Goal: Task Accomplishment & Management: Use online tool/utility

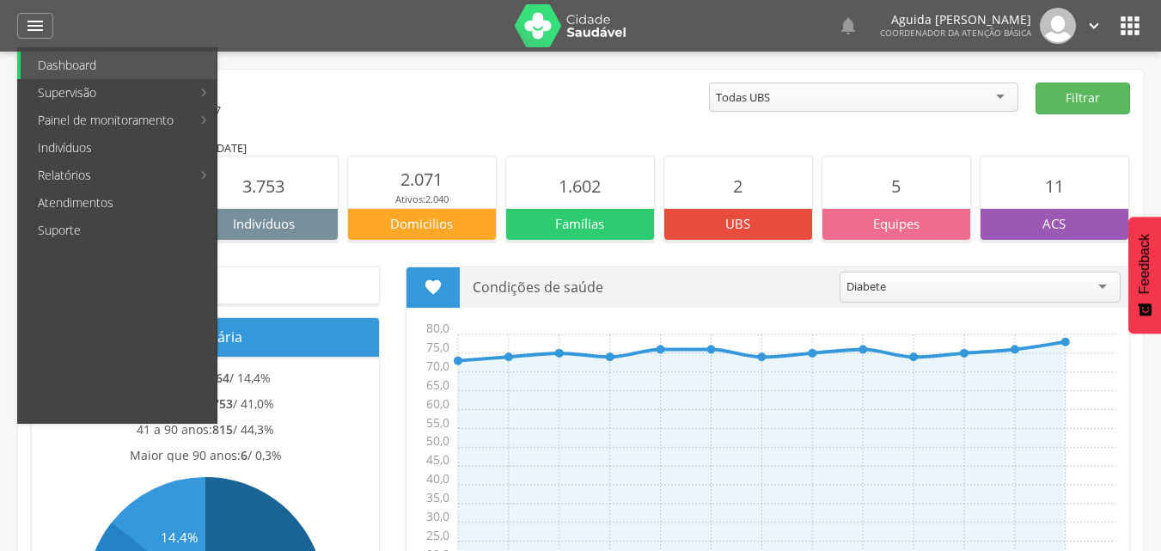
click at [271, 92] on link "Personalizados" at bounding box center [314, 92] width 193 height 27
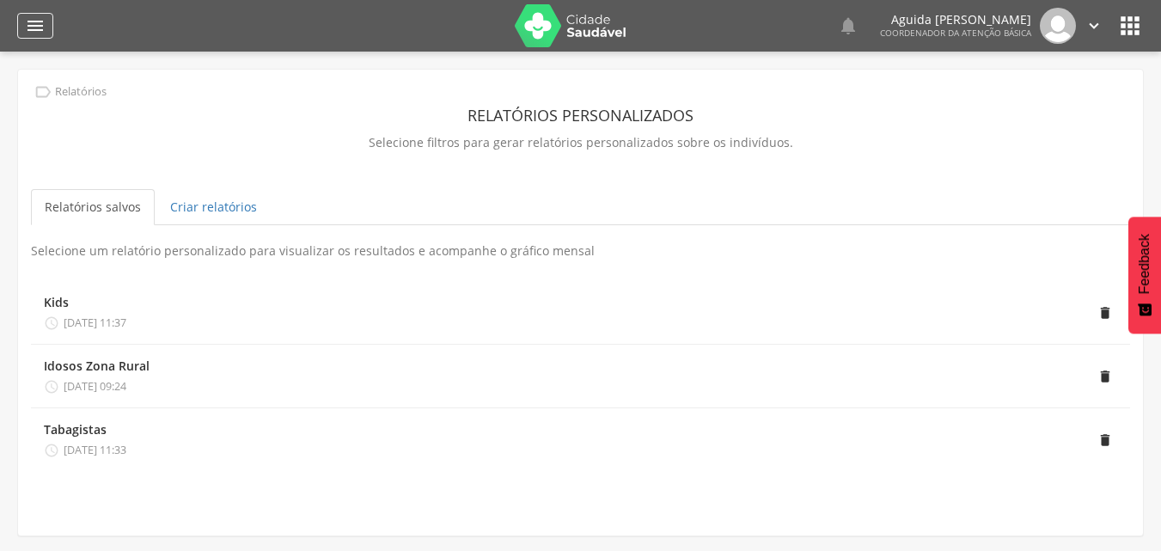
click at [38, 21] on icon "" at bounding box center [35, 25] width 21 height 21
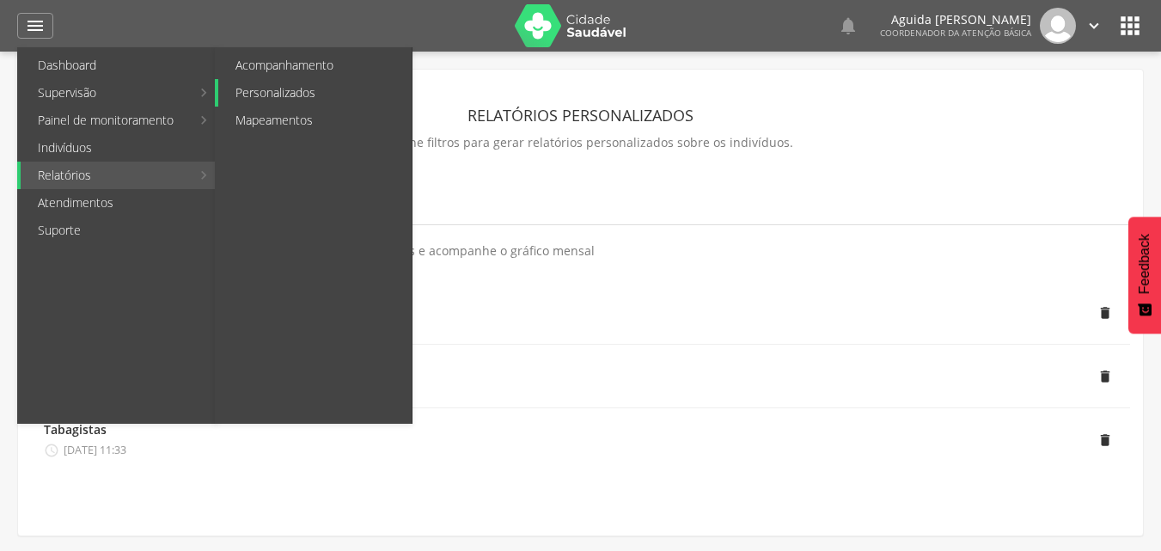
click at [267, 86] on link "Personalizados" at bounding box center [314, 92] width 193 height 27
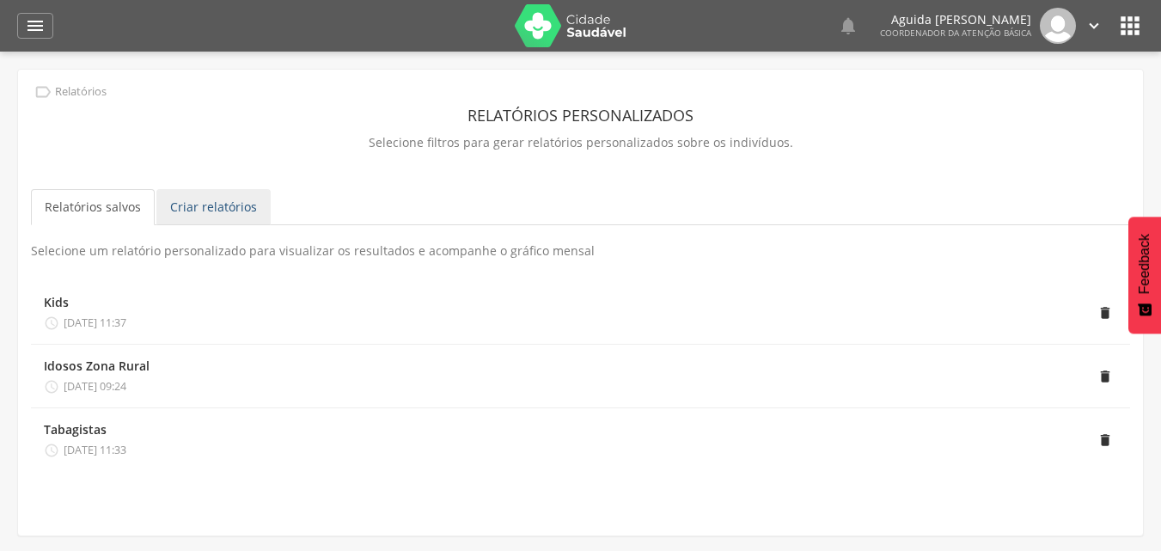
click at [244, 205] on link "Criar relatórios" at bounding box center [213, 207] width 114 height 36
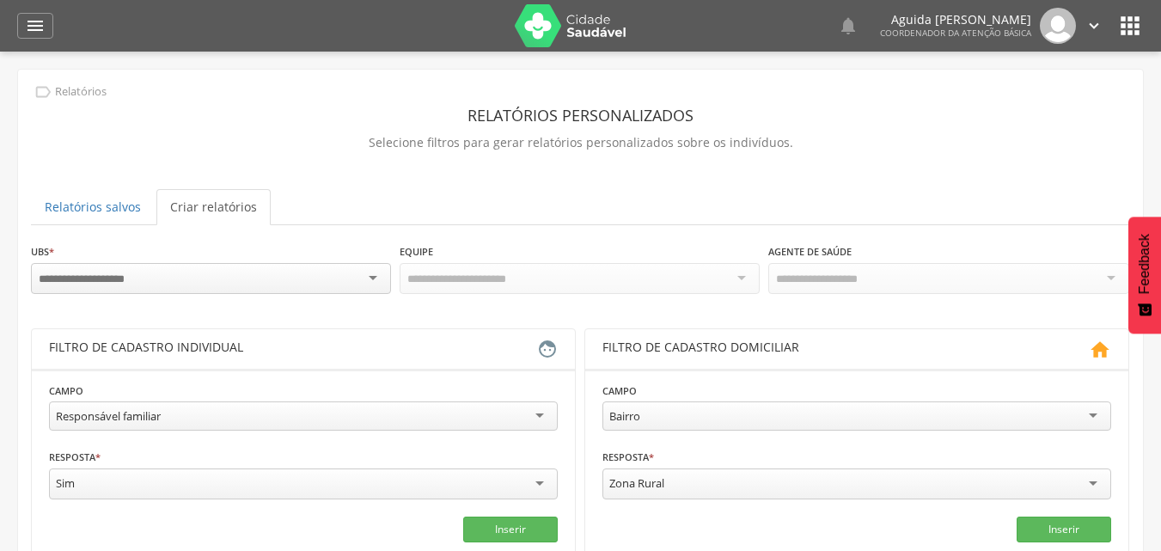
click at [338, 274] on div at bounding box center [211, 278] width 360 height 31
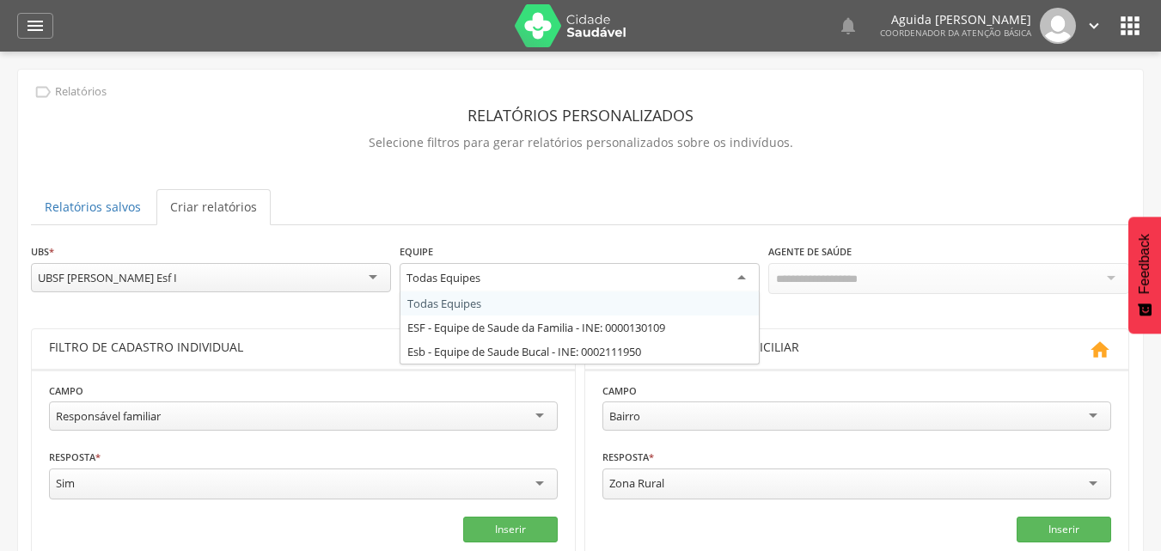
click at [671, 271] on div "Todas Equipes" at bounding box center [579, 278] width 360 height 31
click at [662, 306] on div "**********" at bounding box center [580, 276] width 1099 height 69
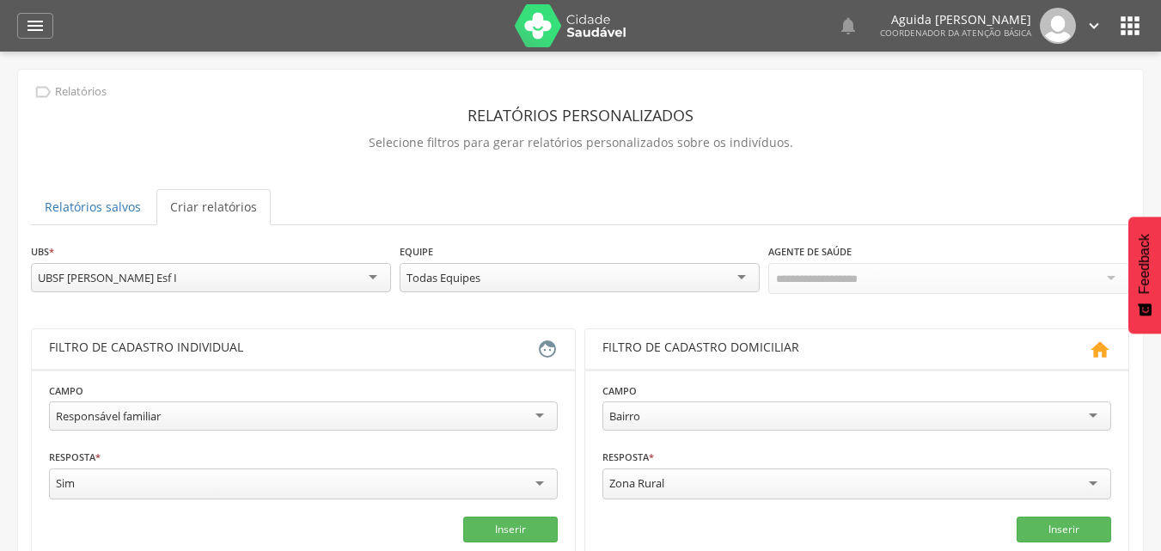
click at [175, 418] on div "Responsável familiar" at bounding box center [303, 415] width 509 height 29
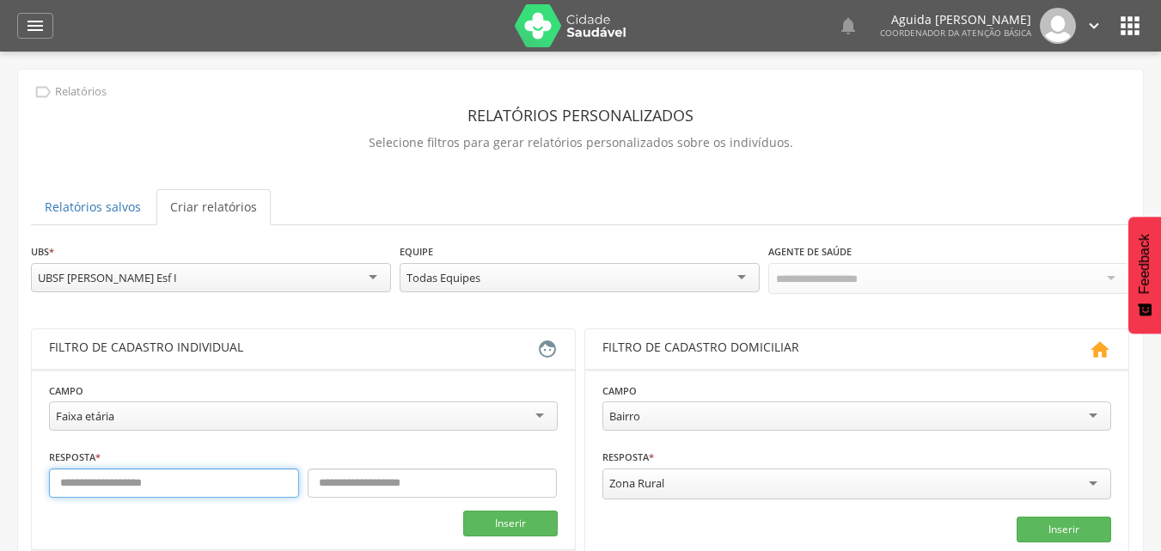
click at [116, 475] on input "text" at bounding box center [174, 482] width 250 height 29
type input "*"
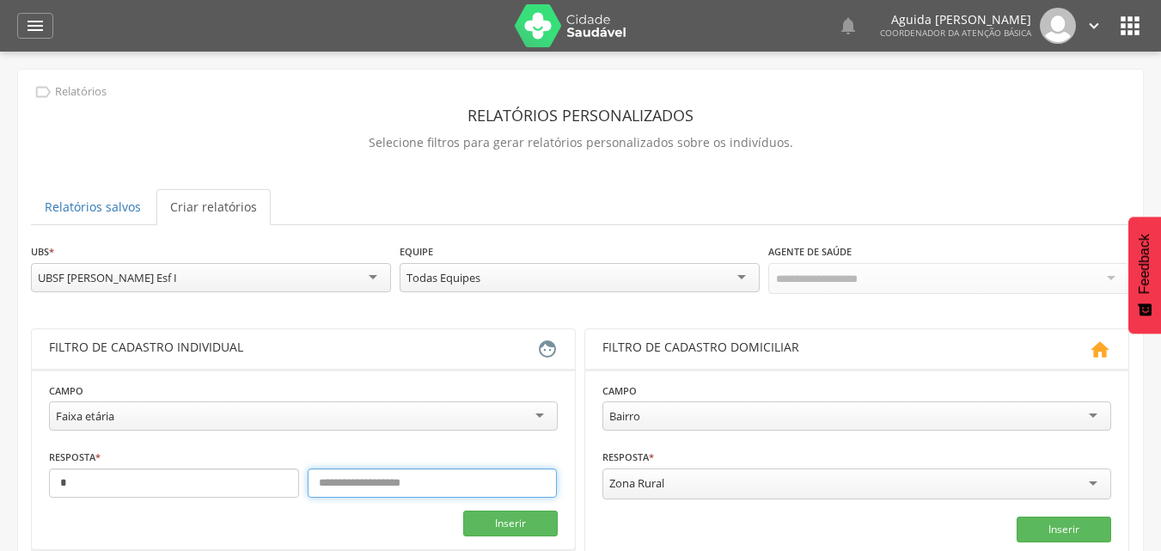
click at [360, 485] on input "text" at bounding box center [433, 482] width 250 height 29
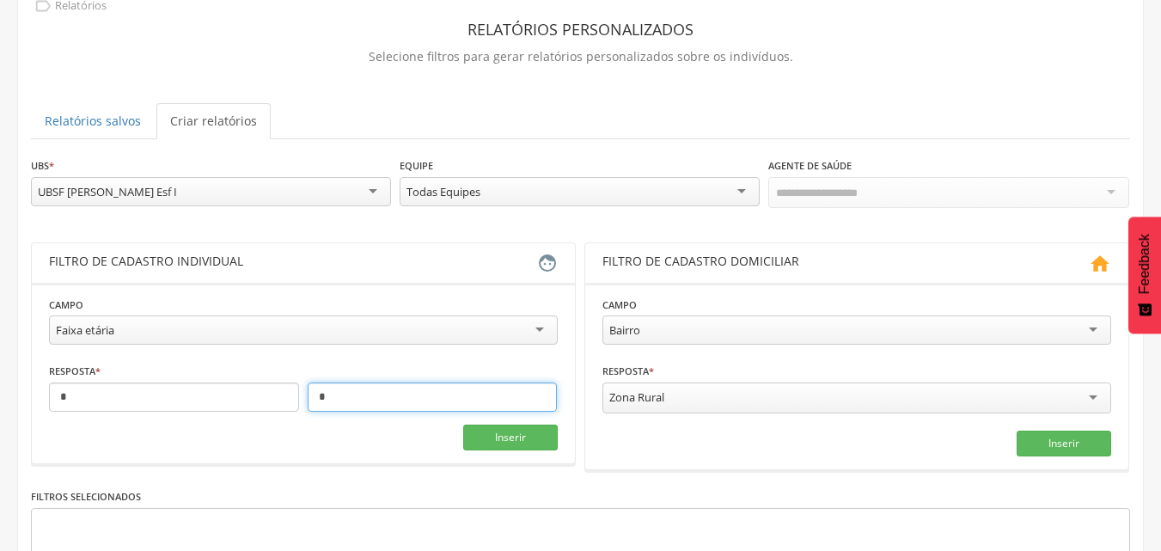
scroll to position [172, 0]
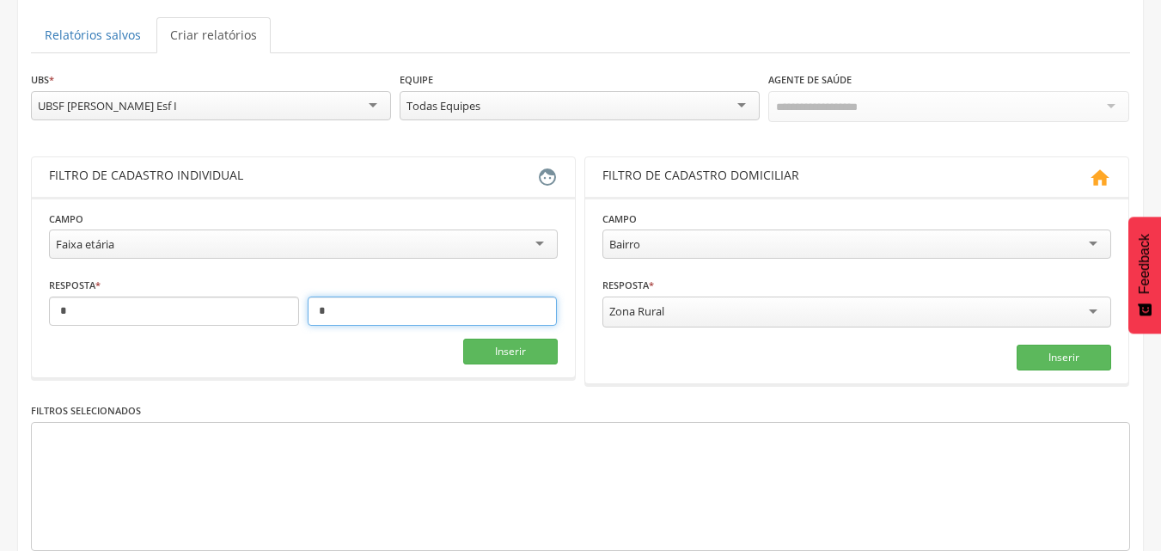
type input "*"
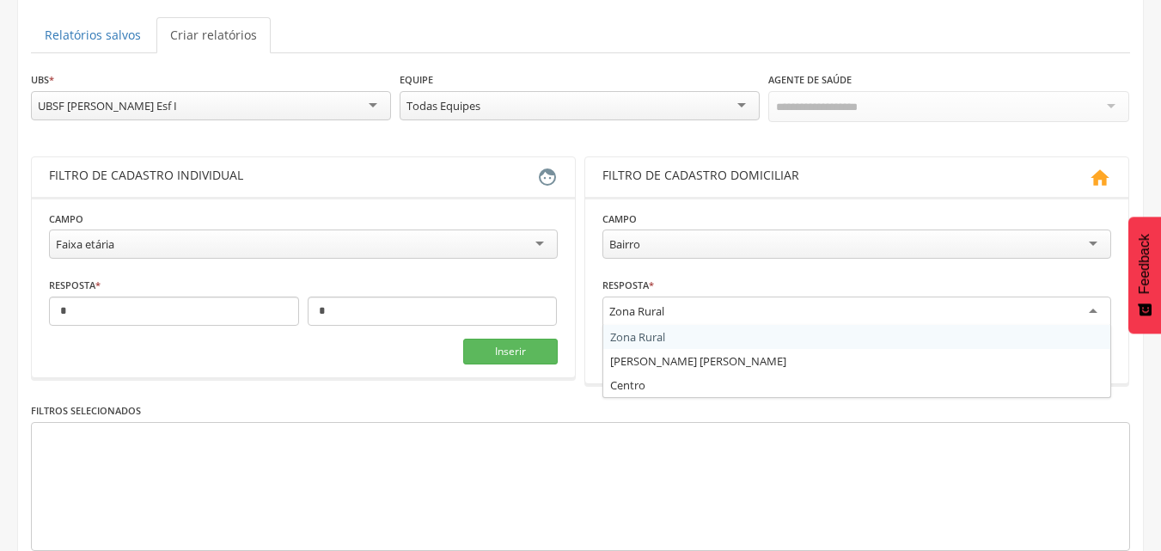
click at [637, 298] on div "Zona Rural" at bounding box center [856, 311] width 509 height 31
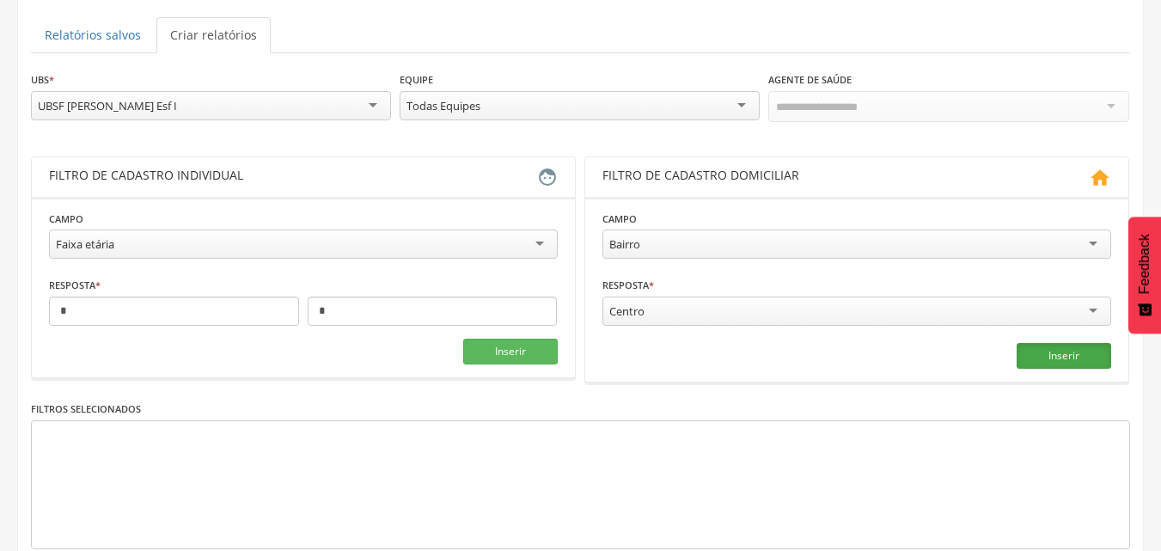
click at [1084, 343] on button "Inserir" at bounding box center [1063, 356] width 95 height 26
click at [897, 235] on div "Bairro" at bounding box center [856, 243] width 509 height 29
click at [854, 495] on div "Bairro : Centro close" at bounding box center [580, 484] width 1099 height 129
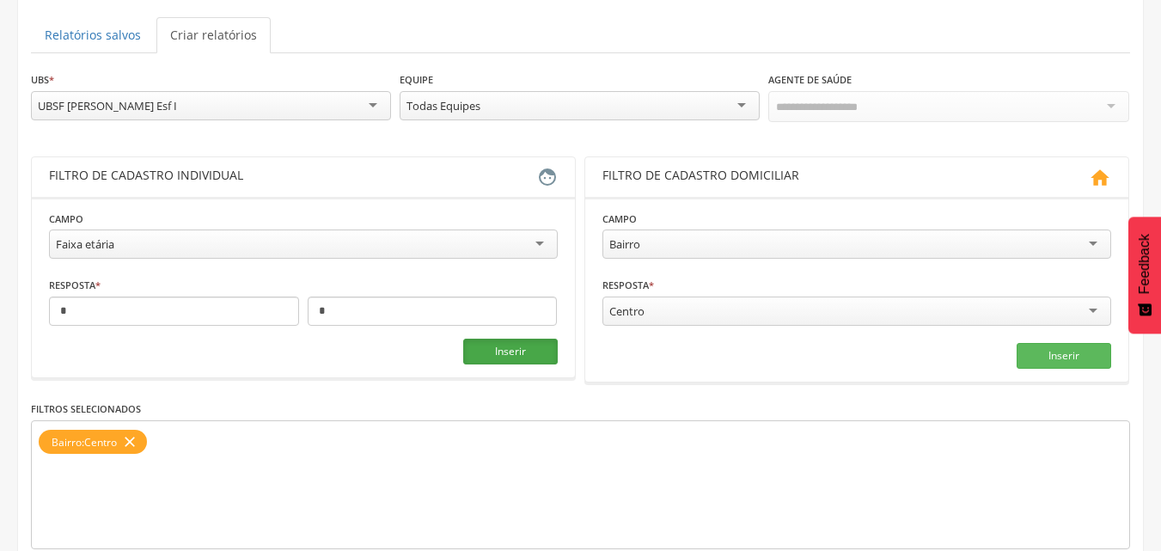
click at [523, 351] on button "Inserir" at bounding box center [510, 351] width 95 height 26
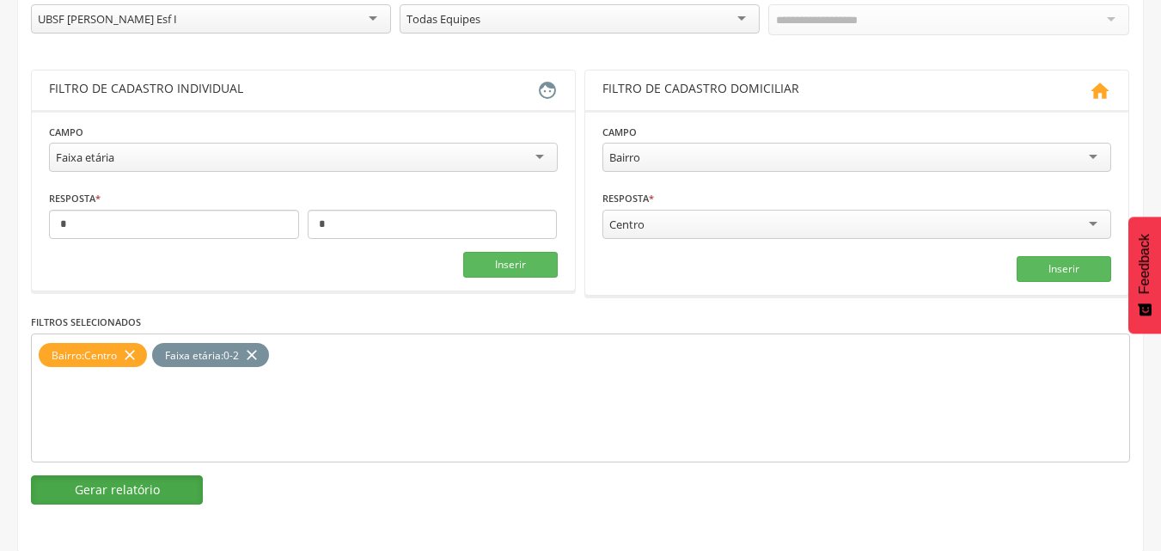
click at [146, 485] on button "Gerar relatório" at bounding box center [117, 489] width 172 height 29
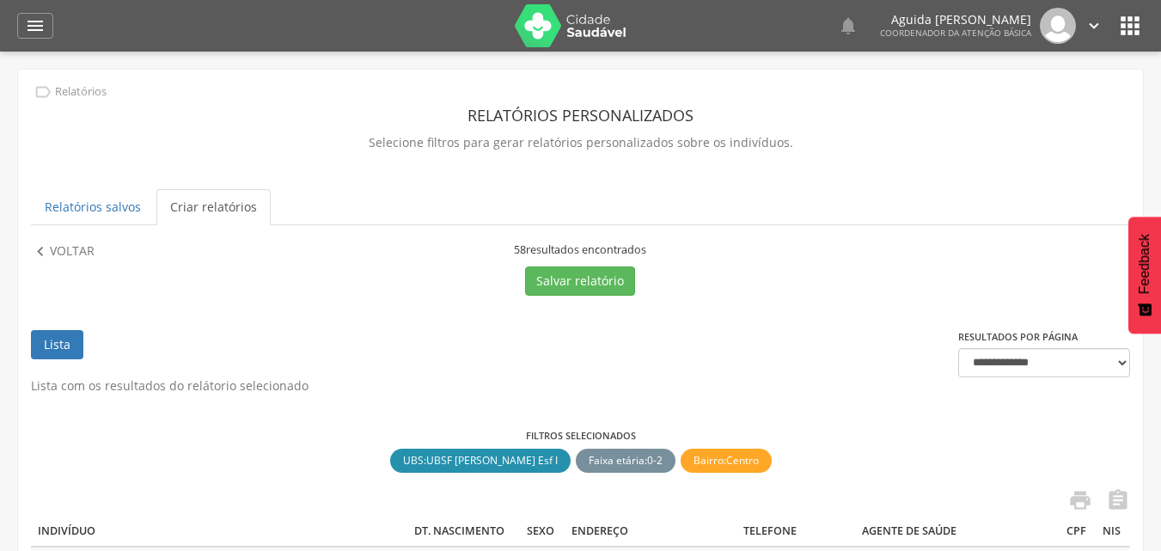
scroll to position [258, 0]
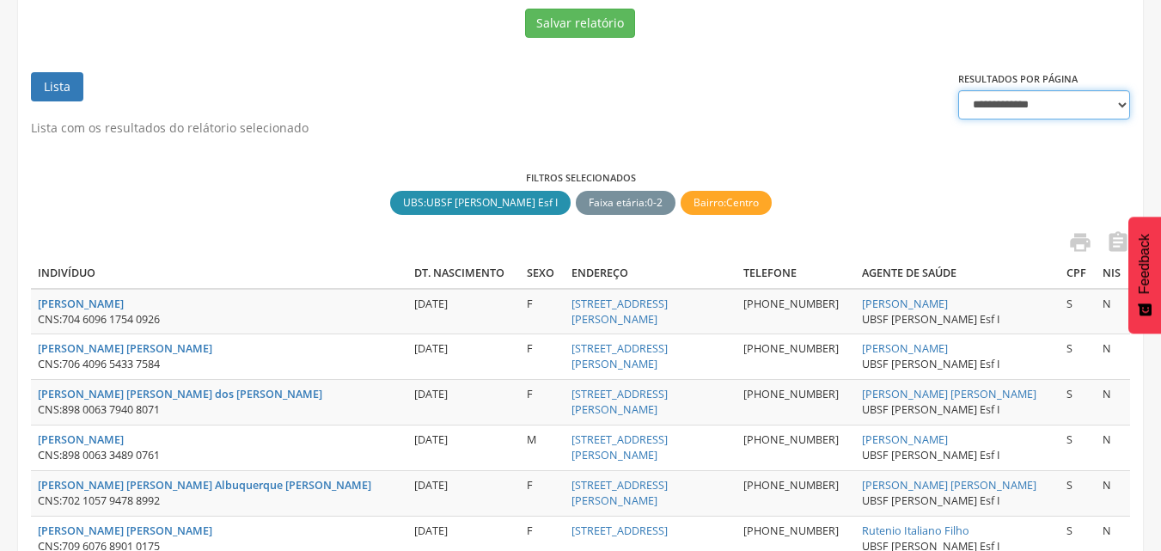
click at [1082, 116] on select "**********" at bounding box center [1044, 104] width 172 height 29
select select "***"
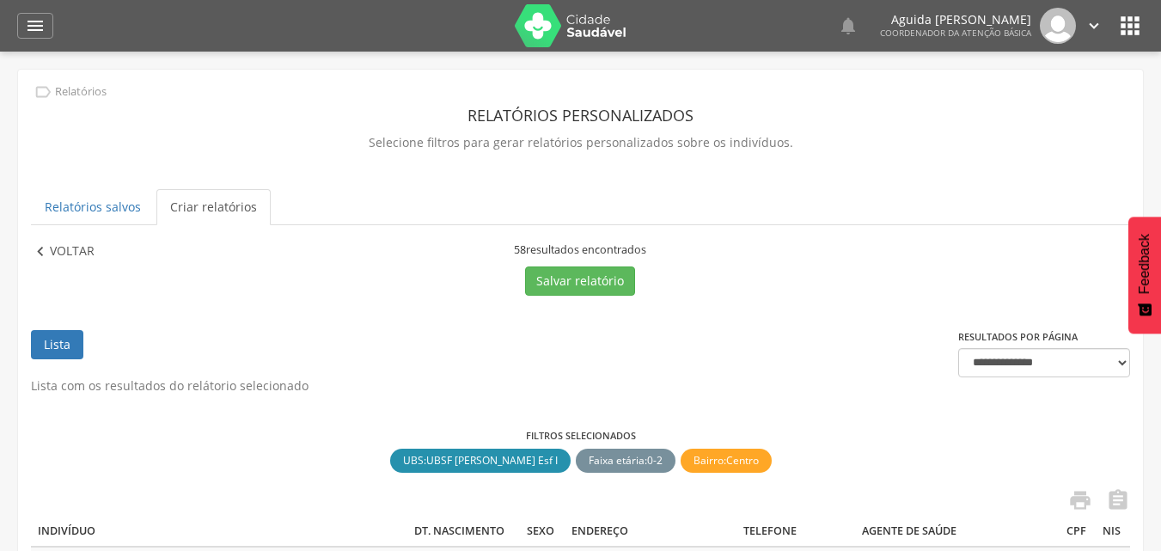
click at [64, 251] on p "Voltar" at bounding box center [72, 251] width 45 height 19
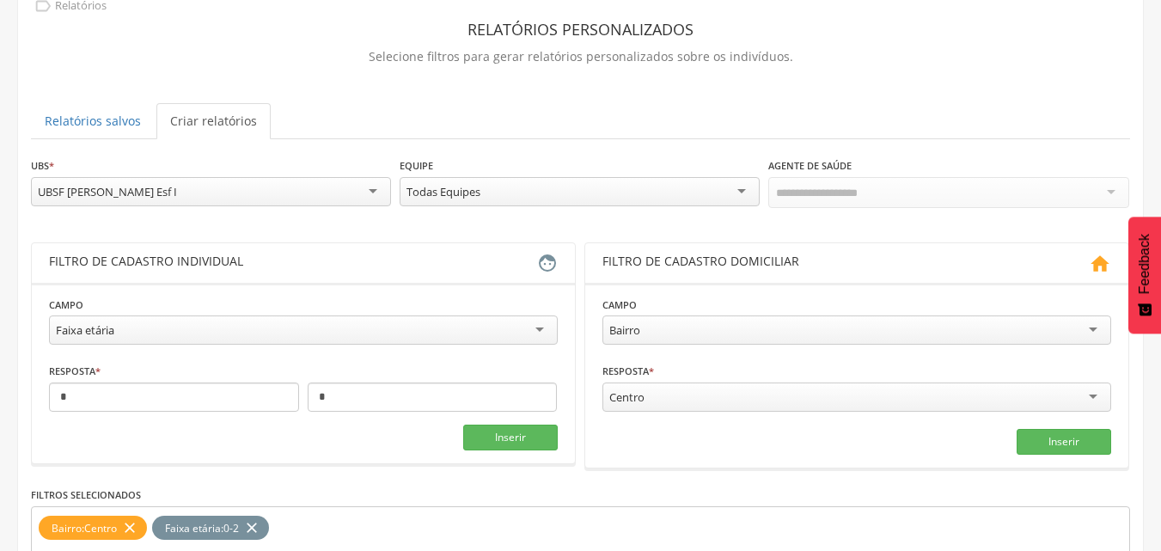
scroll to position [172, 0]
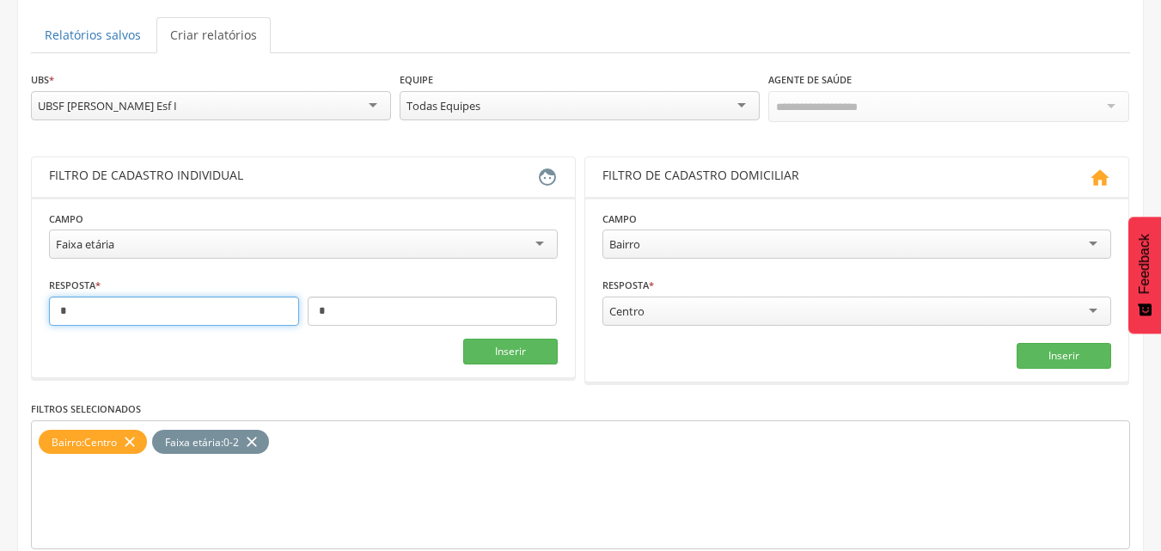
click at [195, 314] on input "*" at bounding box center [174, 310] width 250 height 29
type input "*"
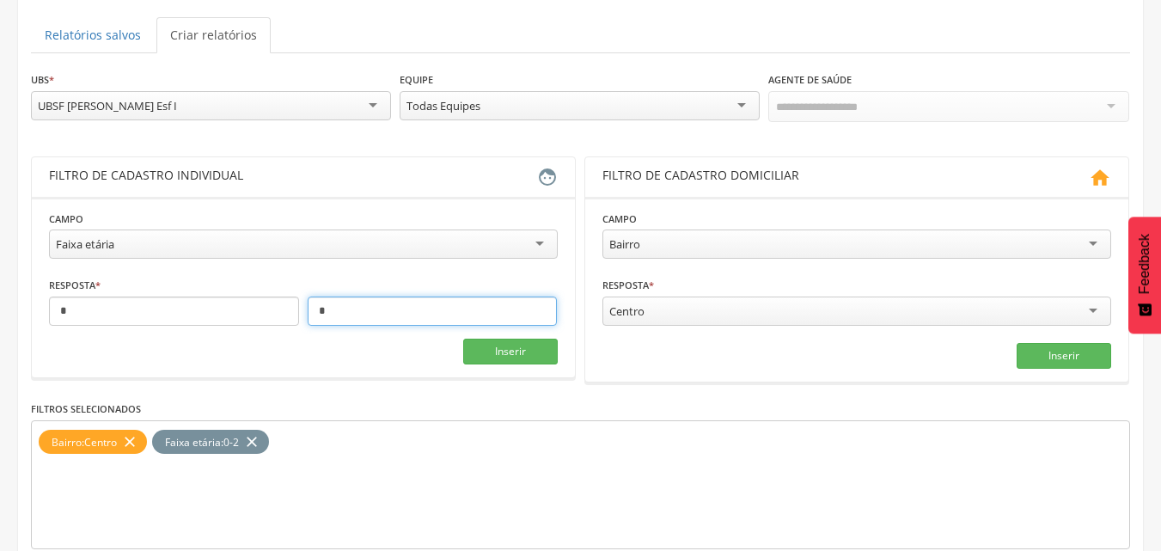
click at [342, 308] on input "*" at bounding box center [433, 310] width 250 height 29
type input "*"
click at [260, 443] on icon "close" at bounding box center [251, 442] width 17 height 25
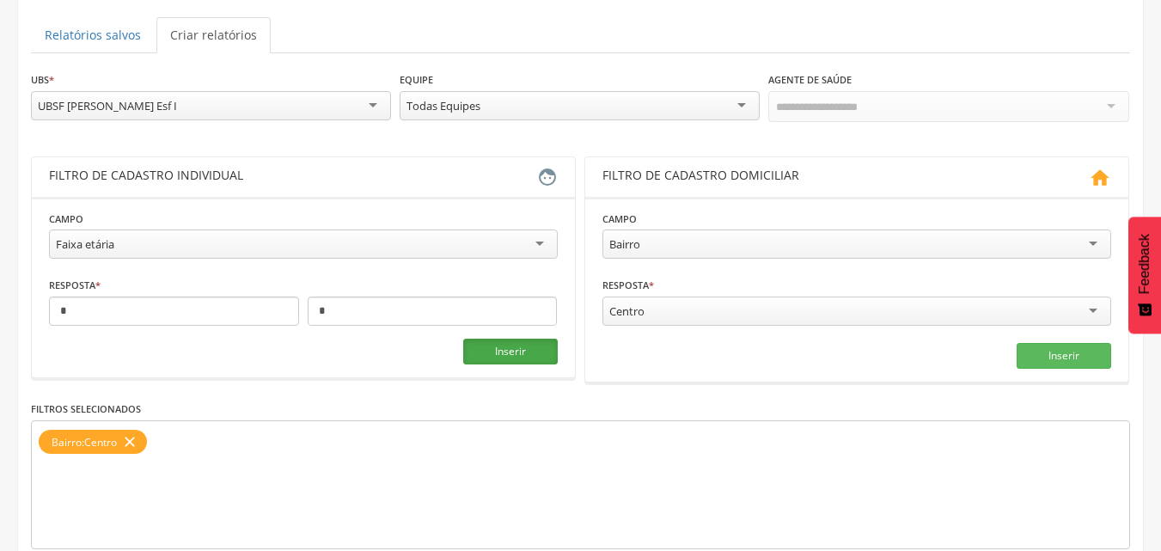
click at [512, 349] on button "Inserir" at bounding box center [510, 351] width 95 height 26
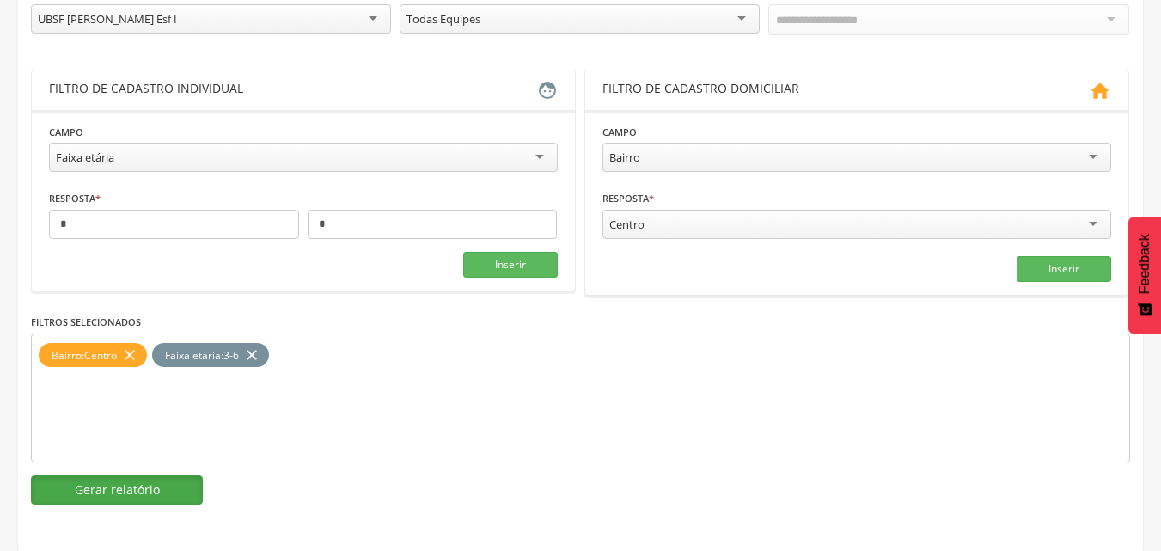
click at [133, 491] on button "Gerar relatório" at bounding box center [117, 489] width 172 height 29
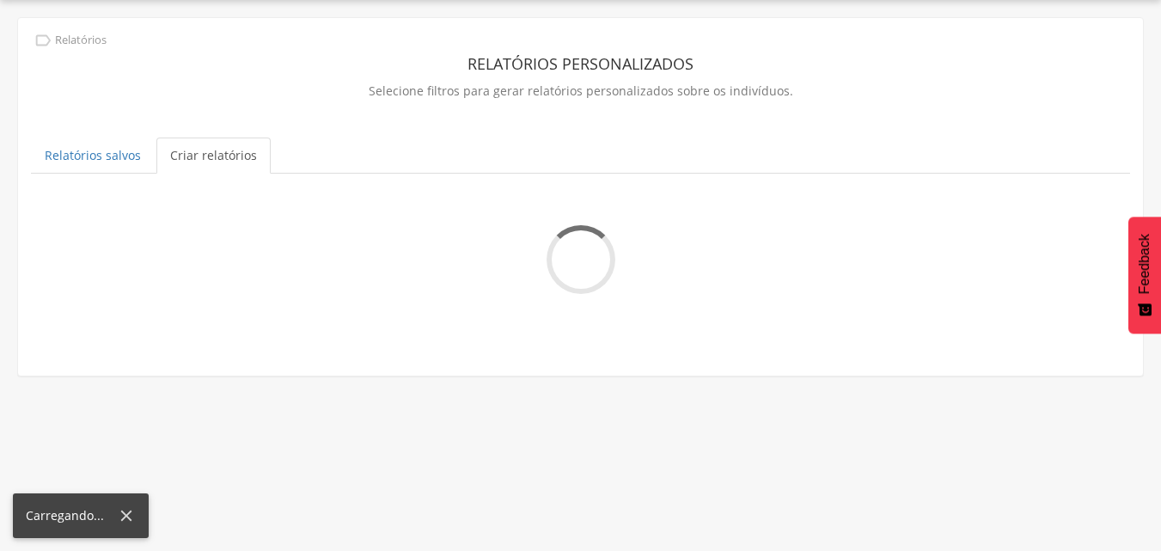
scroll to position [0, 0]
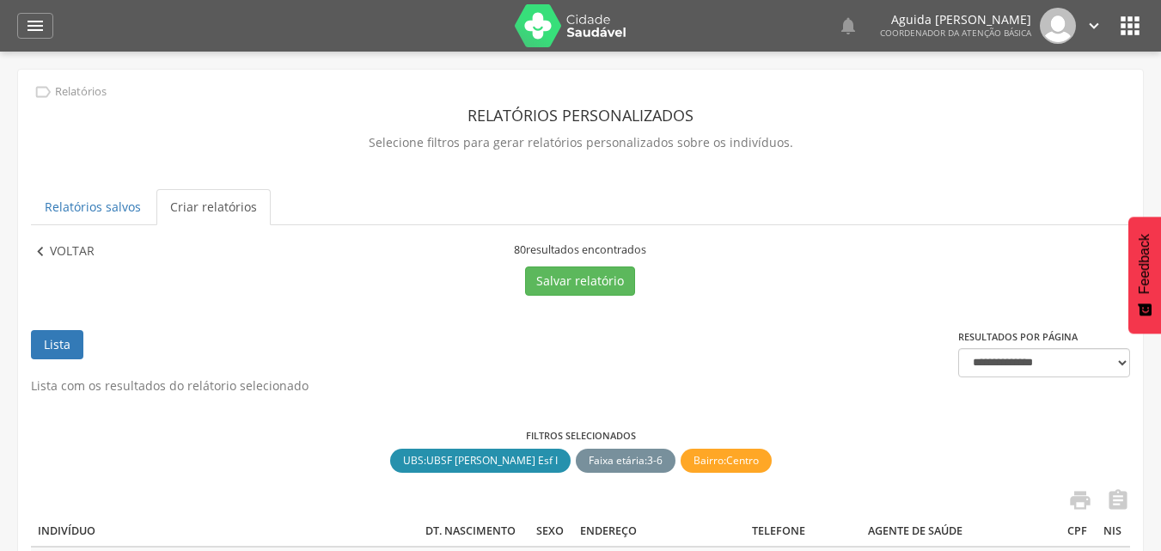
click at [61, 247] on p "Voltar" at bounding box center [72, 251] width 45 height 19
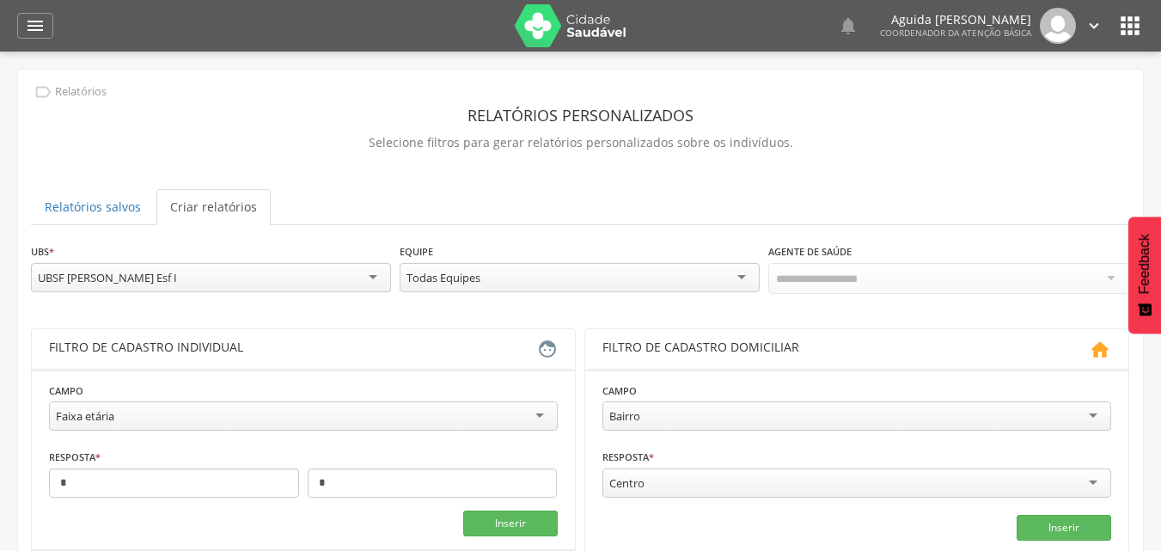
scroll to position [259, 0]
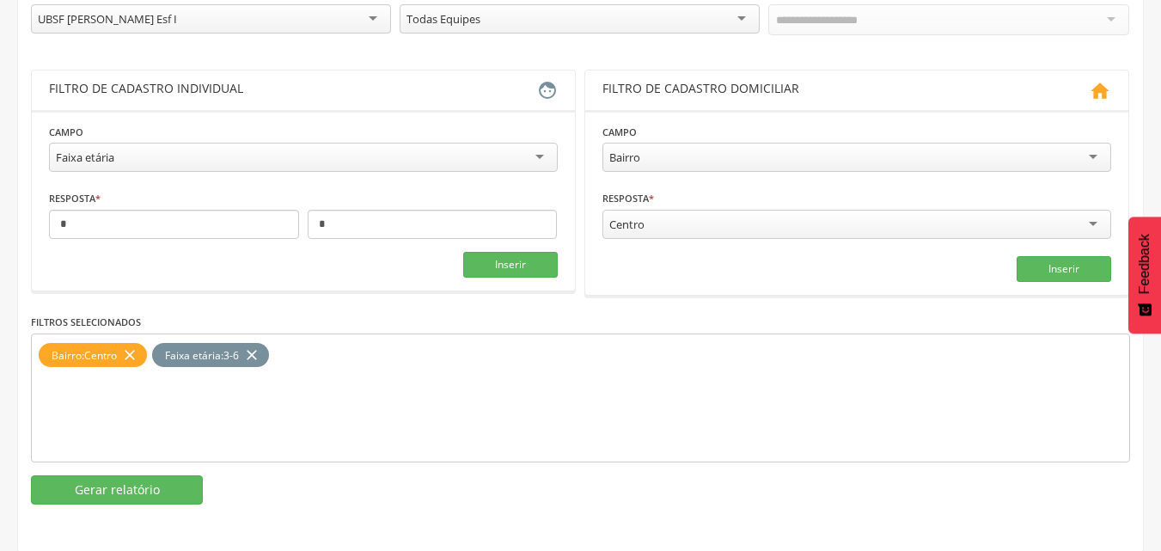
click at [258, 351] on icon "close" at bounding box center [251, 355] width 17 height 25
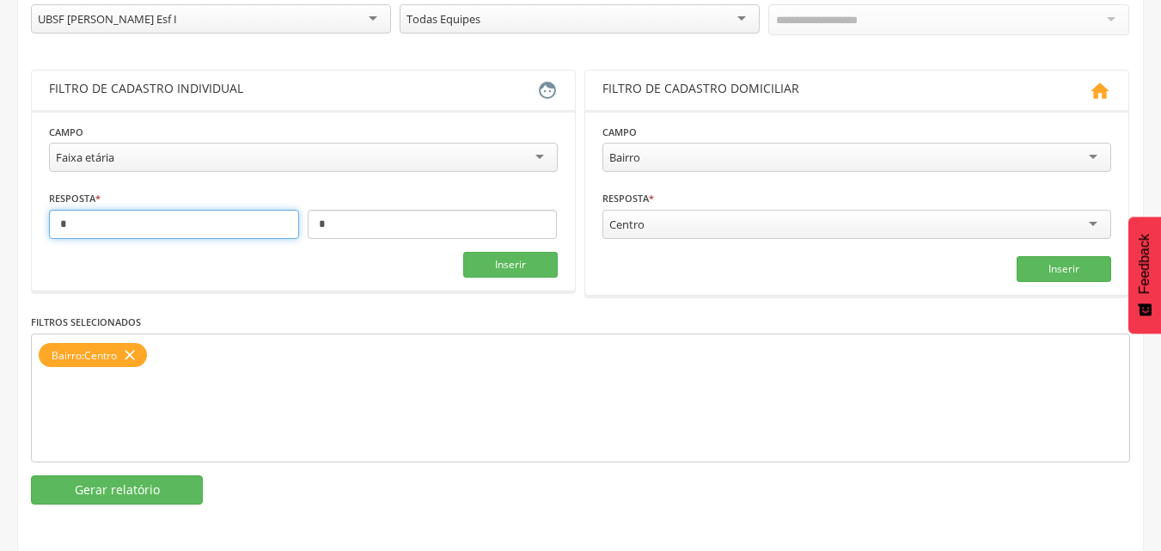
click at [212, 229] on input "*" at bounding box center [174, 224] width 250 height 29
type input "*"
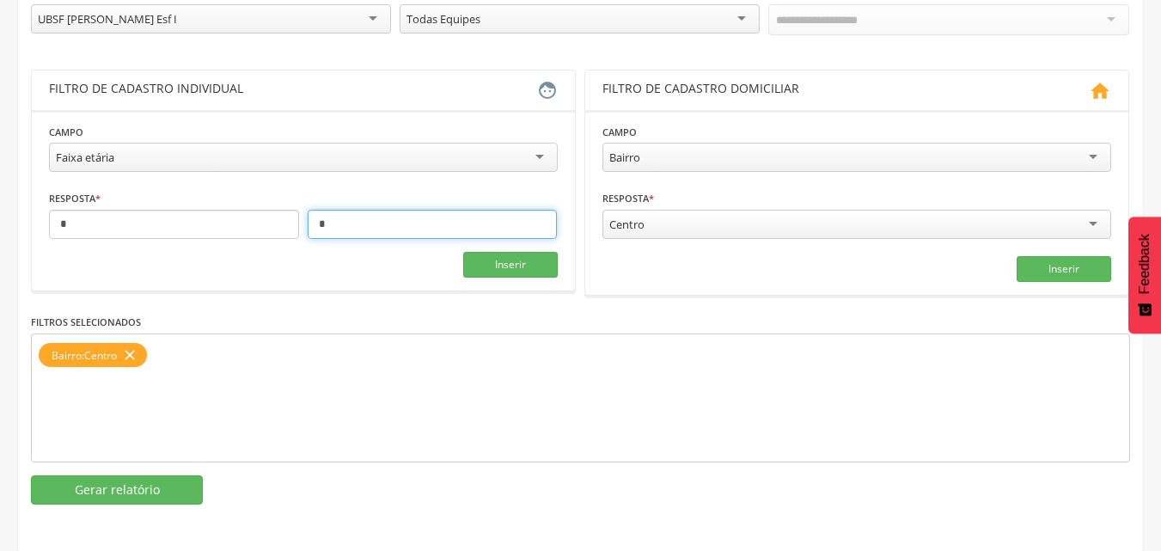
click at [418, 216] on input "*" at bounding box center [433, 224] width 250 height 29
type input "**"
click at [512, 265] on button "Inserir" at bounding box center [510, 265] width 95 height 26
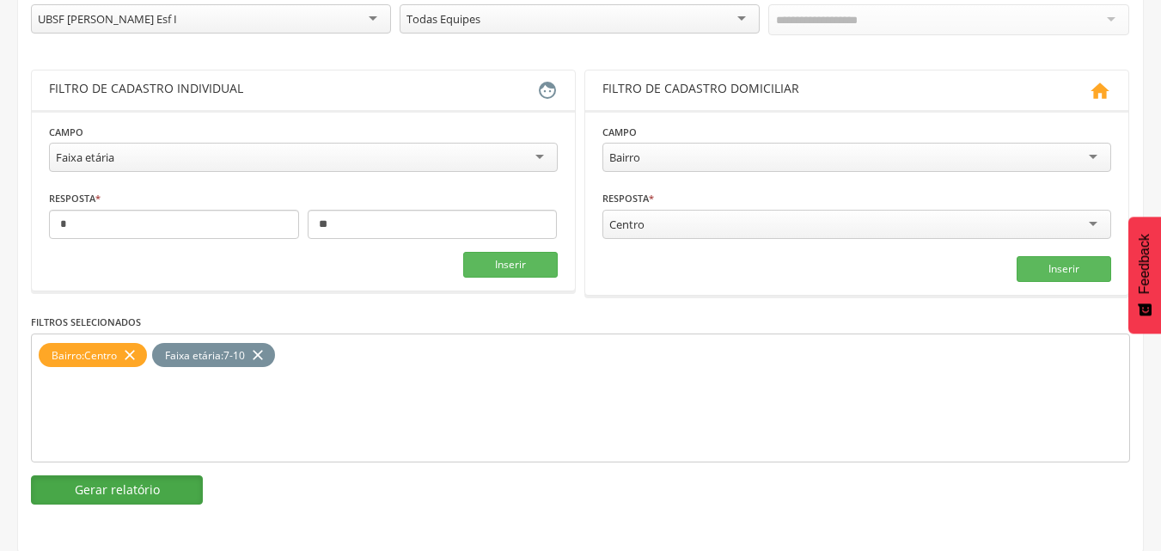
click at [128, 486] on button "Gerar relatório" at bounding box center [117, 489] width 172 height 29
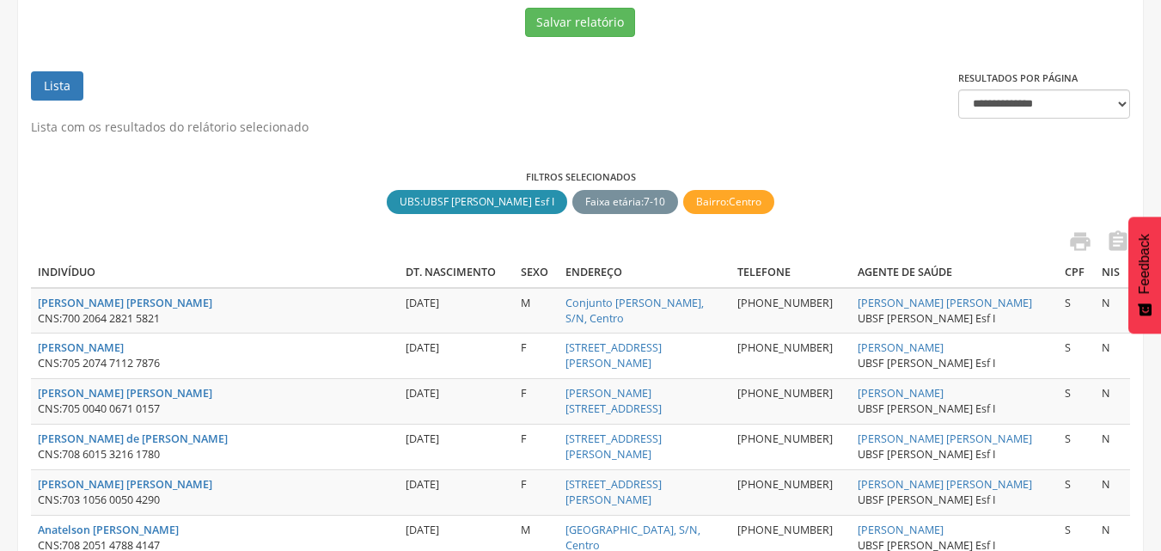
scroll to position [1, 0]
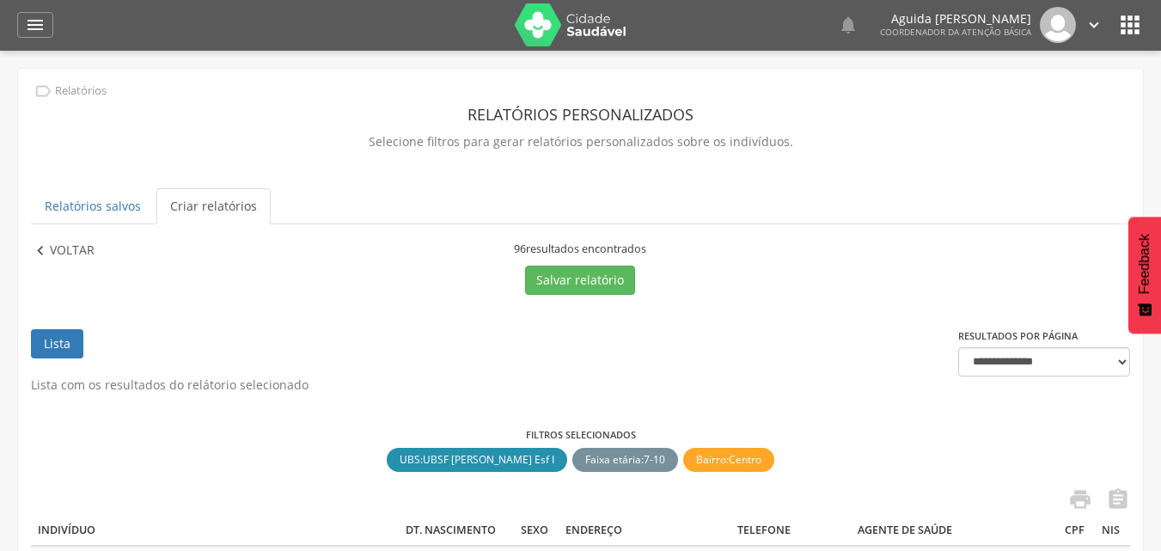
click at [46, 247] on icon "" at bounding box center [40, 250] width 19 height 19
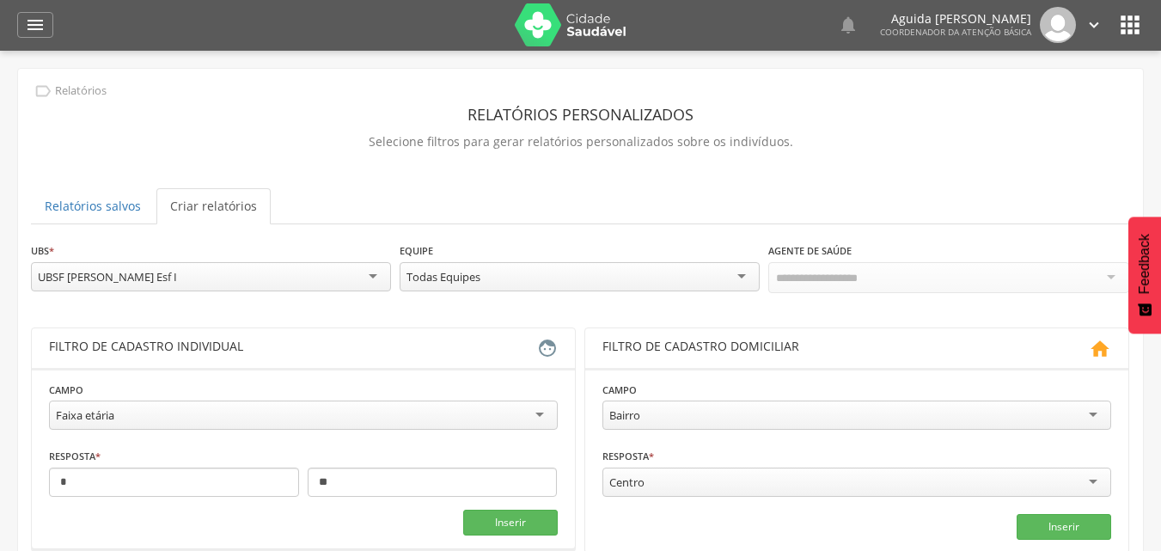
scroll to position [259, 0]
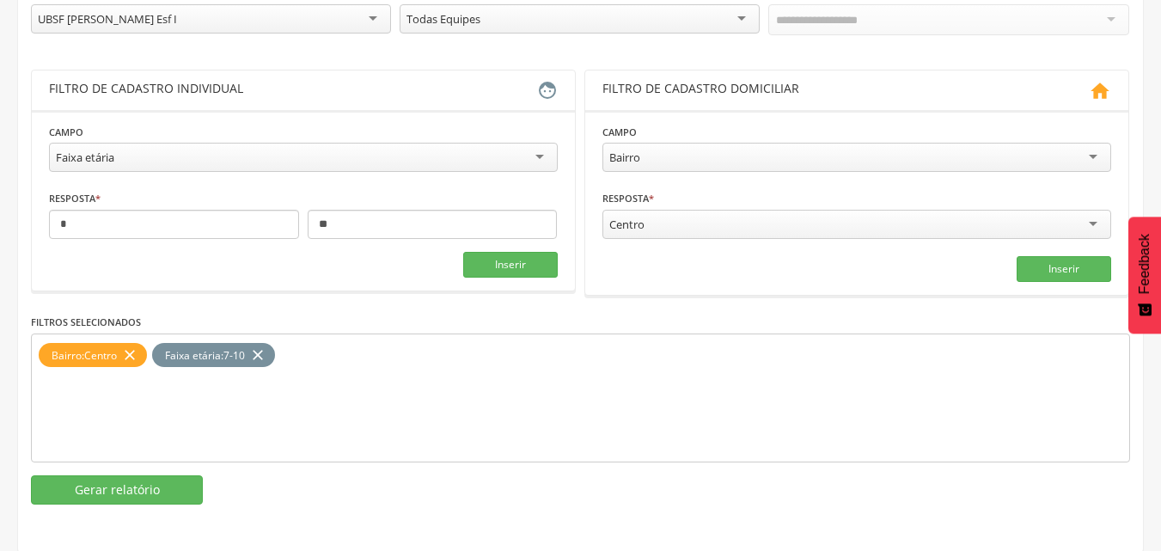
click at [266, 351] on icon "close" at bounding box center [257, 355] width 17 height 25
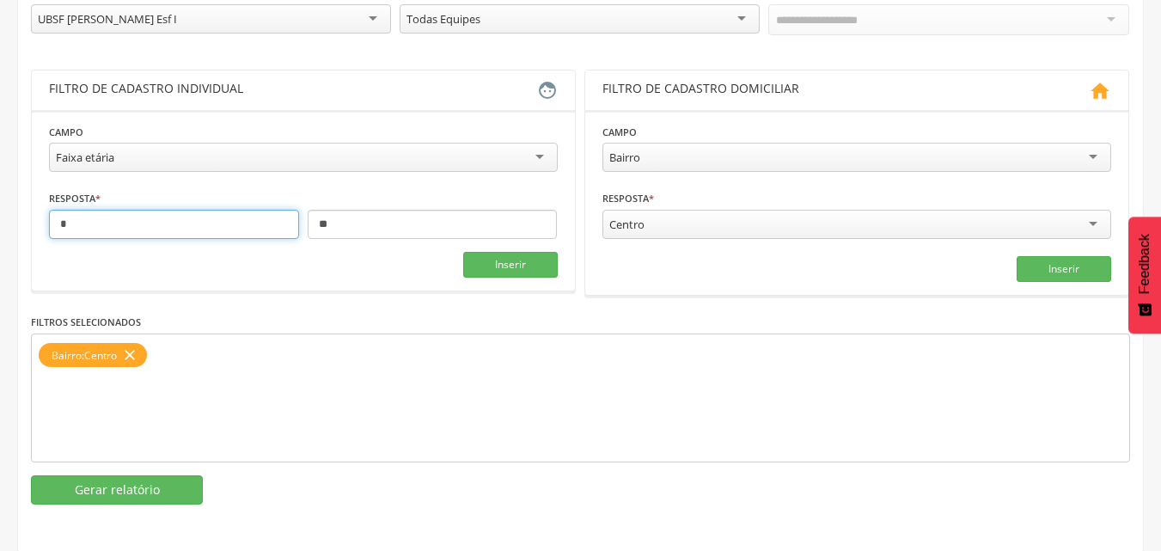
click at [226, 223] on input "*" at bounding box center [174, 224] width 250 height 29
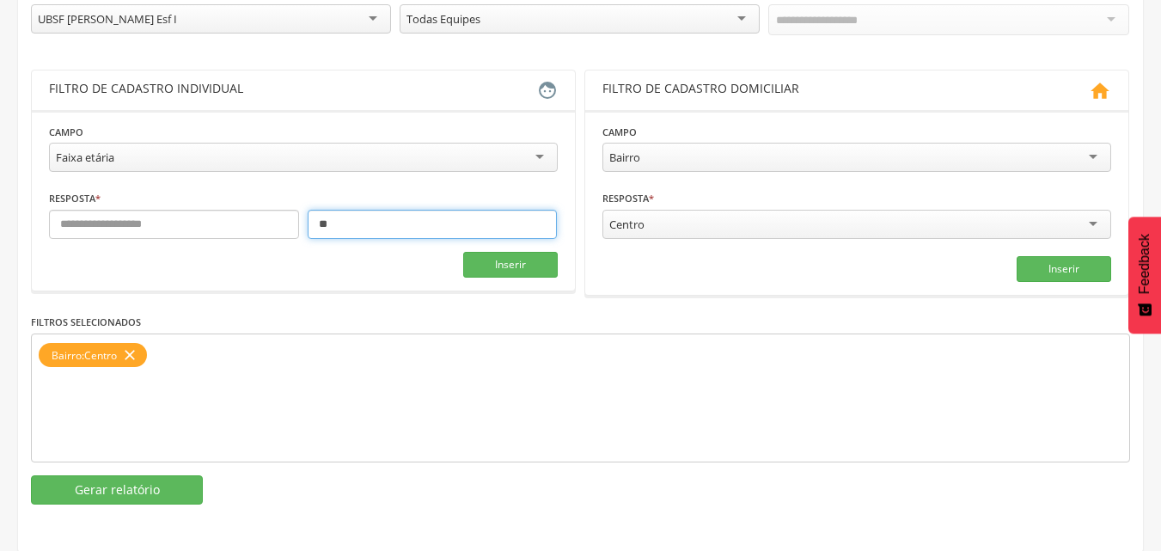
click at [338, 220] on input "**" at bounding box center [433, 224] width 250 height 29
type input "*"
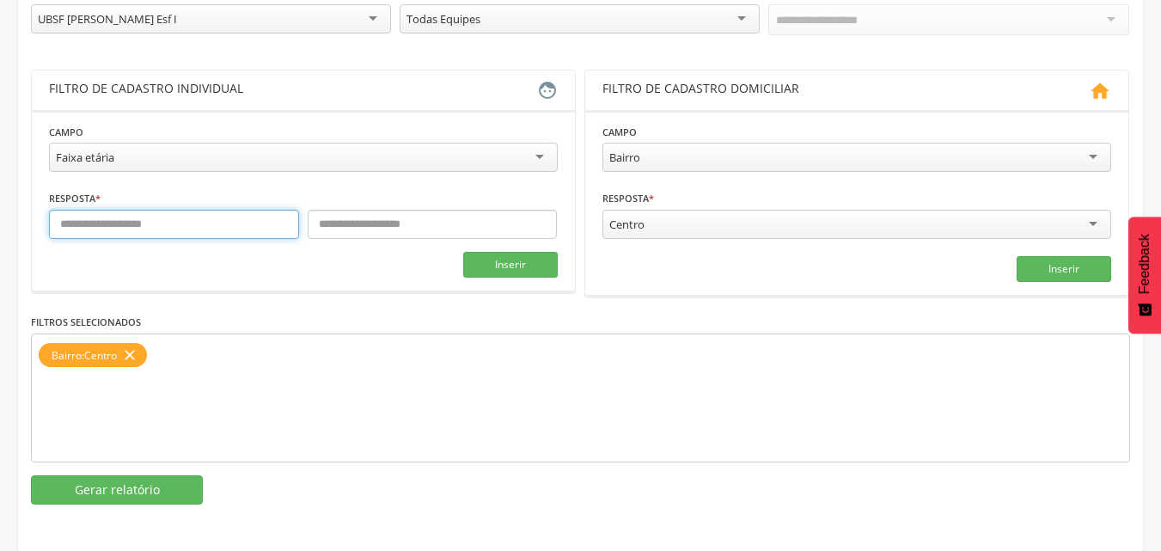
click at [284, 223] on input "text" at bounding box center [174, 224] width 250 height 29
type input "**"
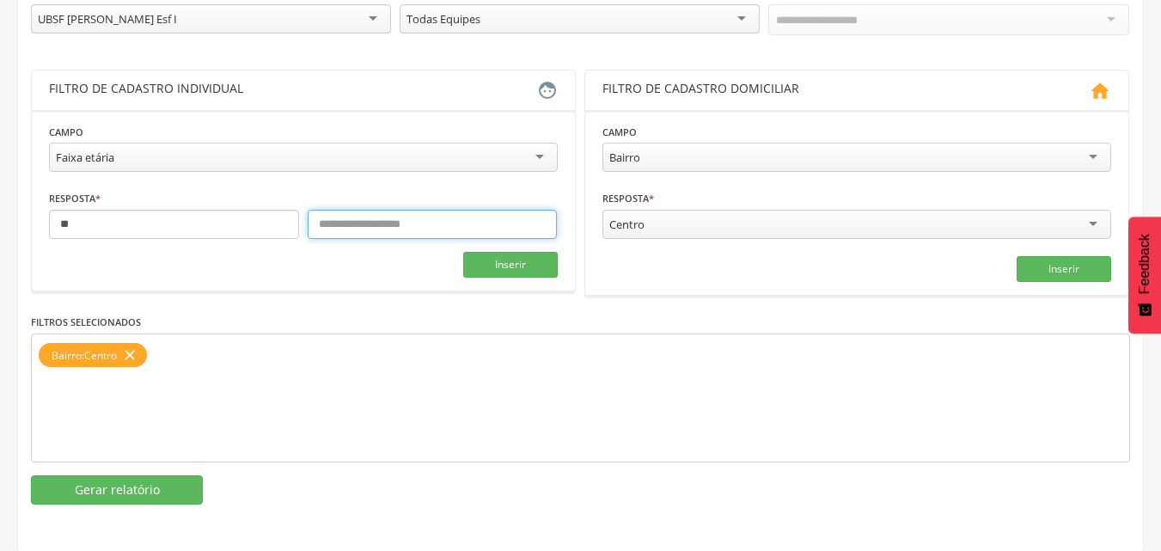
click at [388, 222] on input "text" at bounding box center [433, 224] width 250 height 29
type input "**"
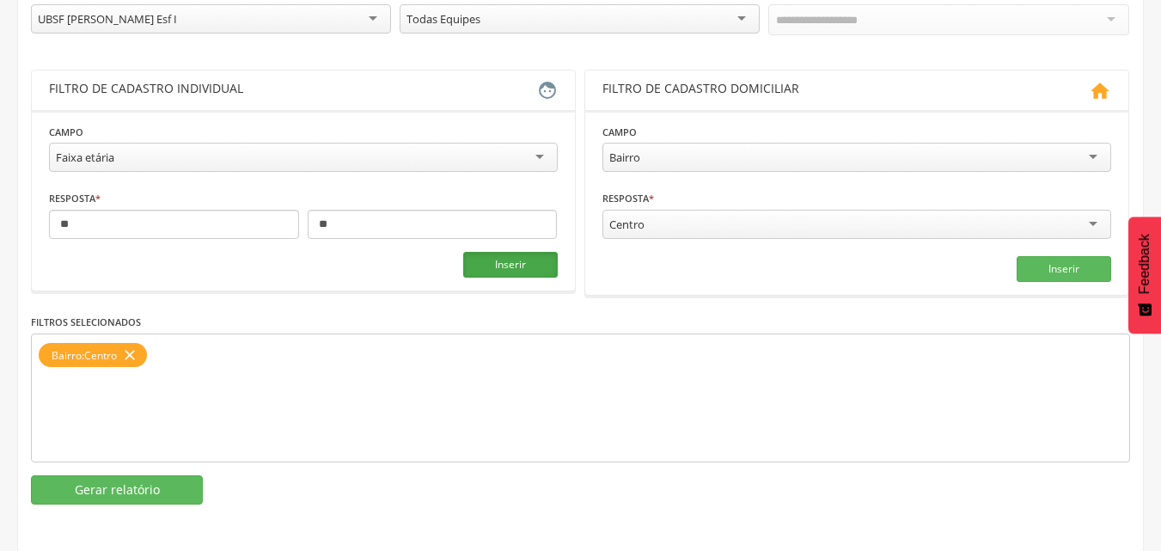
click at [478, 260] on button "Inserir" at bounding box center [510, 265] width 95 height 26
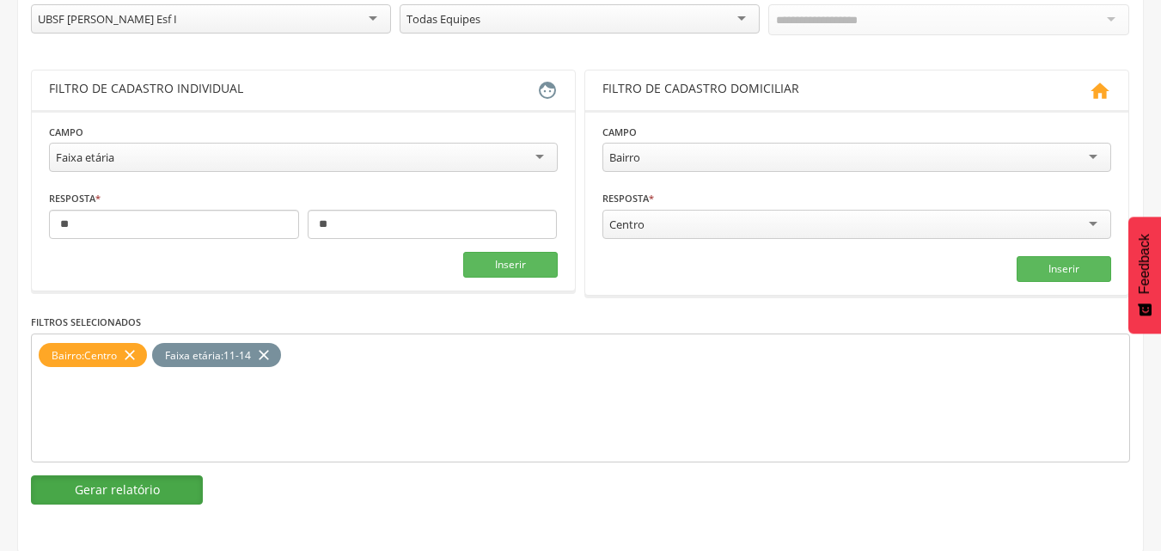
click at [135, 488] on button "Gerar relatório" at bounding box center [117, 489] width 172 height 29
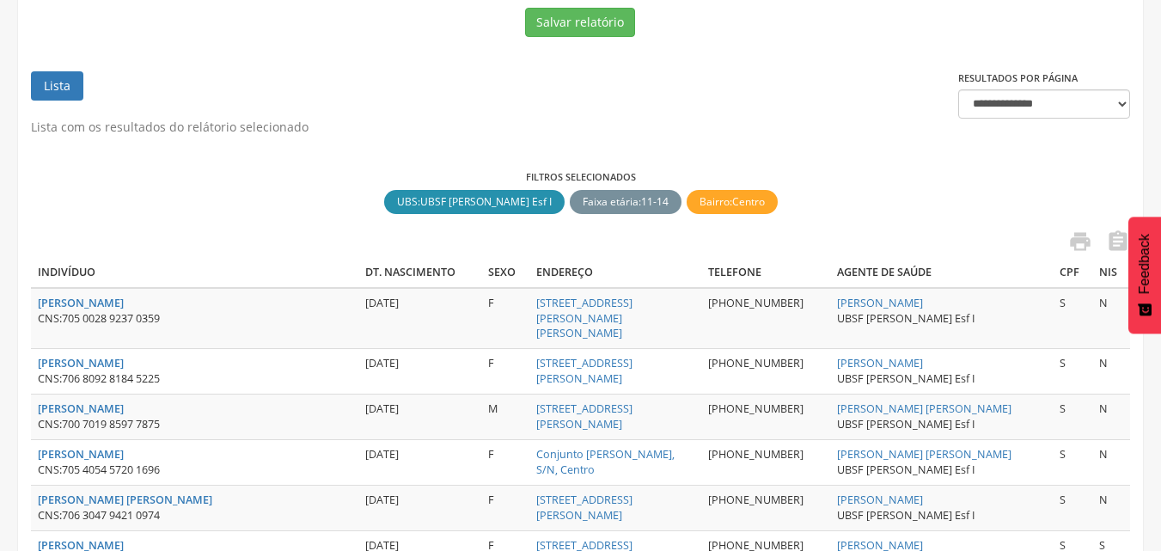
scroll to position [87, 0]
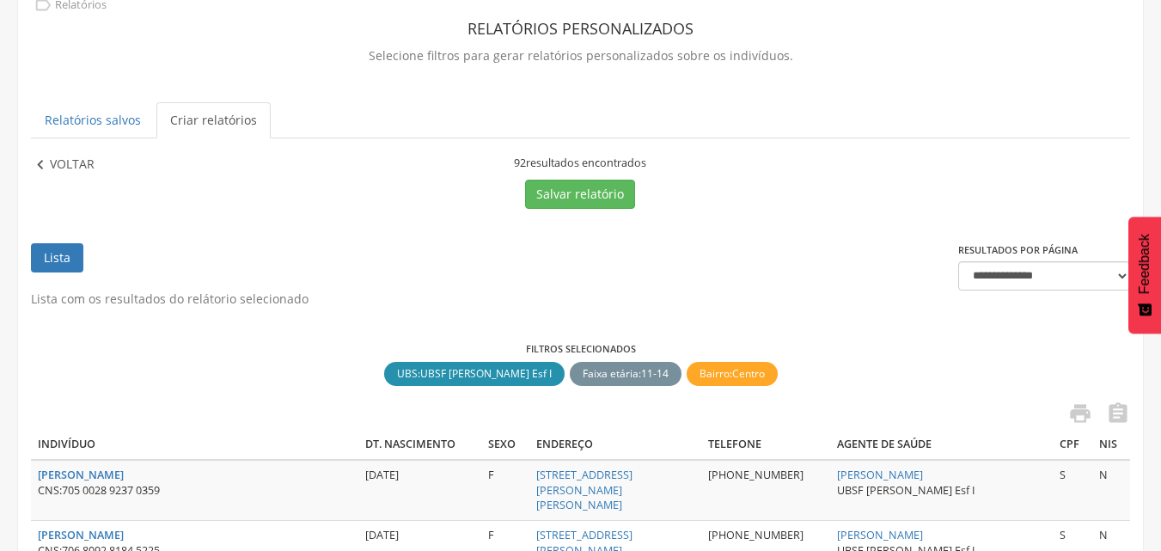
click at [53, 164] on p "Voltar" at bounding box center [72, 164] width 45 height 19
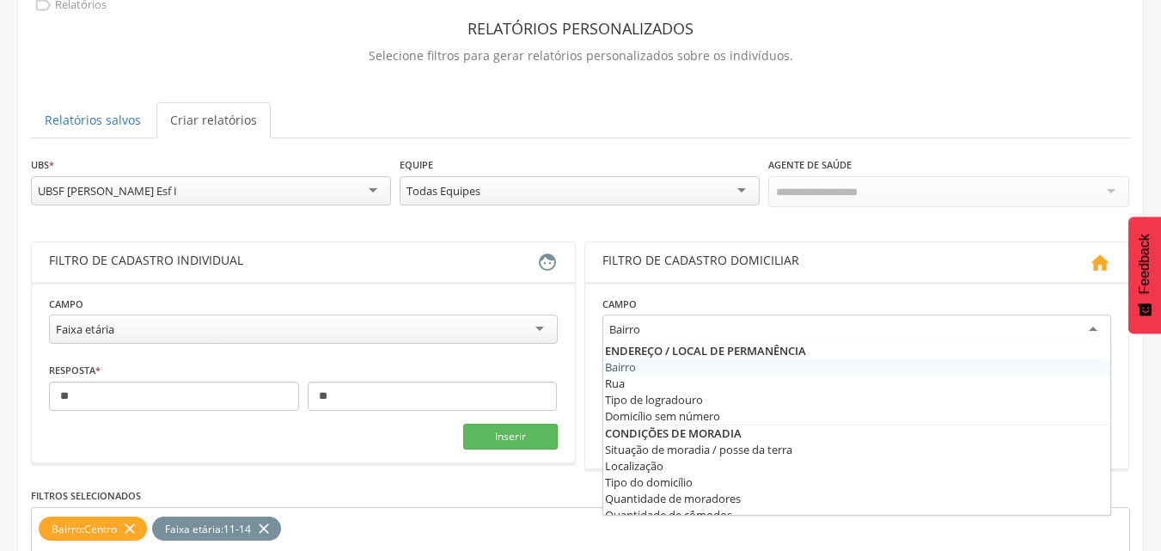
click at [661, 327] on div "Bairro" at bounding box center [856, 329] width 509 height 31
click at [666, 328] on div "Bairro" at bounding box center [856, 329] width 509 height 31
click at [336, 194] on div "UBSF [PERSON_NAME] Esf I" at bounding box center [211, 190] width 360 height 29
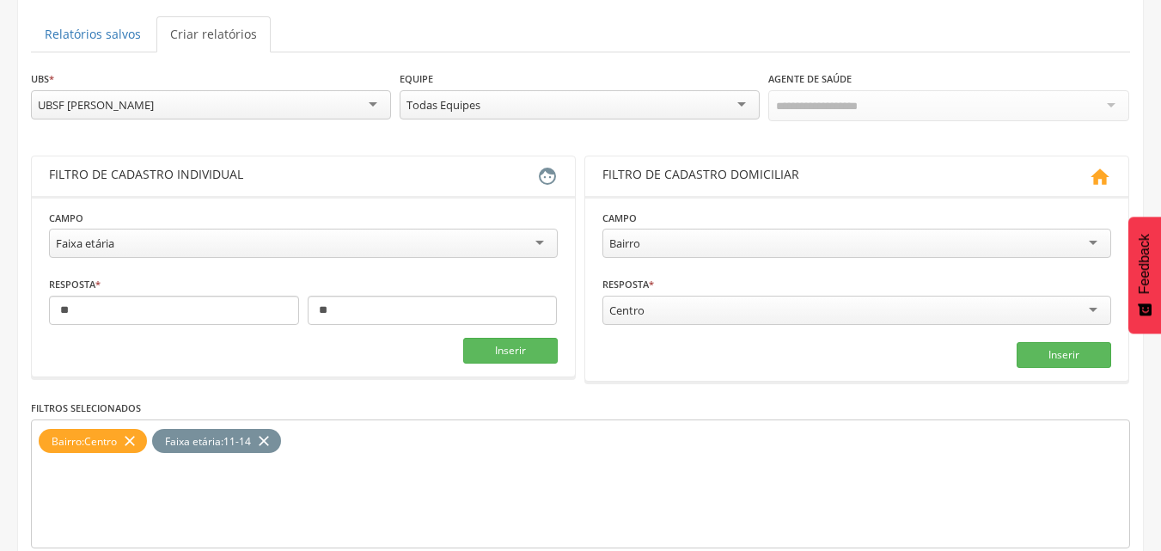
scroll to position [259, 0]
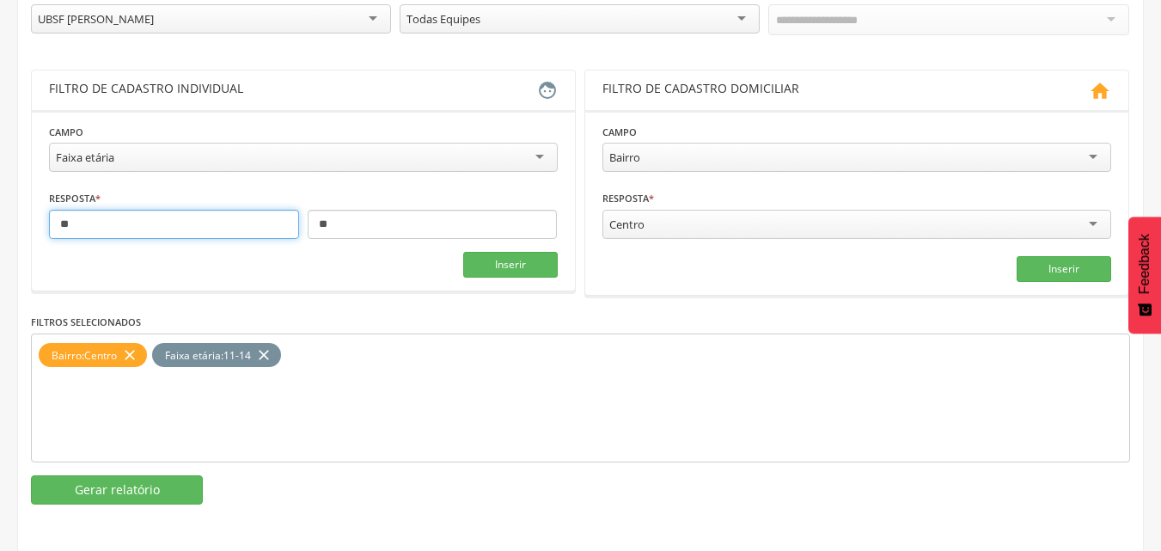
click at [259, 222] on input "**" at bounding box center [174, 224] width 250 height 29
type input "*"
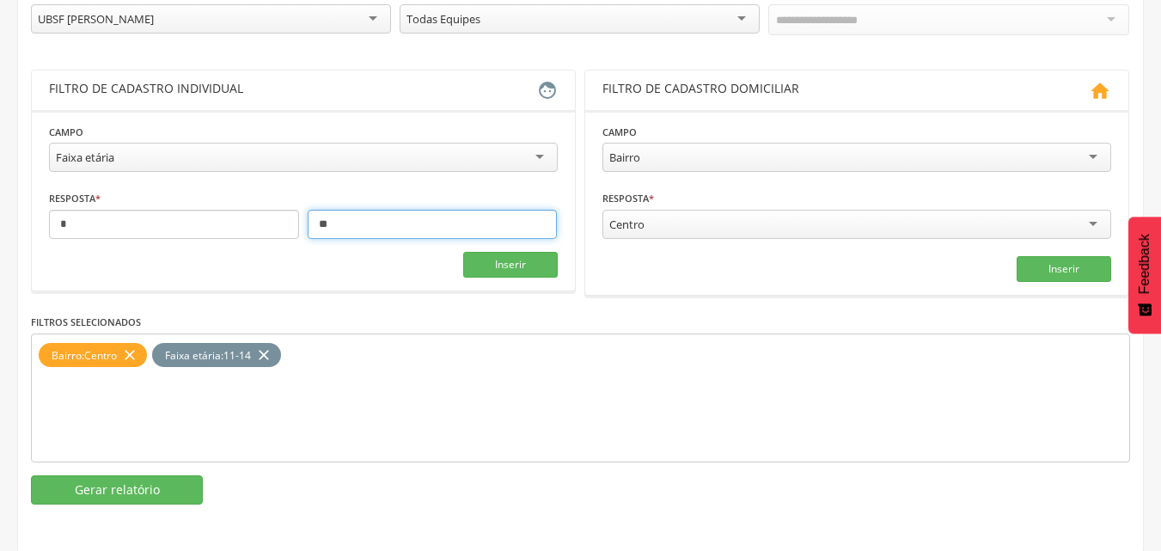
click at [370, 222] on input "**" at bounding box center [433, 224] width 250 height 29
type input "*"
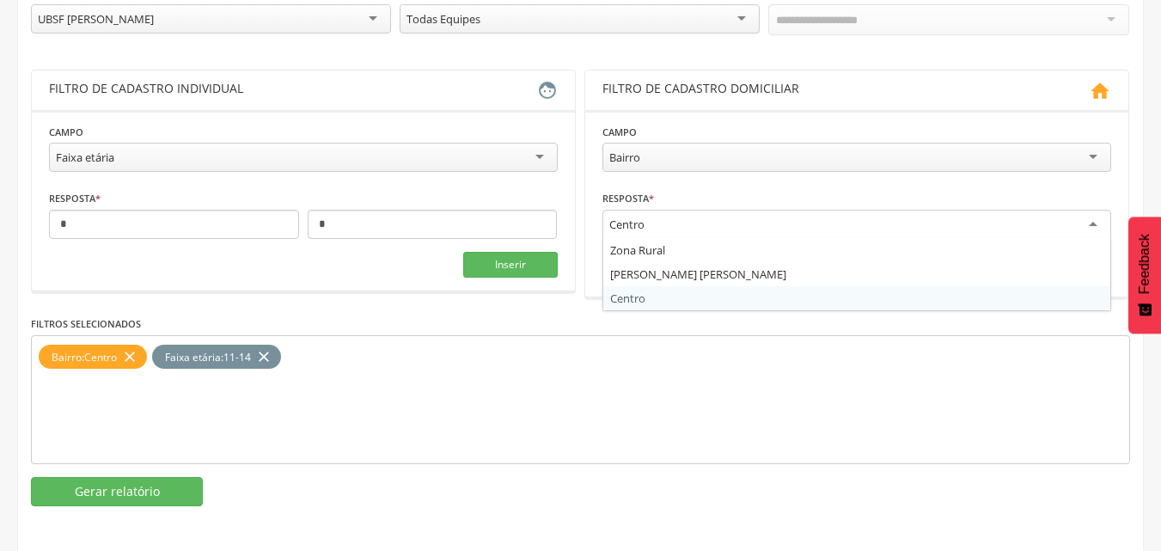
click at [748, 221] on div "Centro" at bounding box center [856, 225] width 509 height 31
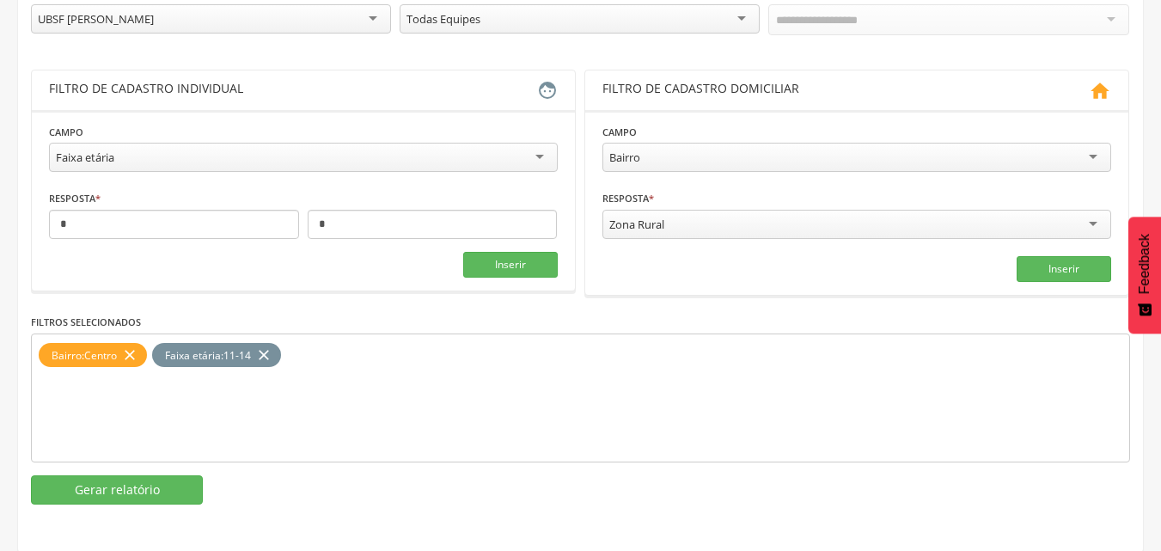
click at [138, 351] on icon "close" at bounding box center [129, 355] width 17 height 25
click at [137, 351] on span "11-14" at bounding box center [123, 355] width 27 height 15
click at [146, 352] on icon "close" at bounding box center [150, 355] width 17 height 25
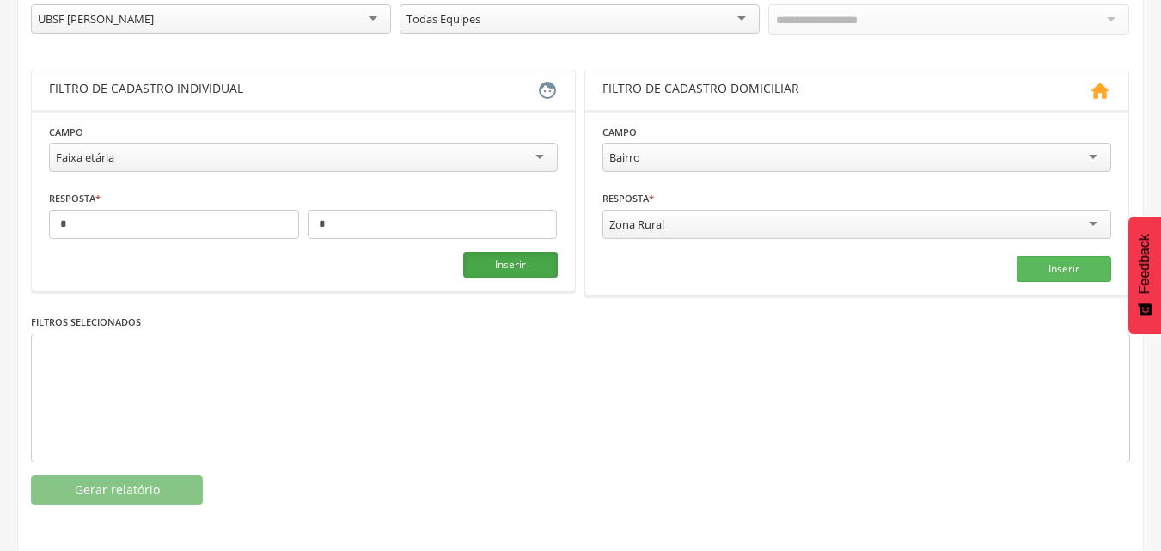
click at [512, 259] on button "Inserir" at bounding box center [510, 265] width 95 height 26
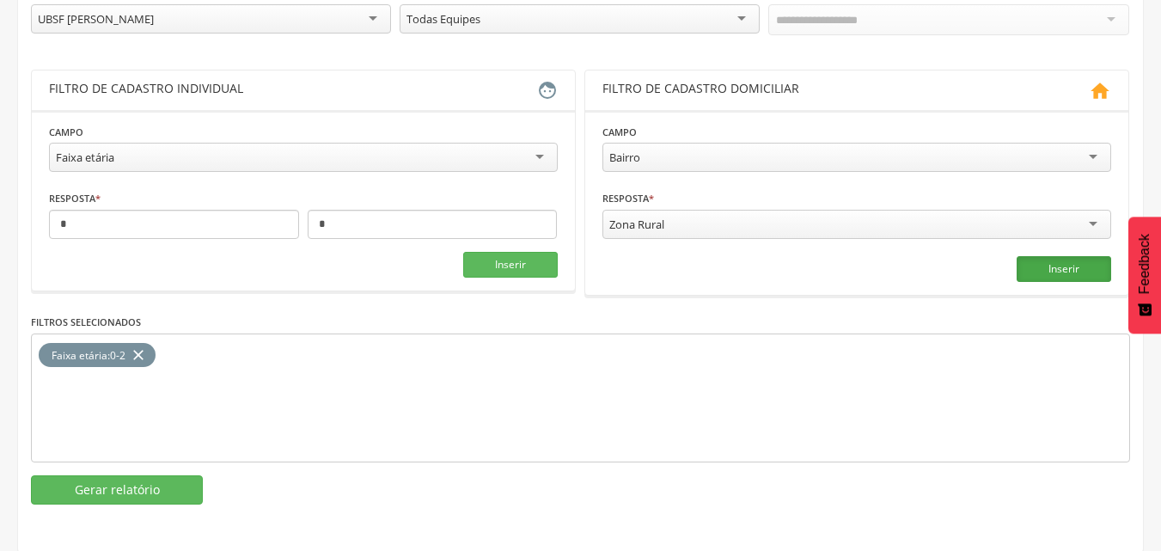
click at [1035, 271] on button "Inserir" at bounding box center [1063, 269] width 95 height 26
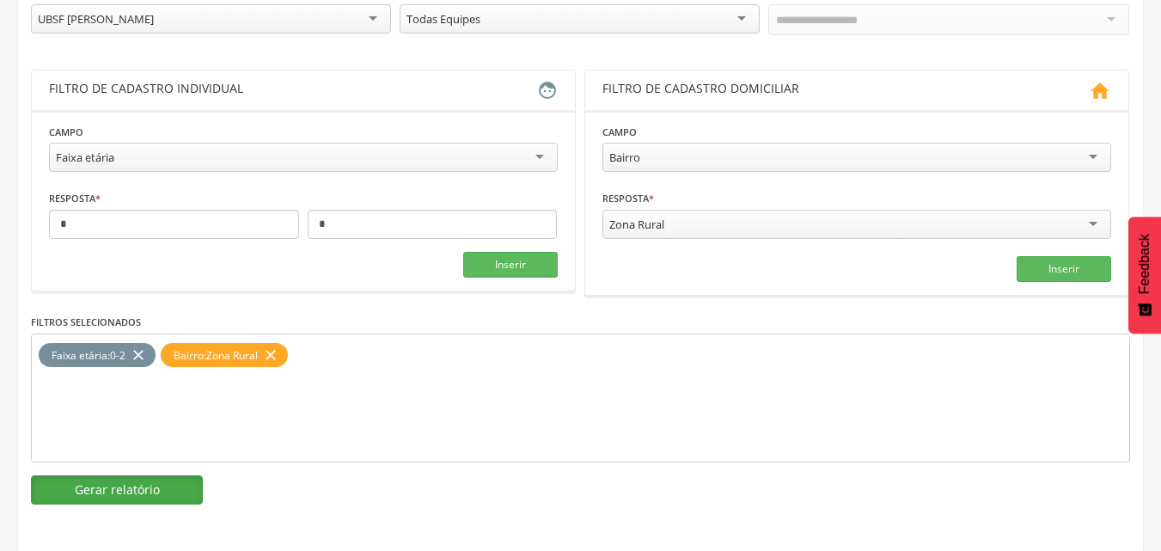
click at [82, 483] on button "Gerar relatório" at bounding box center [117, 489] width 172 height 29
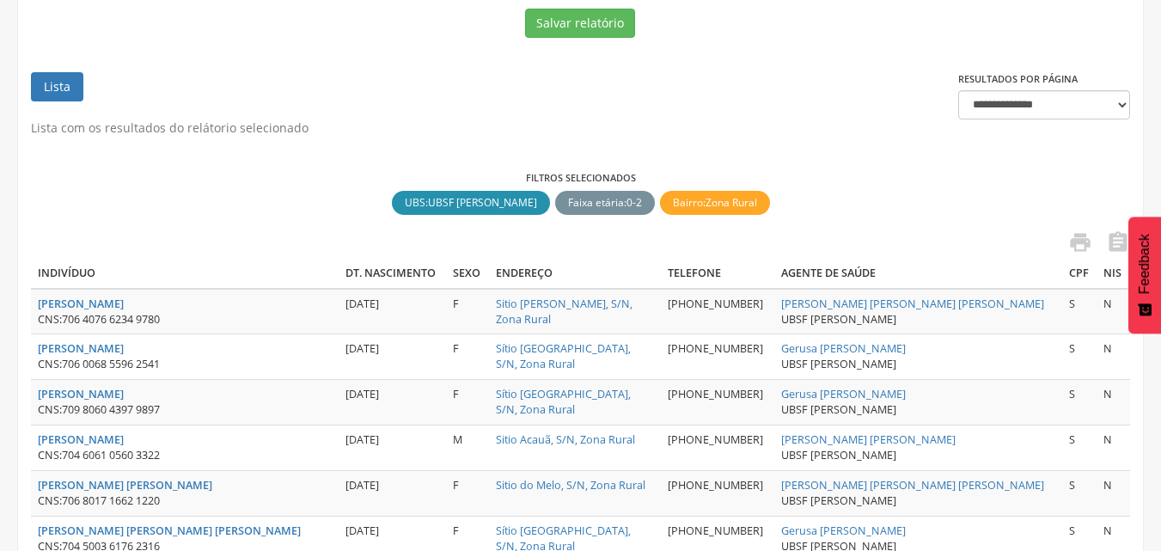
scroll to position [86, 0]
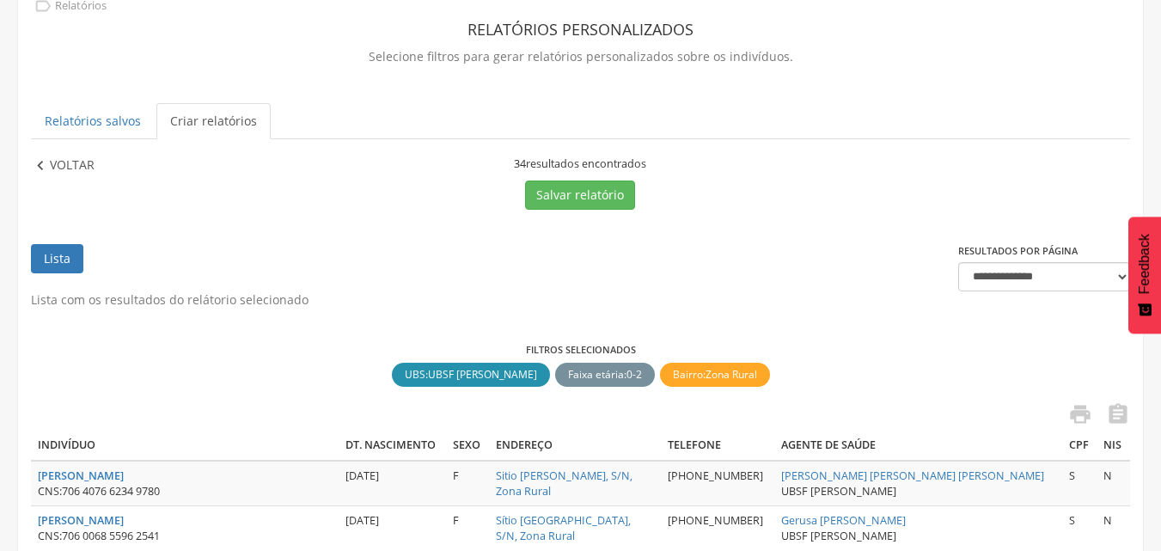
click at [59, 166] on p "Voltar" at bounding box center [72, 165] width 45 height 19
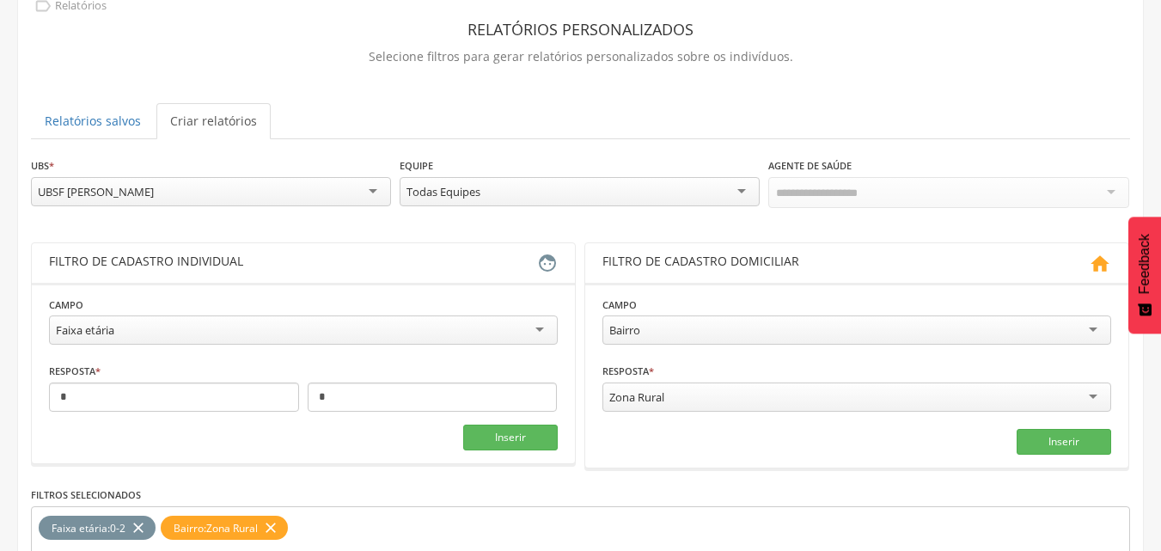
scroll to position [258, 0]
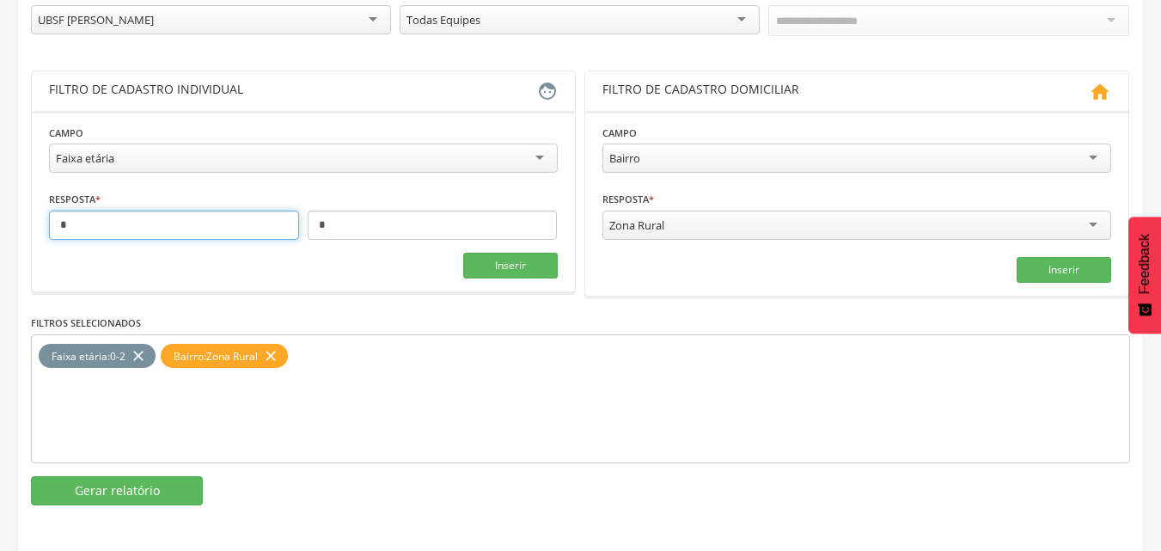
click at [237, 223] on input "*" at bounding box center [174, 224] width 250 height 29
type input "*"
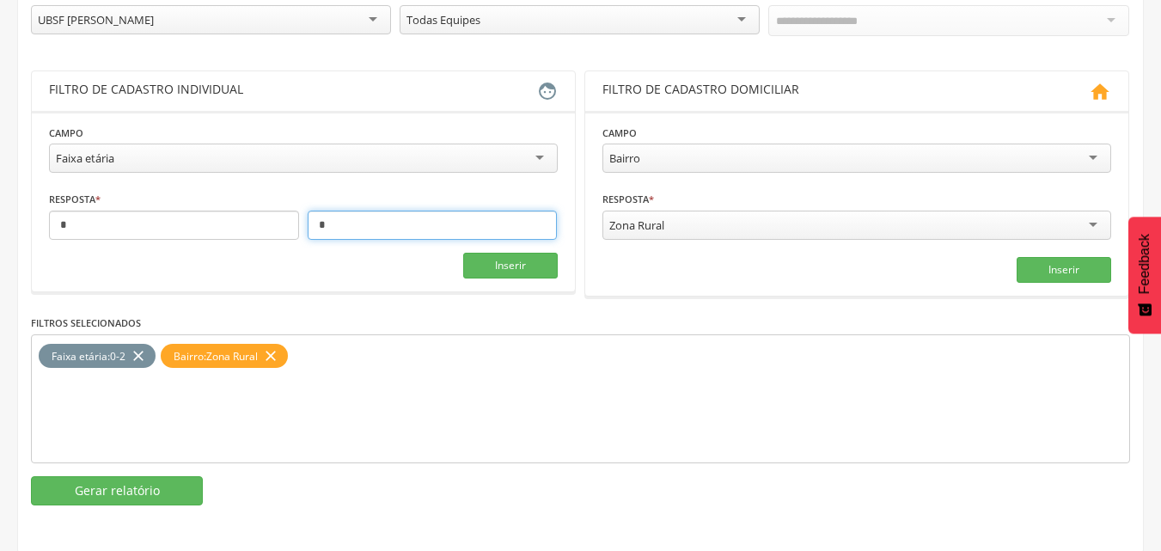
click at [333, 225] on input "*" at bounding box center [433, 224] width 250 height 29
type input "*"
click at [143, 353] on icon "close" at bounding box center [138, 356] width 17 height 25
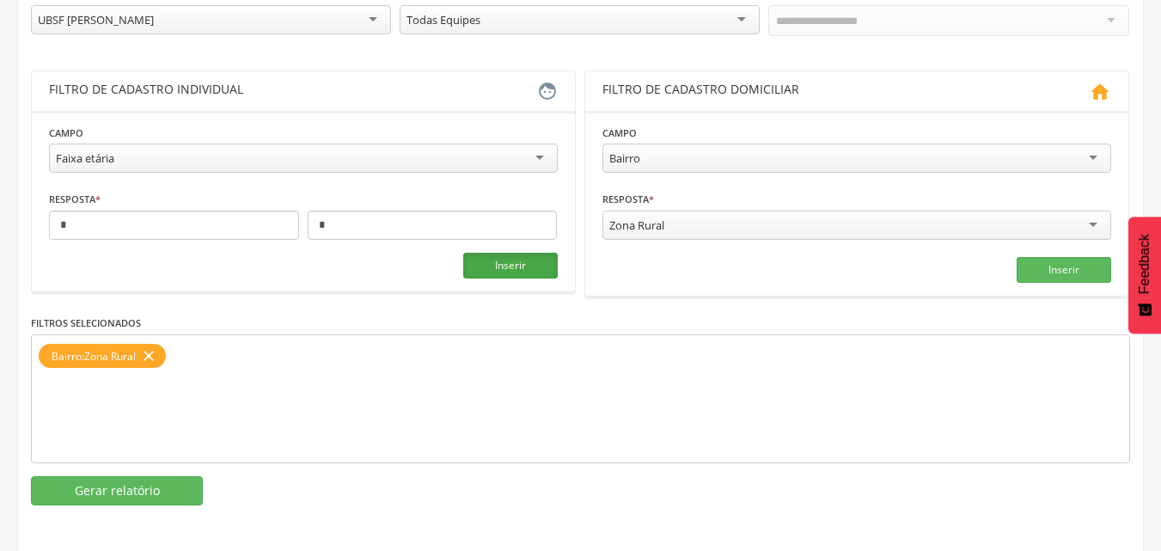
click at [480, 266] on button "Inserir" at bounding box center [510, 266] width 95 height 26
click at [149, 485] on button "Gerar relatório" at bounding box center [117, 490] width 172 height 29
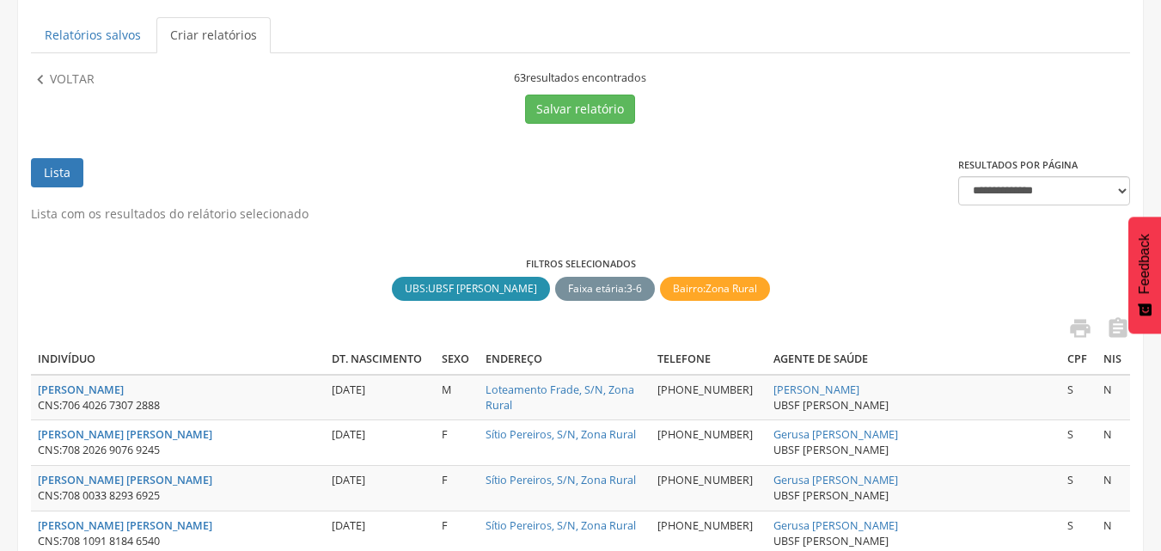
scroll to position [86, 0]
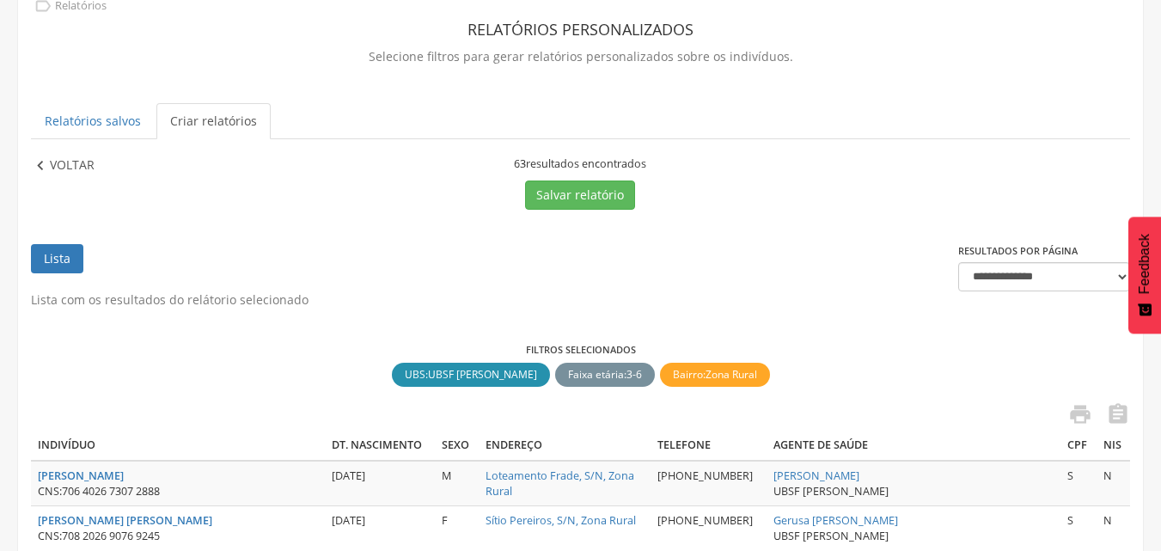
click at [57, 162] on p "Voltar" at bounding box center [72, 165] width 45 height 19
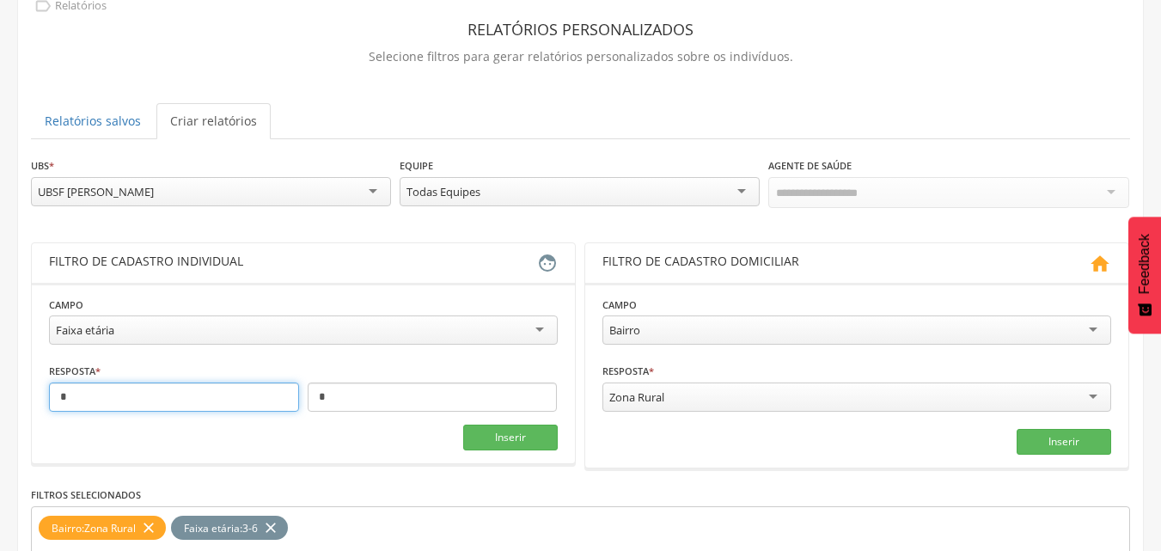
click at [253, 392] on input "*" at bounding box center [174, 396] width 250 height 29
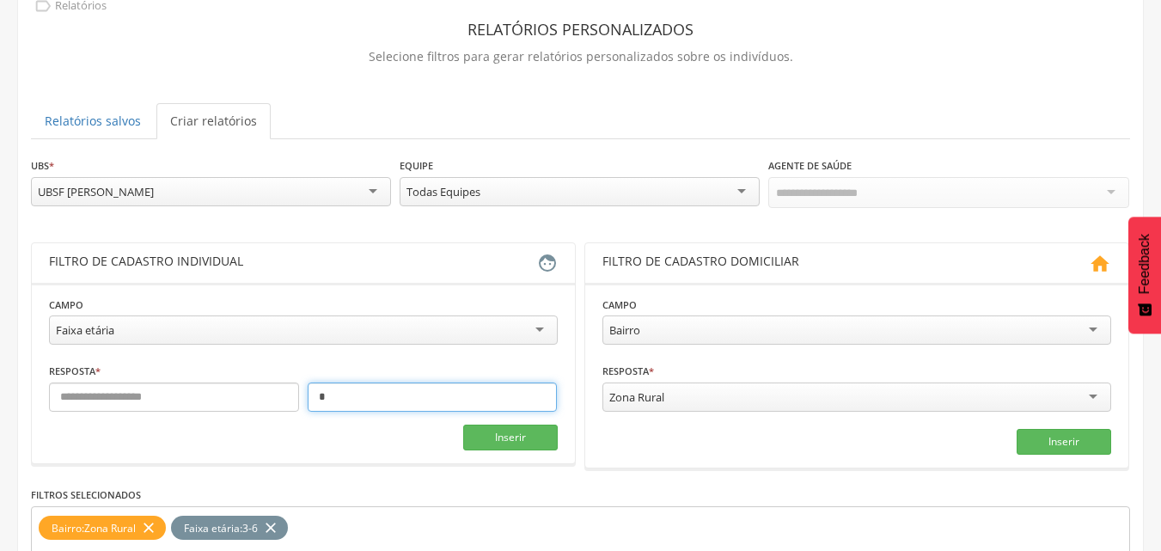
click at [381, 399] on input "*" at bounding box center [433, 396] width 250 height 29
type input "*"
click at [381, 404] on input "text" at bounding box center [433, 396] width 250 height 29
type input "**"
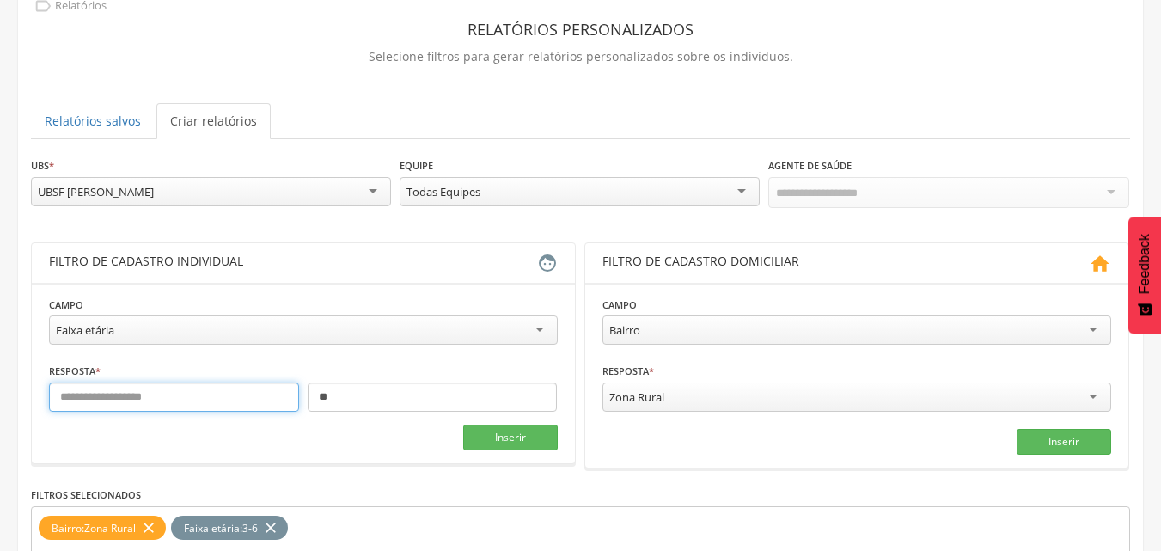
click at [243, 388] on input "text" at bounding box center [174, 396] width 250 height 29
type input "*"
click at [279, 527] on icon "close" at bounding box center [270, 527] width 17 height 25
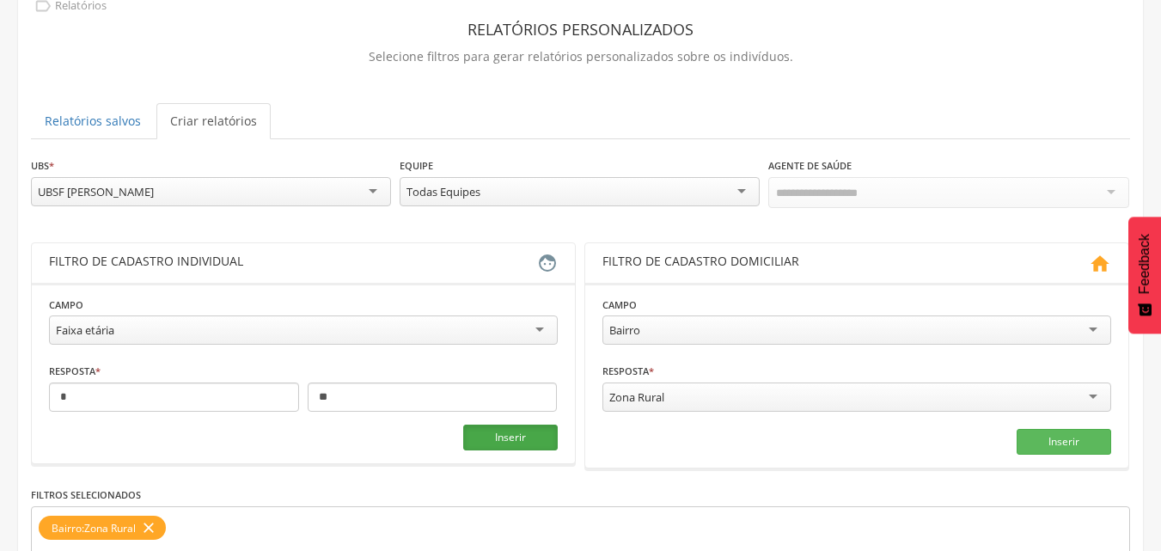
click at [507, 440] on button "Inserir" at bounding box center [510, 437] width 95 height 26
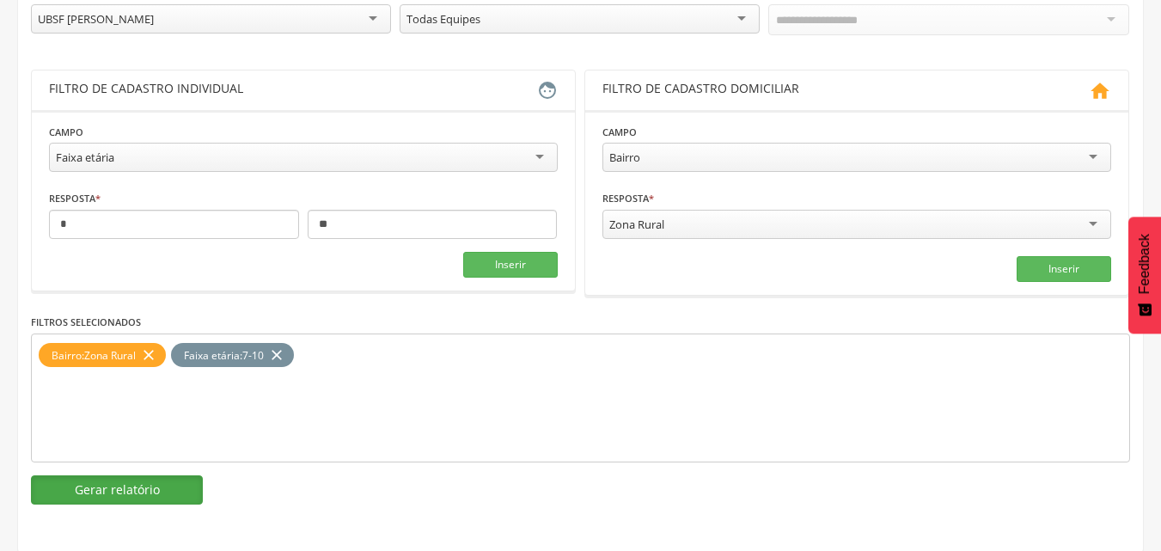
click at [149, 481] on button "Gerar relatório" at bounding box center [117, 489] width 172 height 29
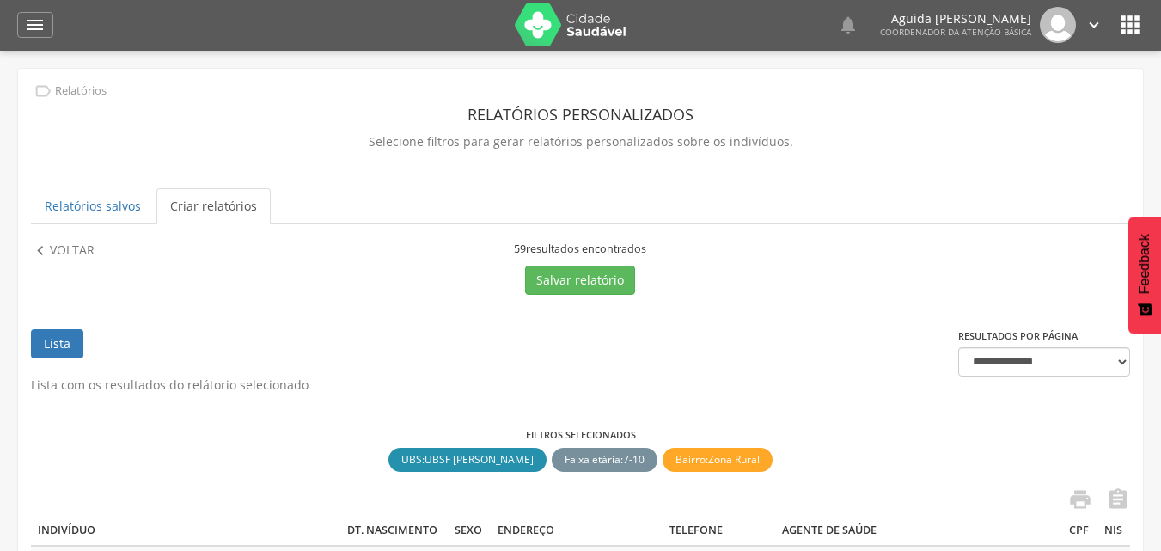
scroll to position [0, 0]
click at [61, 248] on p "Voltar" at bounding box center [72, 251] width 45 height 19
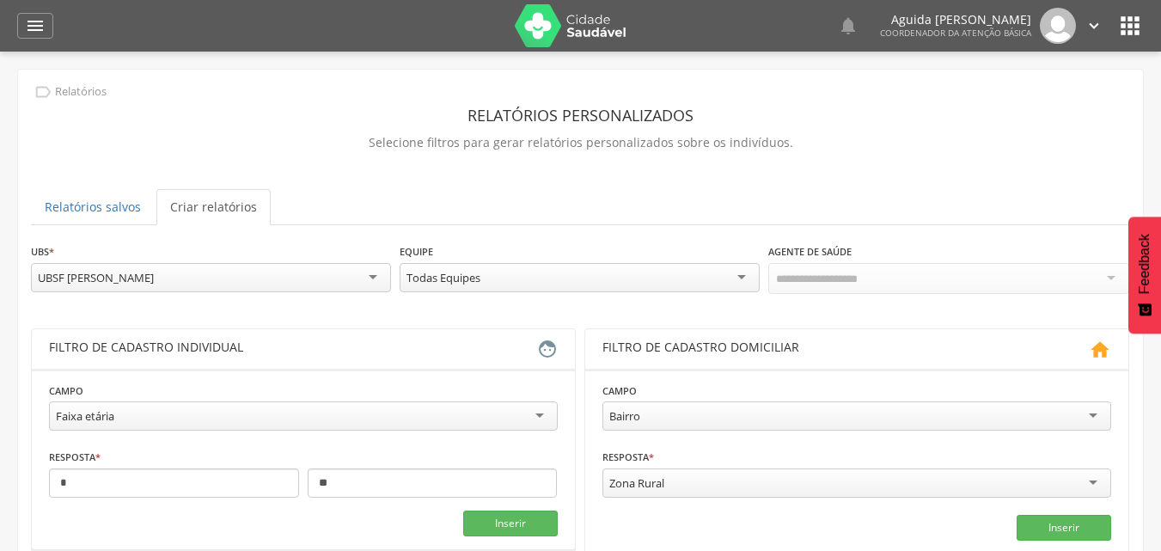
scroll to position [258, 0]
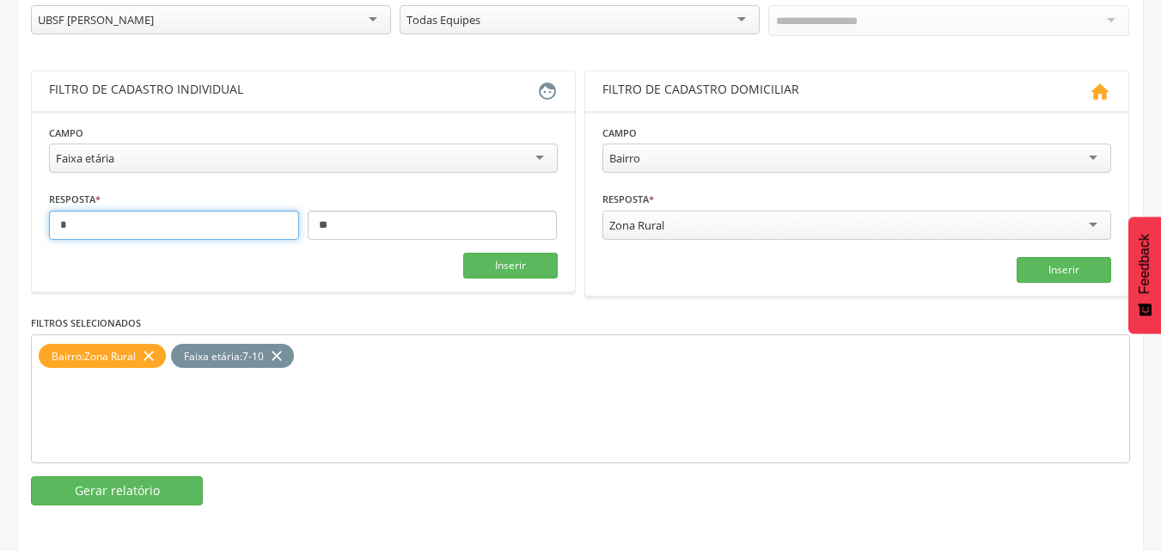
click at [228, 225] on input "*" at bounding box center [174, 224] width 250 height 29
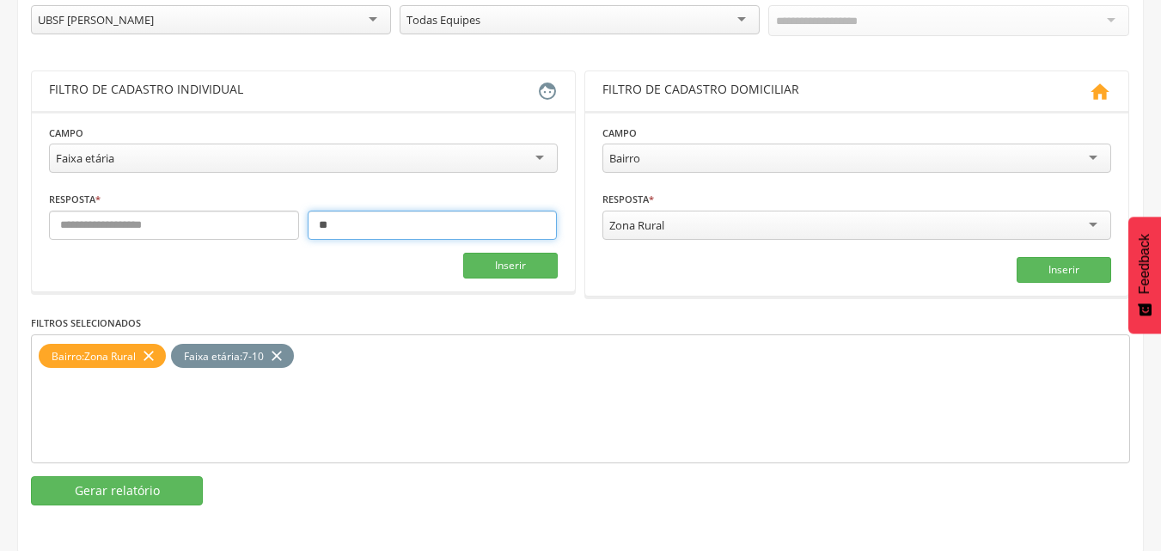
click at [348, 226] on input "**" at bounding box center [433, 224] width 250 height 29
type input "**"
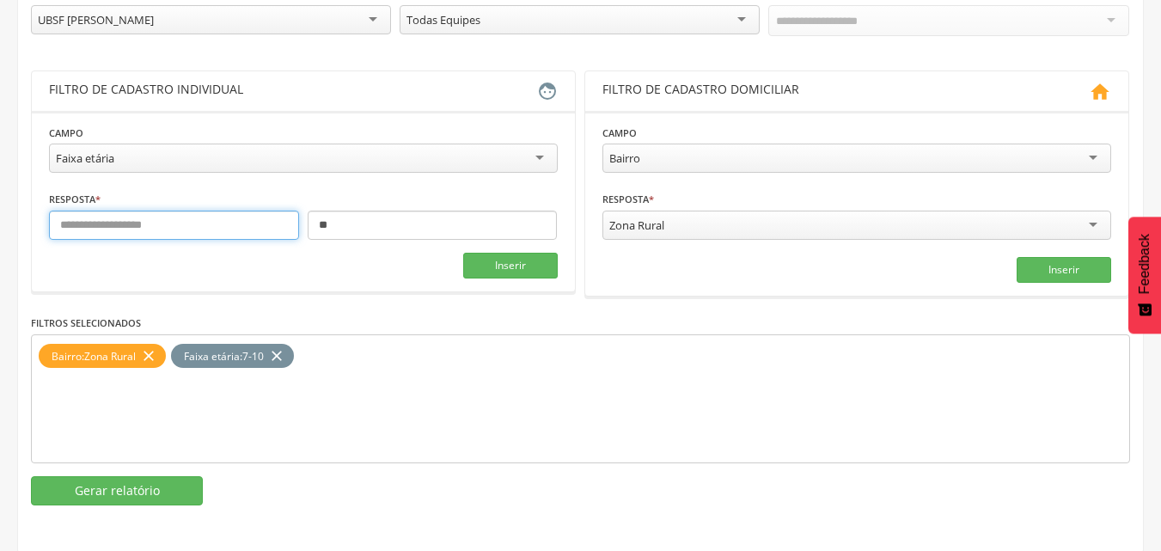
click at [266, 225] on input "text" at bounding box center [174, 224] width 250 height 29
drag, startPoint x: 282, startPoint y: 357, endPoint x: 216, endPoint y: 229, distance: 143.7
click at [282, 356] on icon "close" at bounding box center [276, 356] width 17 height 25
click at [216, 224] on input "text" at bounding box center [174, 224] width 250 height 29
type input "**"
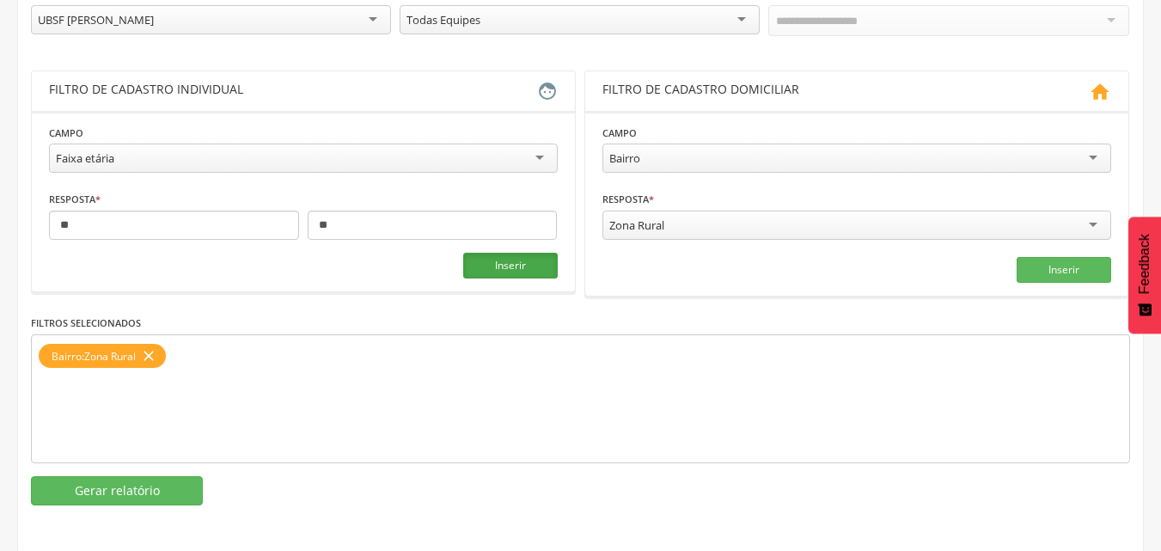
drag, startPoint x: 473, startPoint y: 263, endPoint x: 464, endPoint y: 258, distance: 10.8
click at [473, 260] on button "Inserir" at bounding box center [510, 266] width 95 height 26
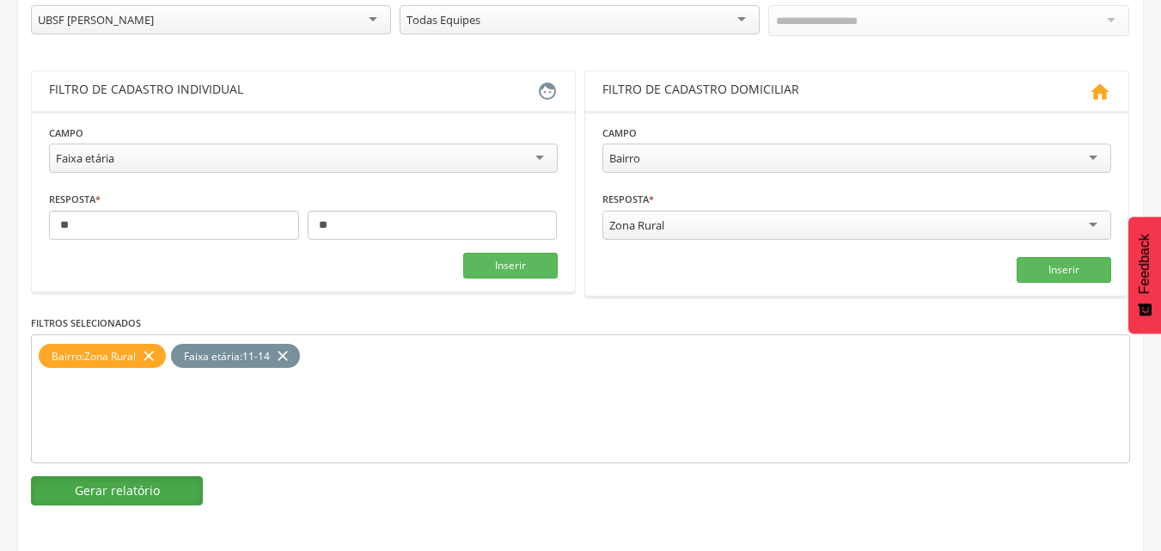
click at [184, 490] on button "Gerar relatório" at bounding box center [117, 490] width 172 height 29
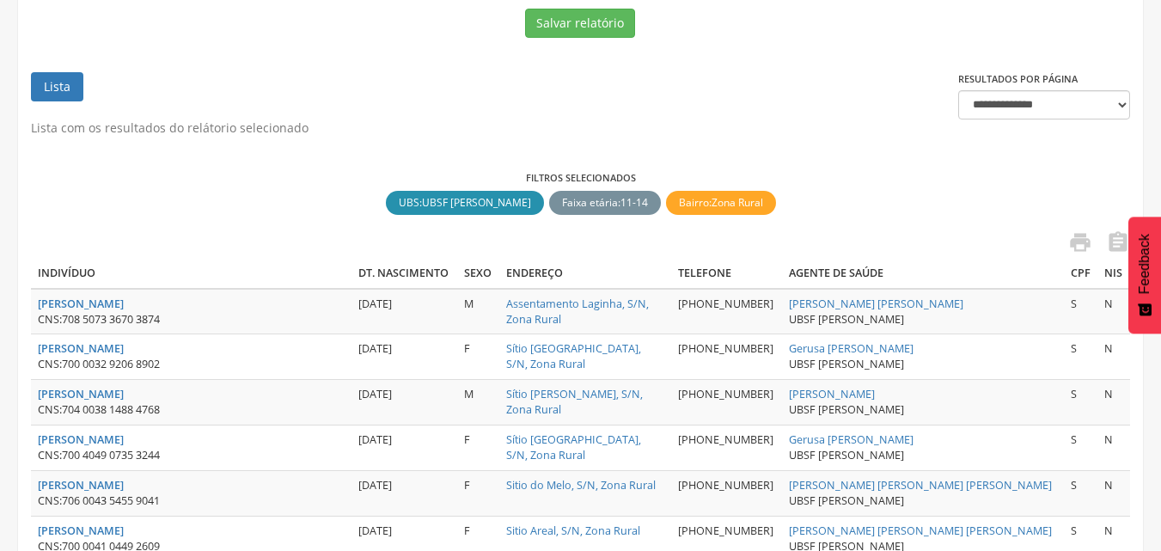
scroll to position [0, 0]
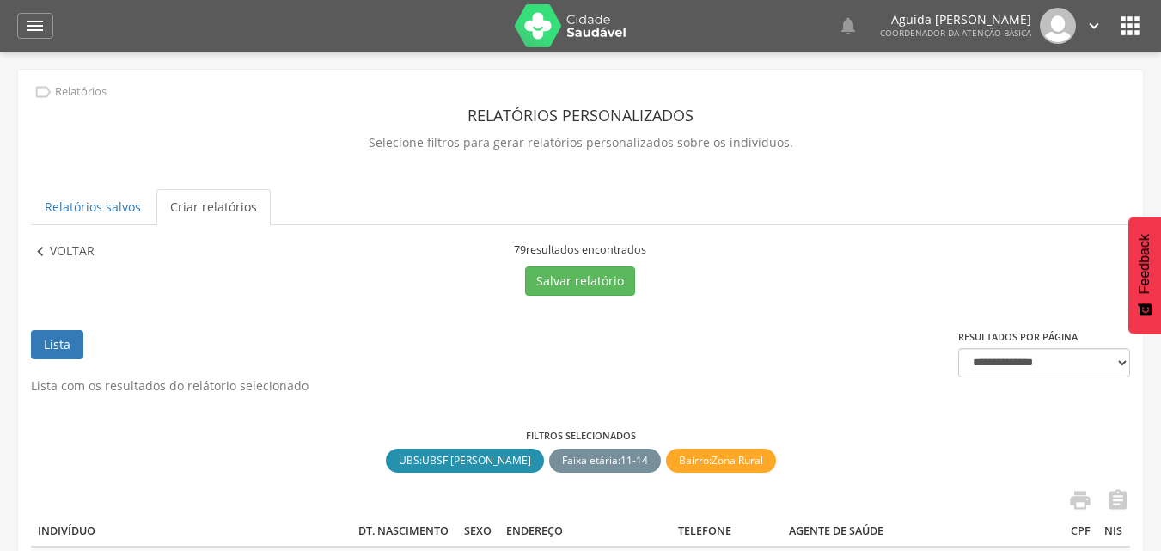
click at [77, 248] on p "Voltar" at bounding box center [72, 251] width 45 height 19
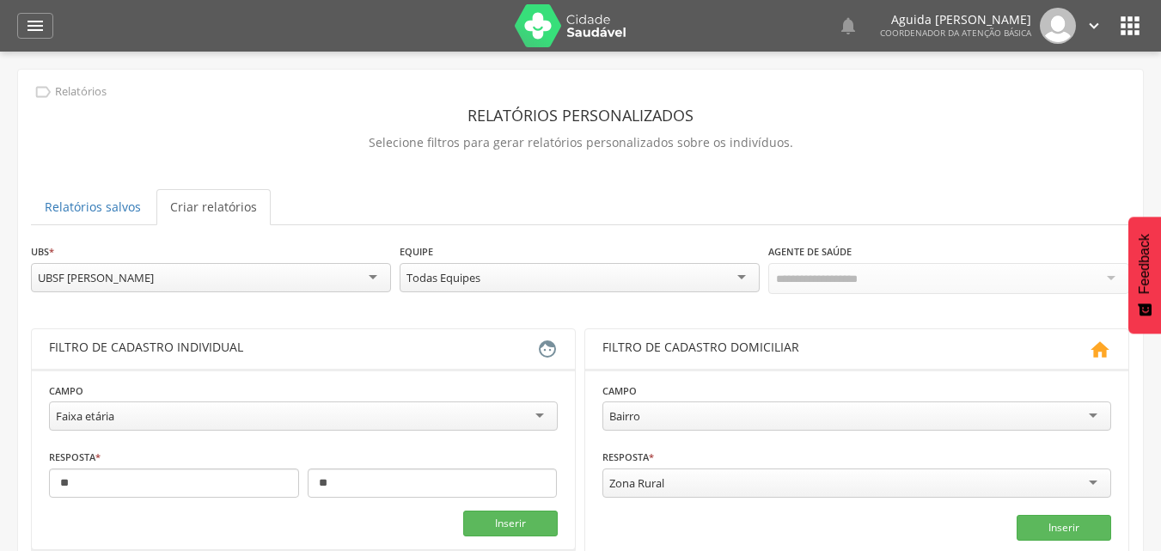
scroll to position [86, 0]
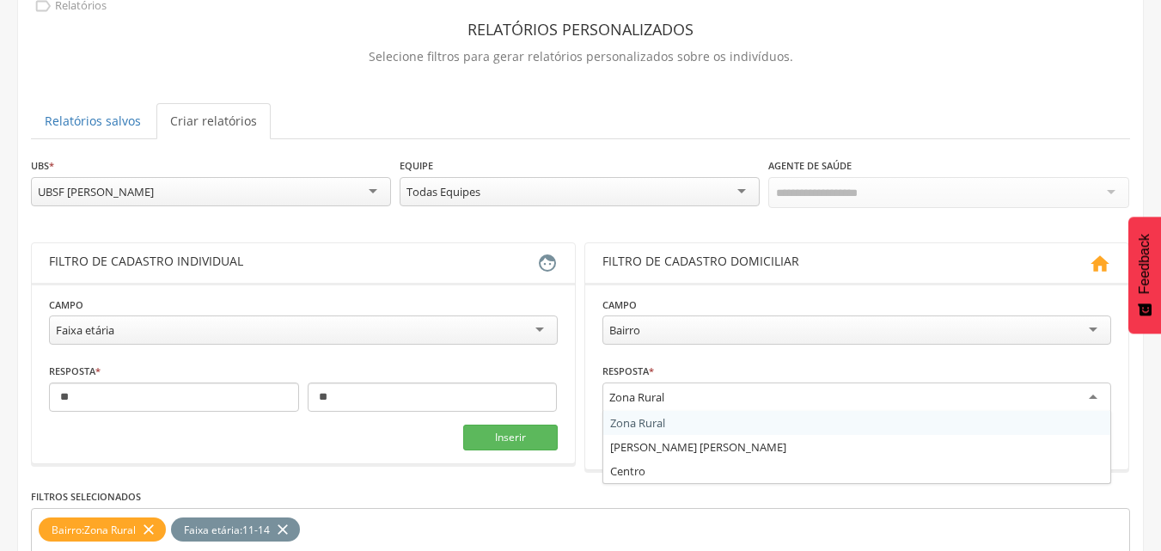
click at [637, 399] on div "Zona Rural" at bounding box center [636, 396] width 55 height 15
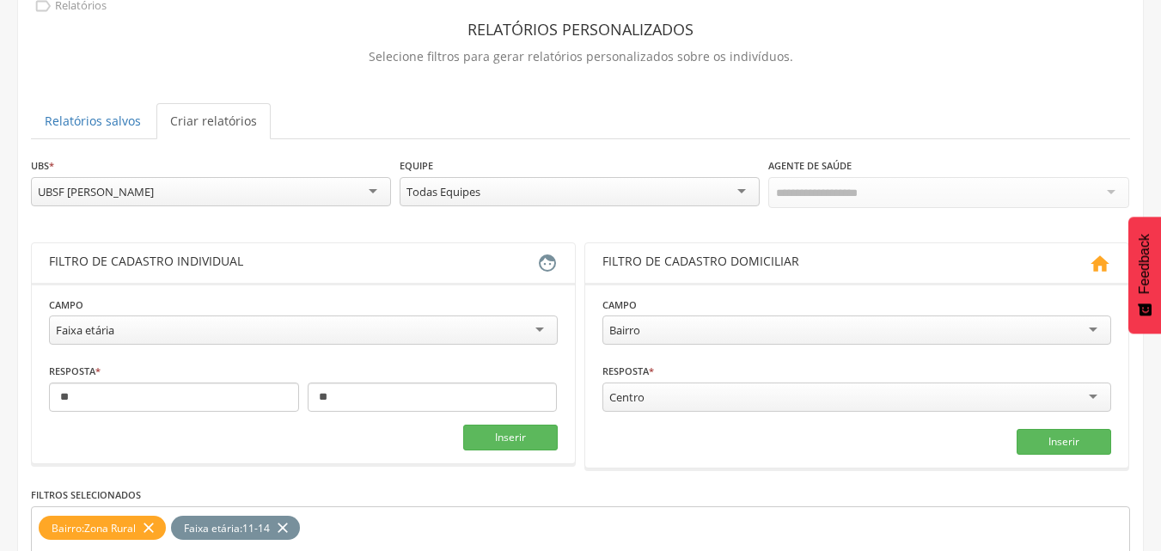
click at [375, 194] on div "UBSF [PERSON_NAME]" at bounding box center [211, 191] width 360 height 29
click at [146, 524] on icon "close" at bounding box center [148, 527] width 17 height 25
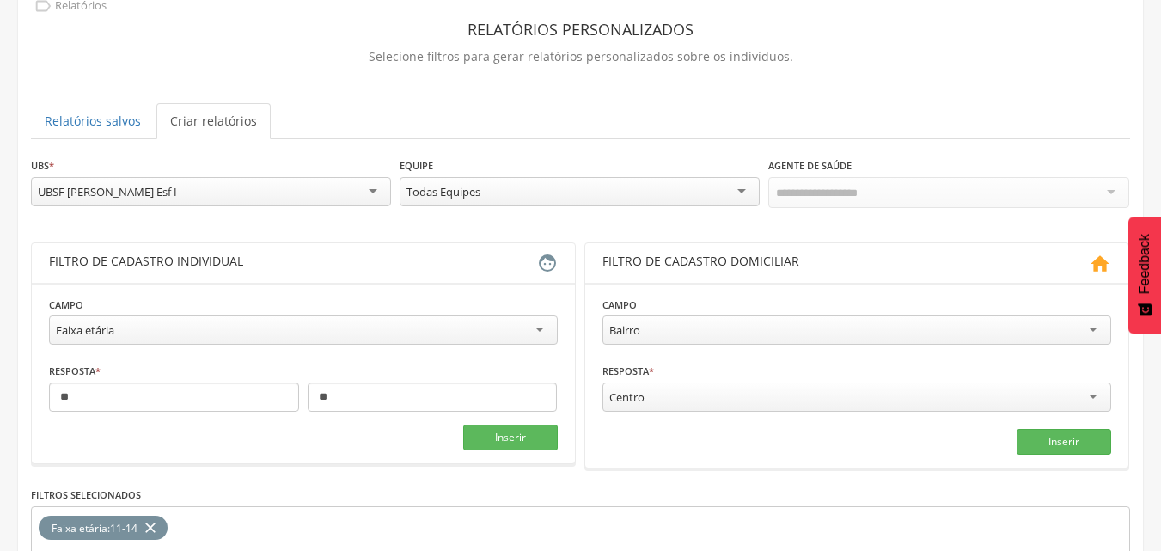
click at [155, 521] on icon "close" at bounding box center [150, 527] width 17 height 25
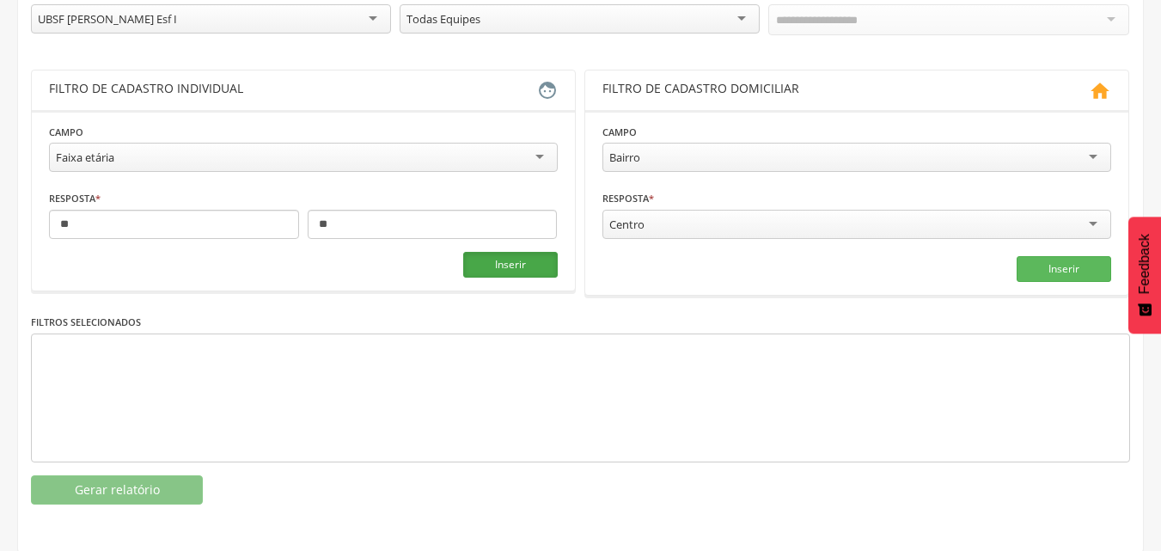
click at [505, 259] on button "Inserir" at bounding box center [510, 265] width 95 height 26
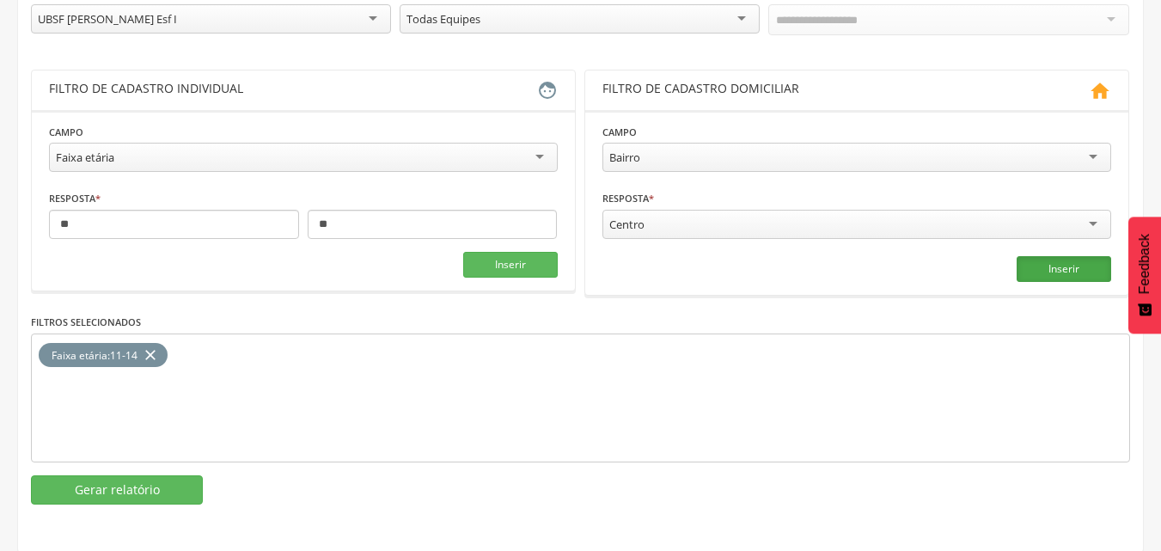
click at [1092, 259] on button "Inserir" at bounding box center [1063, 269] width 95 height 26
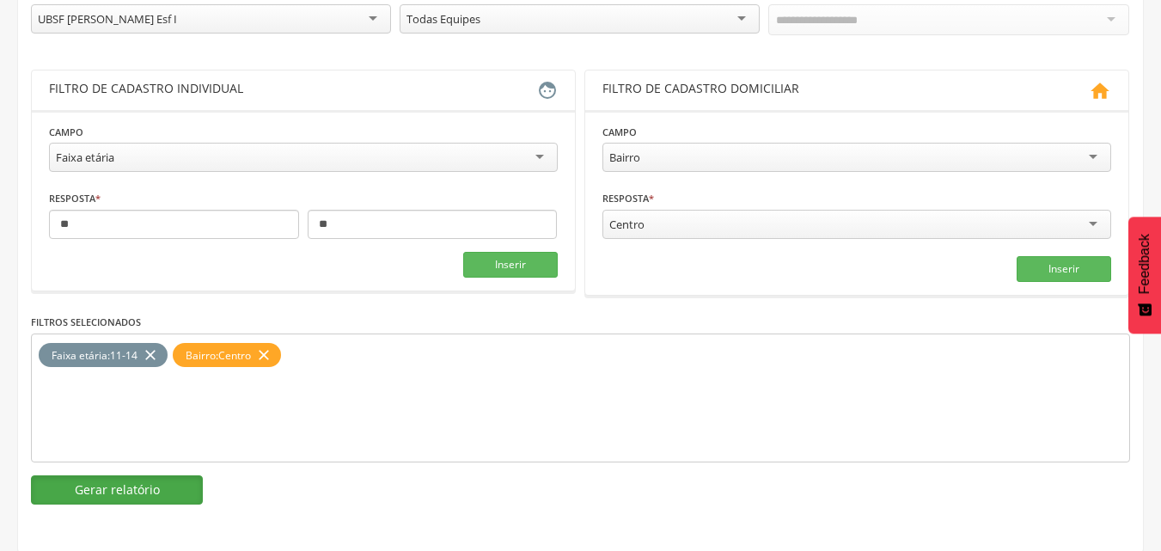
click at [135, 482] on button "Gerar relatório" at bounding box center [117, 489] width 172 height 29
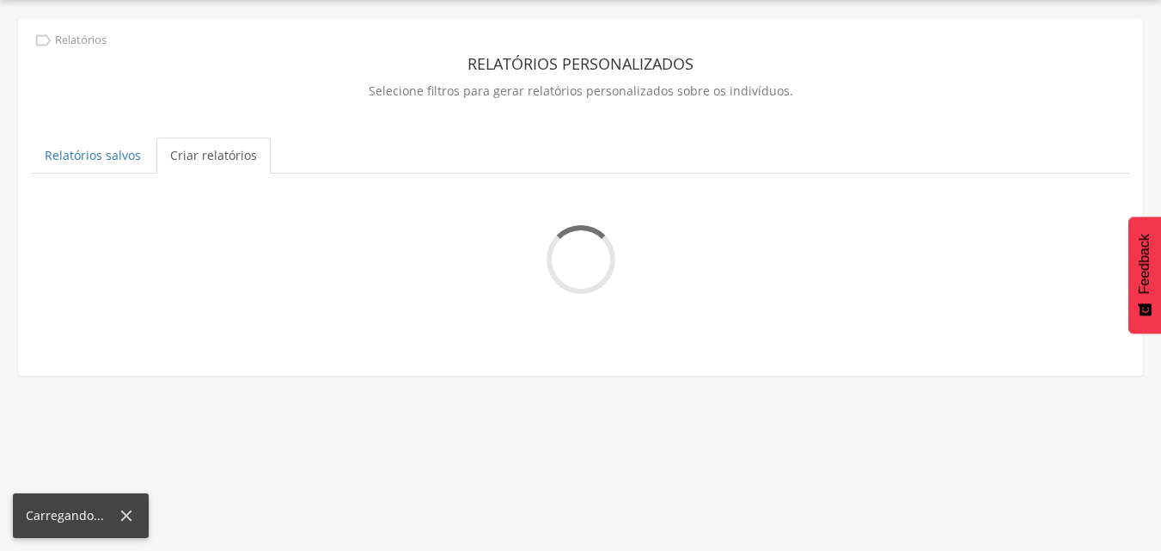
scroll to position [0, 0]
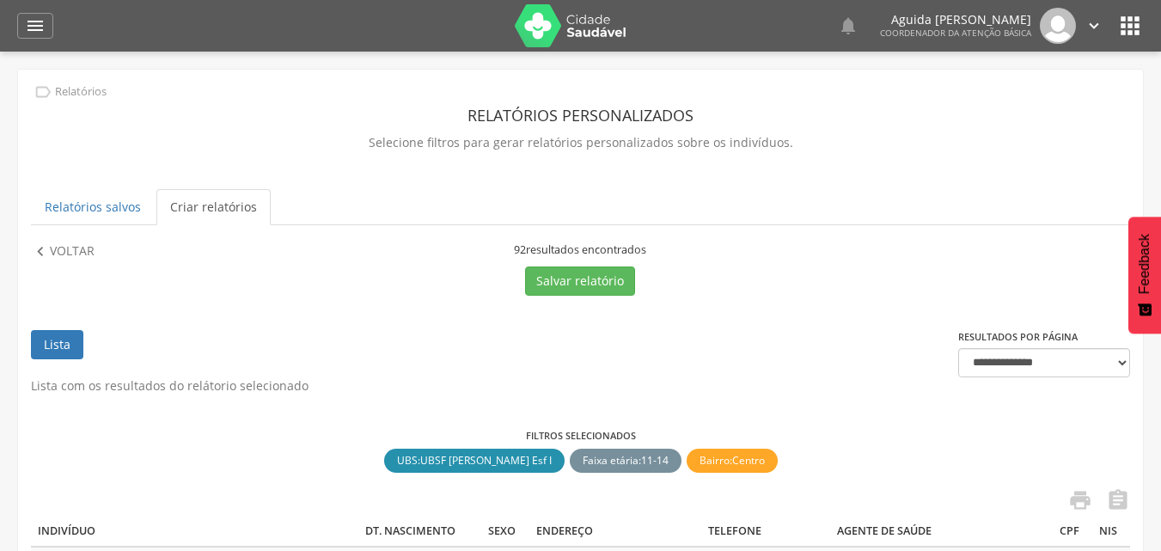
click at [606, 22] on img at bounding box center [571, 25] width 112 height 43
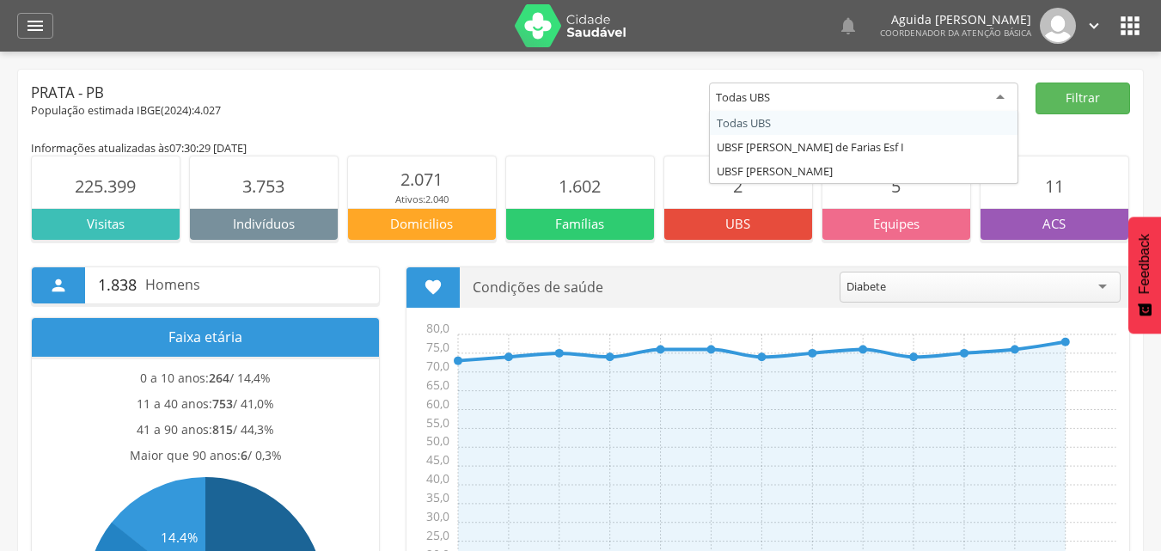
click at [797, 90] on div "Todas UBS" at bounding box center [863, 97] width 309 height 31
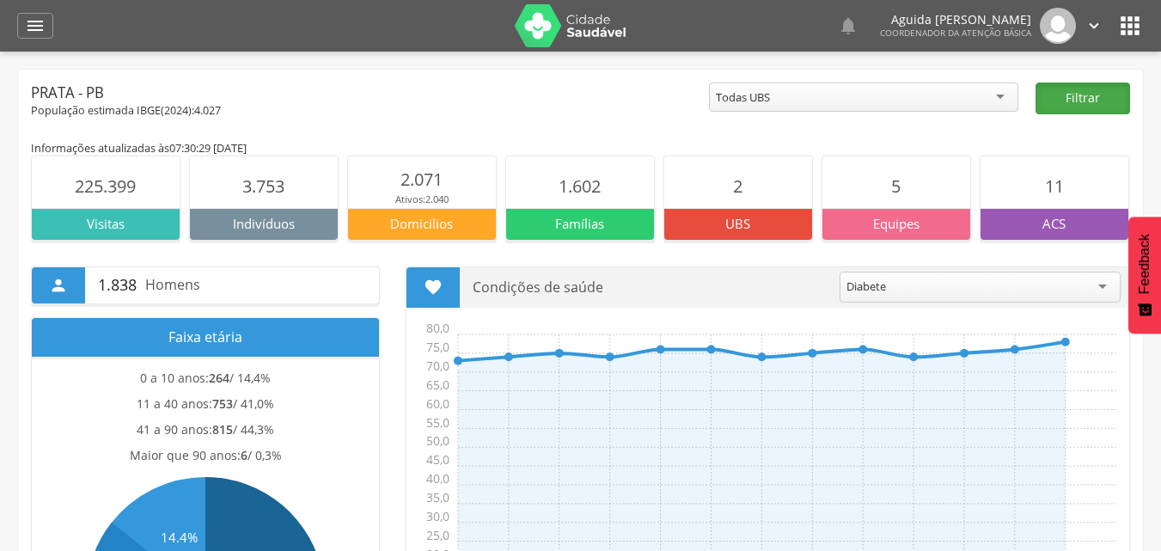
click at [1045, 95] on button "Filtrar" at bounding box center [1082, 98] width 95 height 32
click at [29, 33] on icon "" at bounding box center [35, 25] width 21 height 21
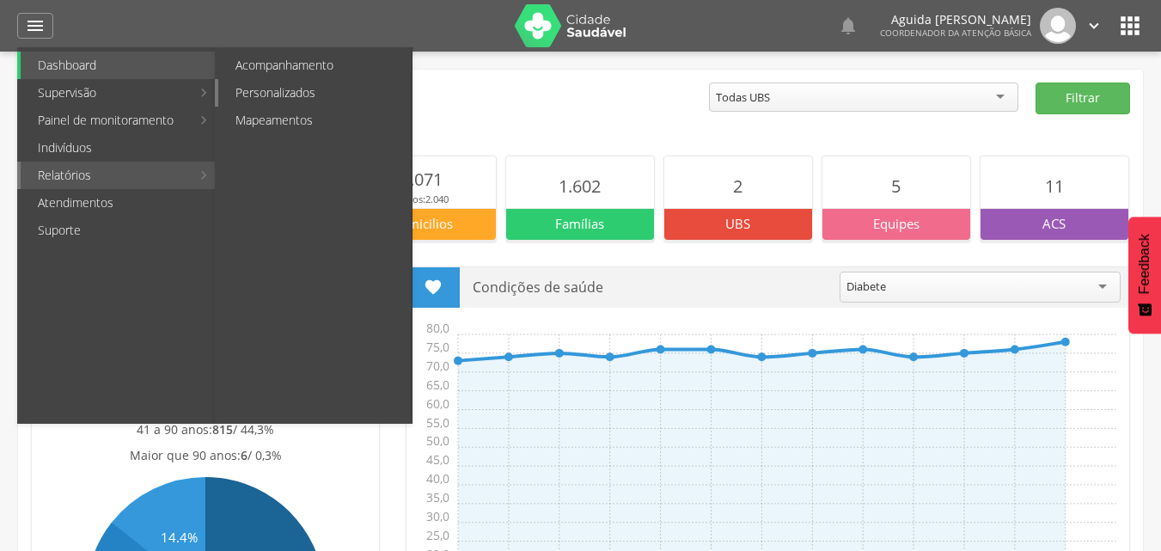
click at [277, 95] on link "Personalizados" at bounding box center [314, 92] width 193 height 27
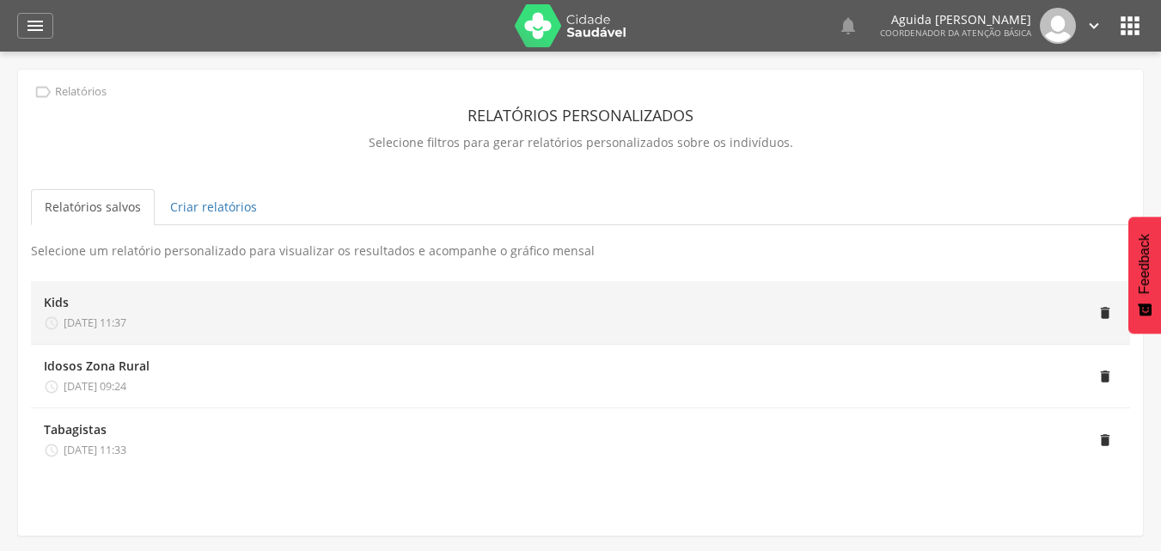
click at [107, 311] on div "Kids  28/02/2025 11:37" at bounding box center [85, 312] width 82 height 37
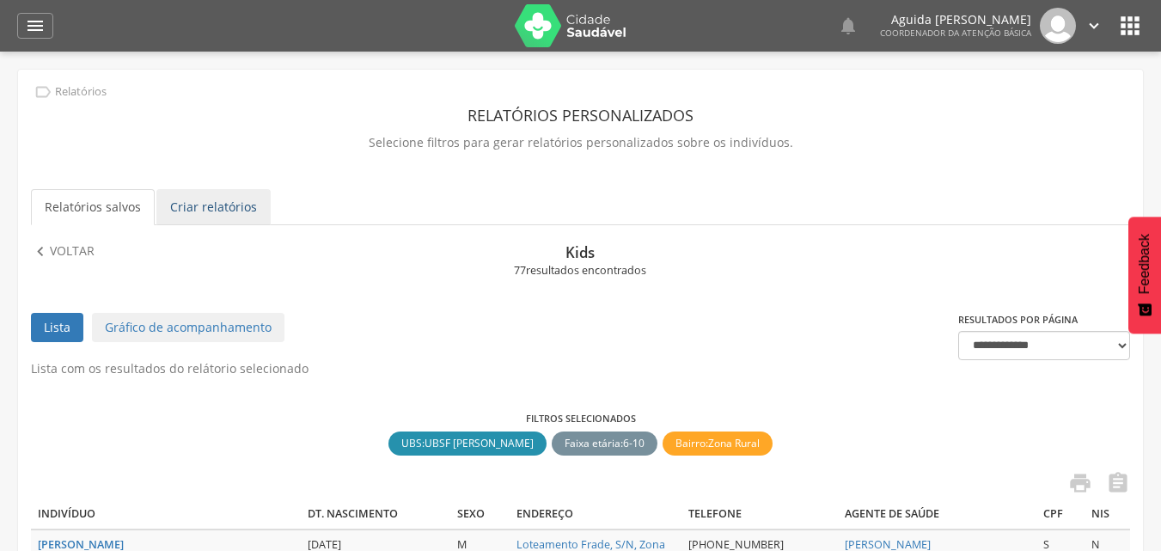
click at [187, 198] on link "Criar relatórios" at bounding box center [213, 207] width 114 height 36
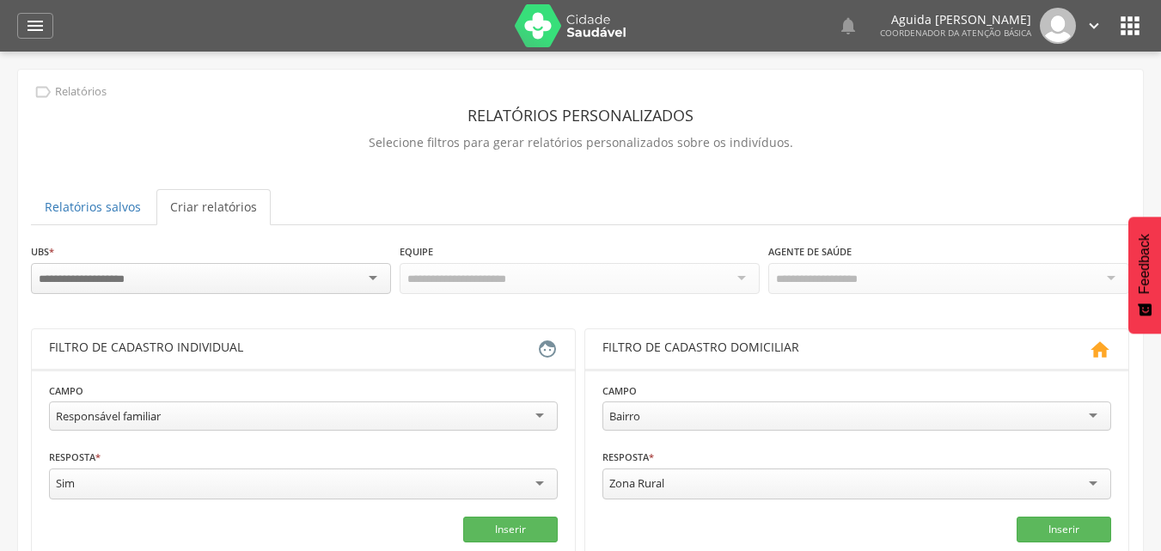
scroll to position [172, 0]
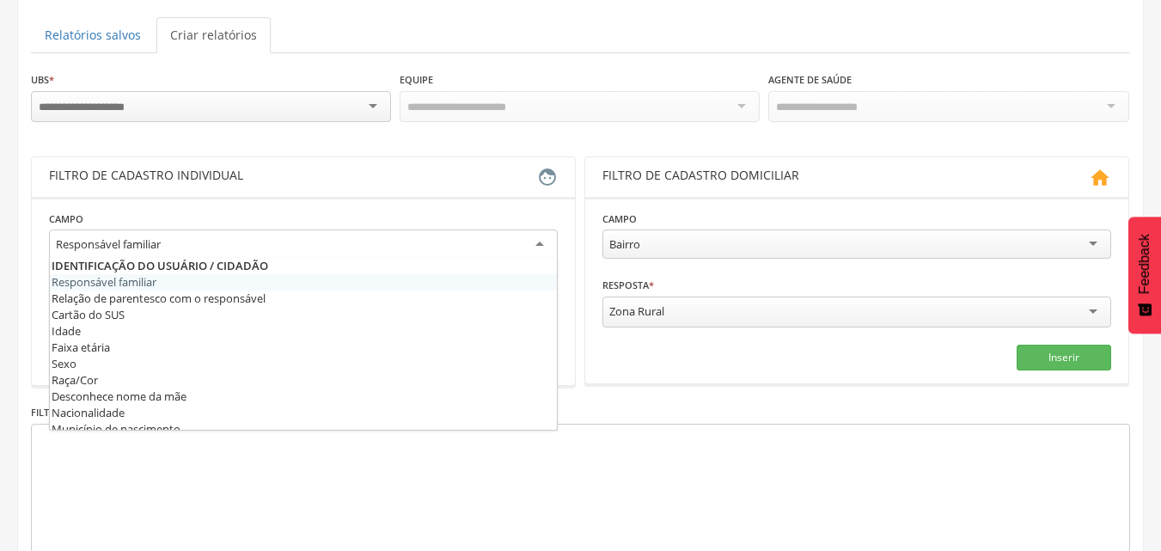
click at [122, 237] on div "Responsável familiar" at bounding box center [108, 243] width 105 height 15
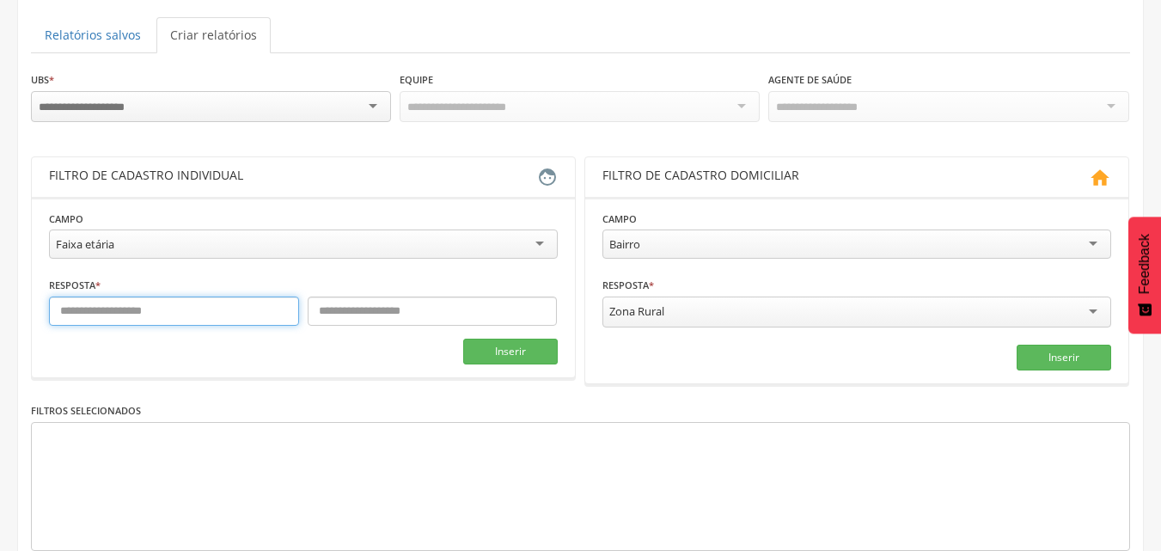
click at [119, 306] on input "text" at bounding box center [174, 310] width 250 height 29
type input "*"
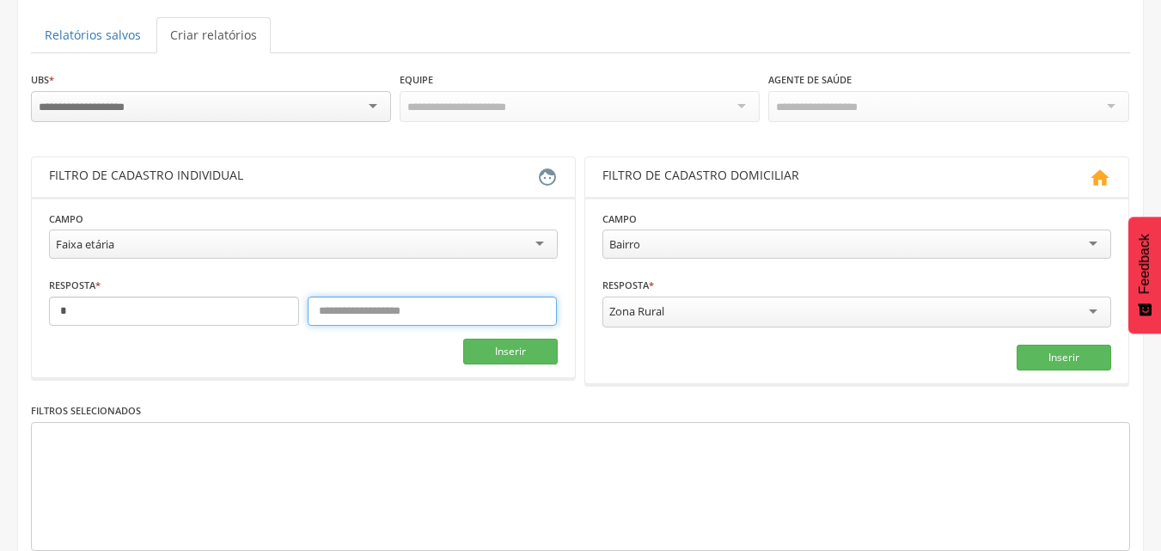
click at [438, 307] on input "text" at bounding box center [433, 310] width 250 height 29
type input "*"
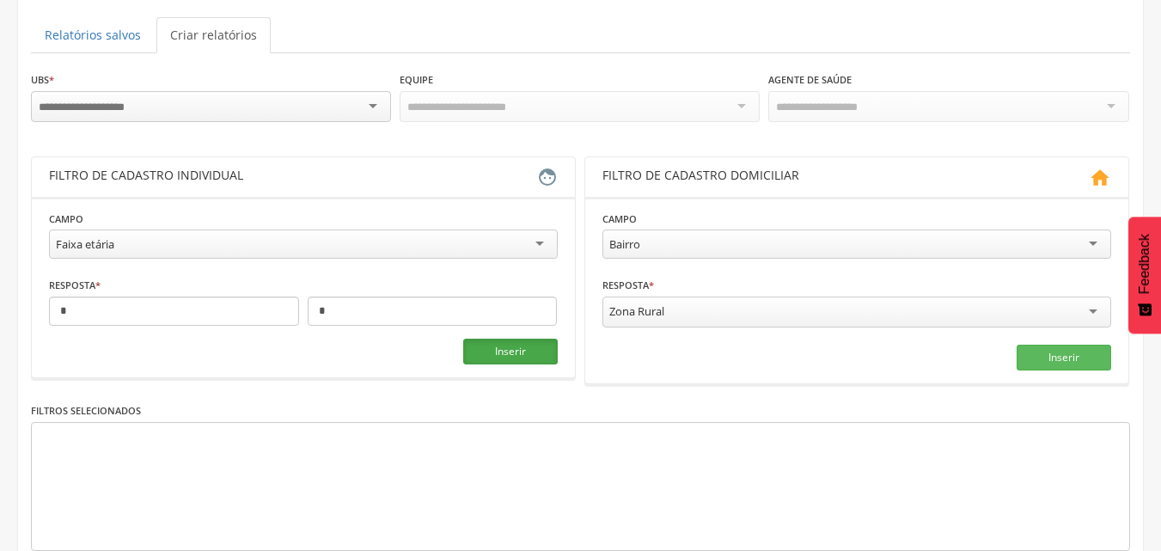
click at [494, 353] on button "Inserir" at bounding box center [510, 351] width 95 height 26
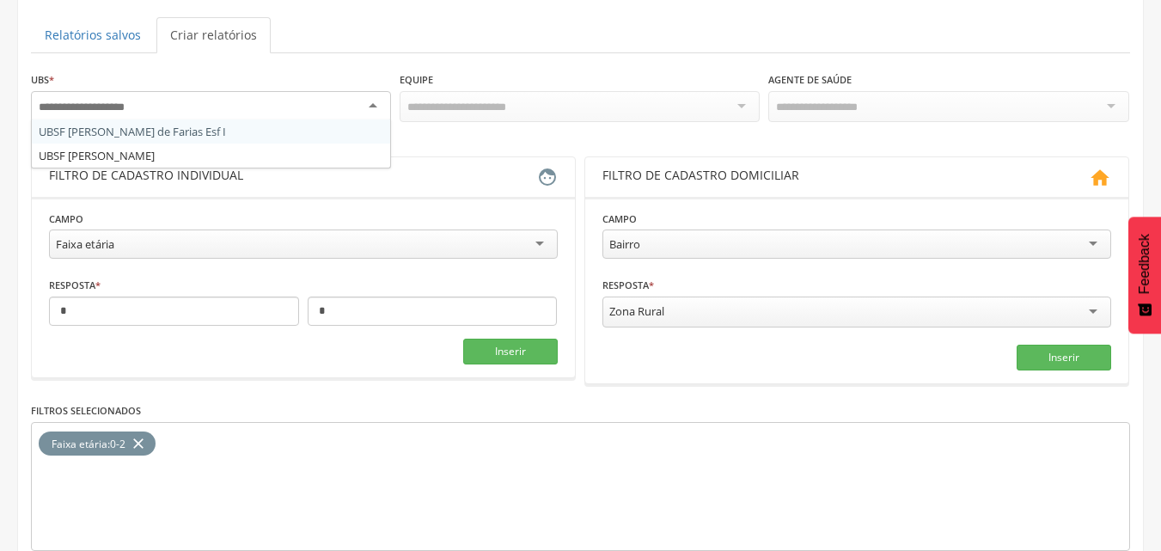
click at [356, 105] on div at bounding box center [211, 106] width 360 height 31
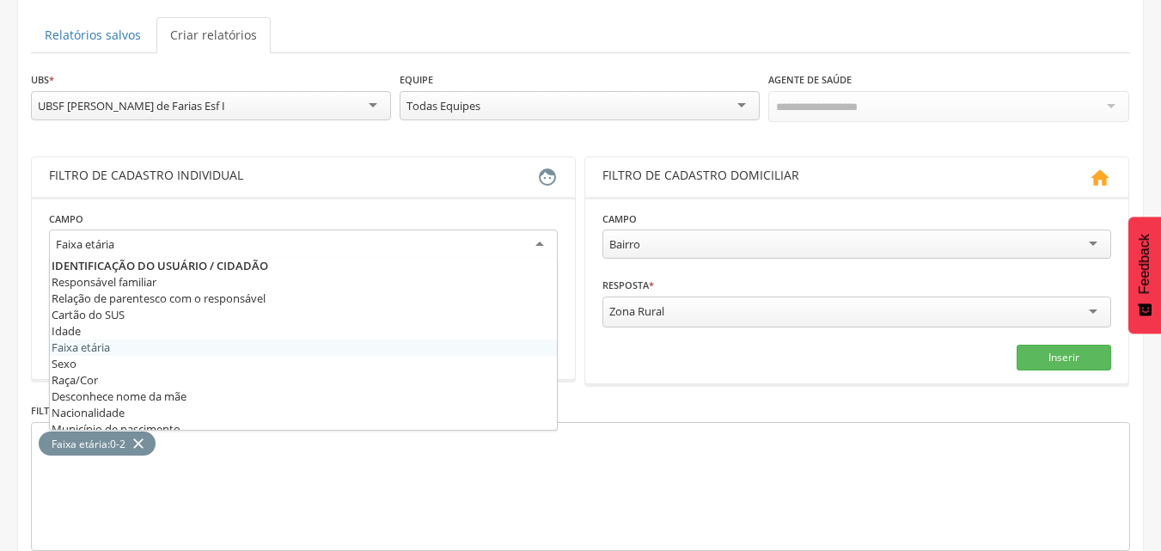
click at [177, 243] on div "Faixa etária" at bounding box center [303, 244] width 509 height 31
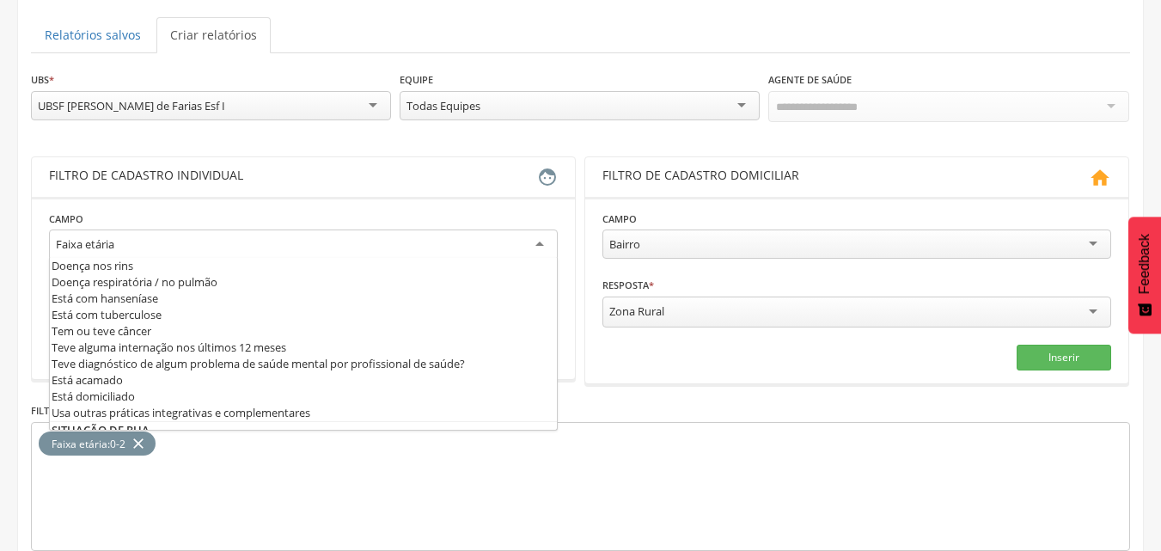
scroll to position [843, 0]
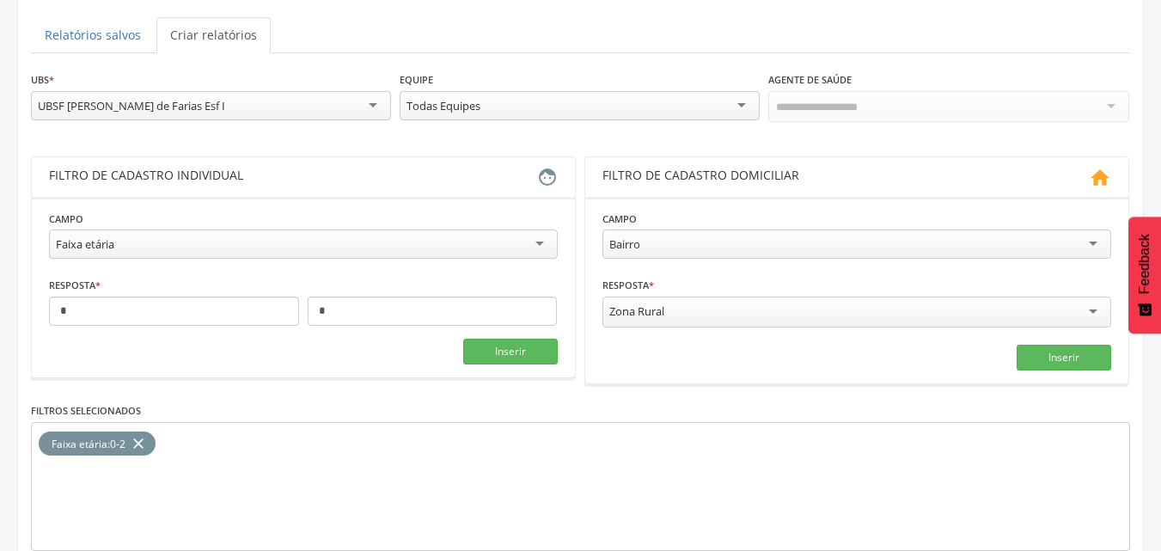
click at [256, 494] on div "Faixa etária : 0-2 close" at bounding box center [580, 486] width 1099 height 129
click at [527, 342] on button "Inserir" at bounding box center [510, 351] width 95 height 26
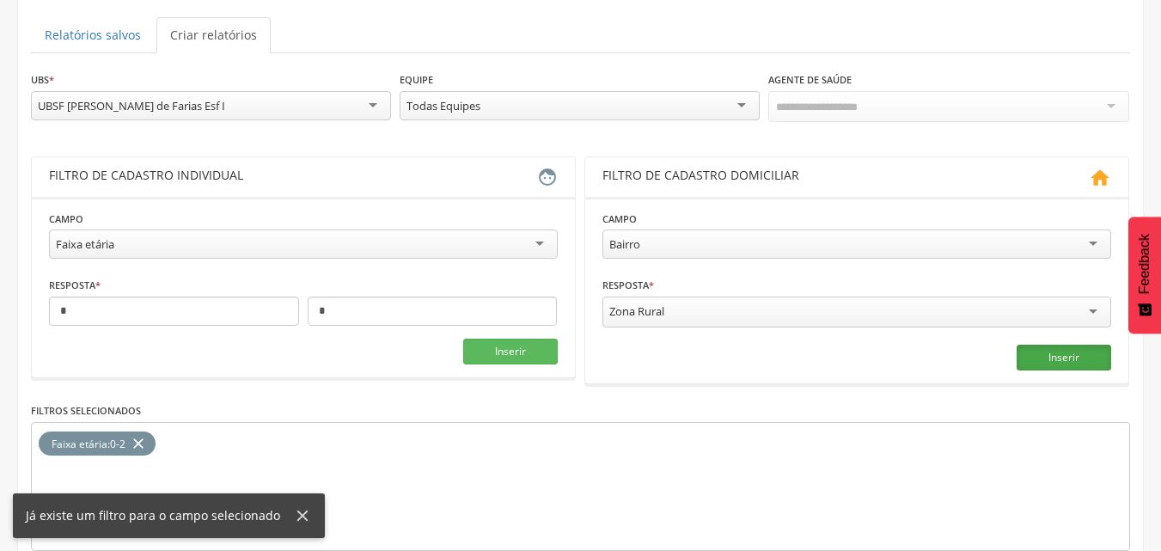
click at [1070, 355] on button "Inserir" at bounding box center [1063, 358] width 95 height 26
click at [963, 107] on div at bounding box center [948, 106] width 360 height 31
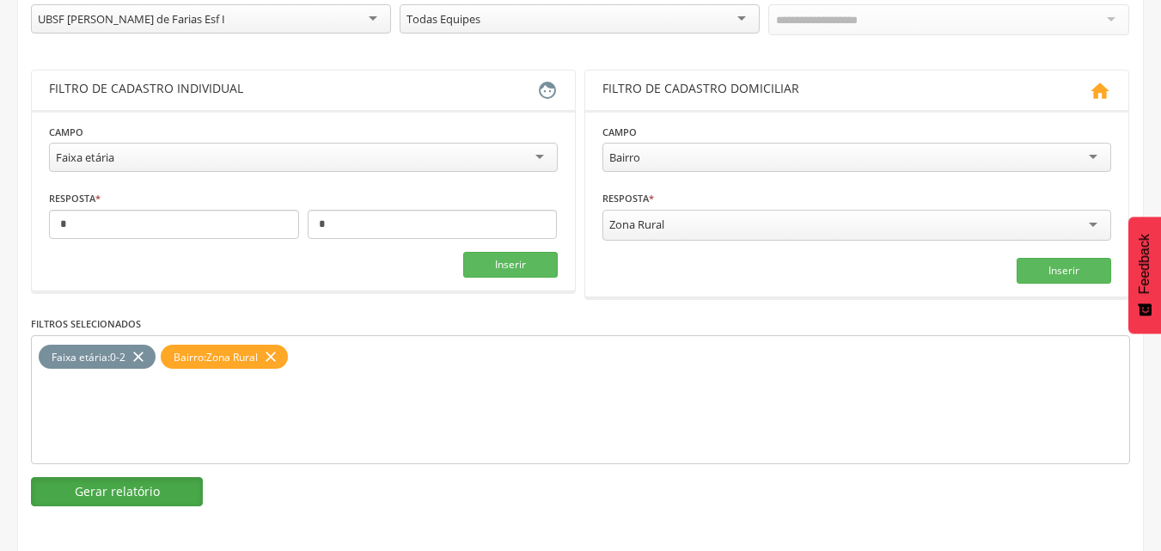
click at [170, 478] on button "Gerar relatório" at bounding box center [117, 491] width 172 height 29
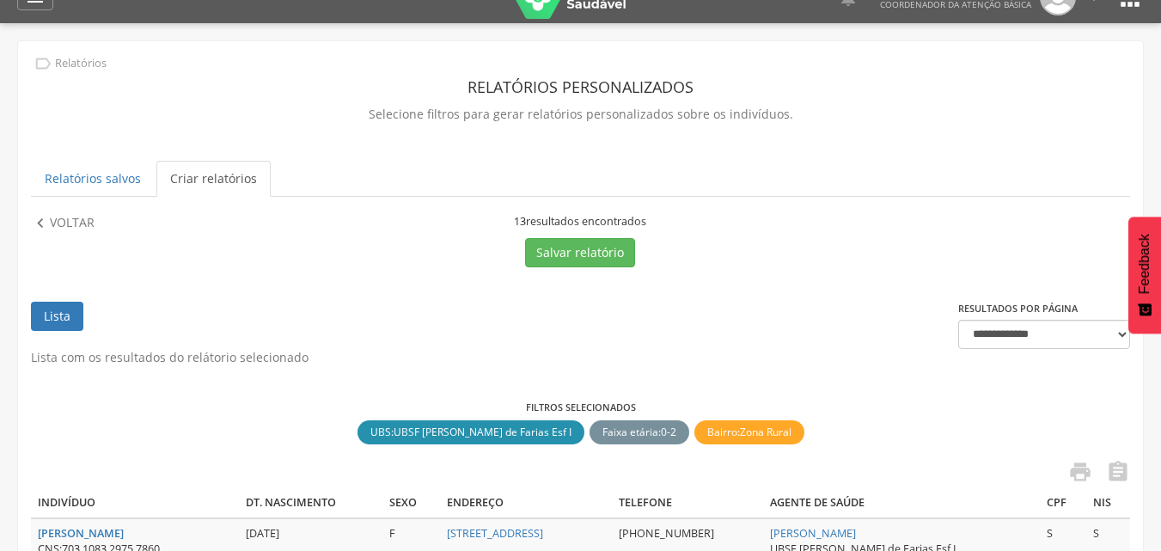
scroll to position [0, 0]
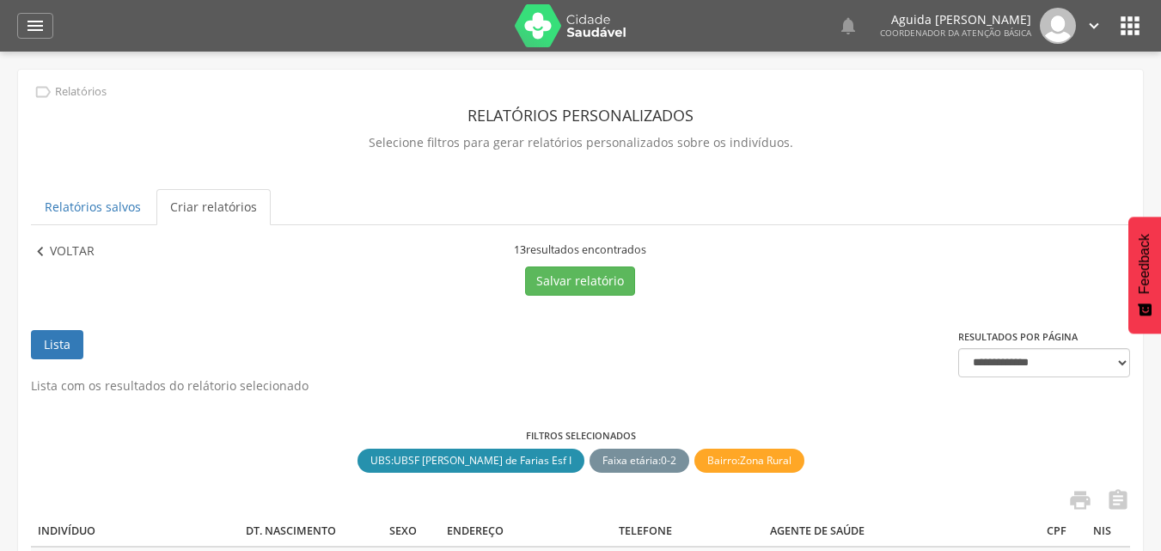
click at [63, 250] on p "Voltar" at bounding box center [72, 251] width 45 height 19
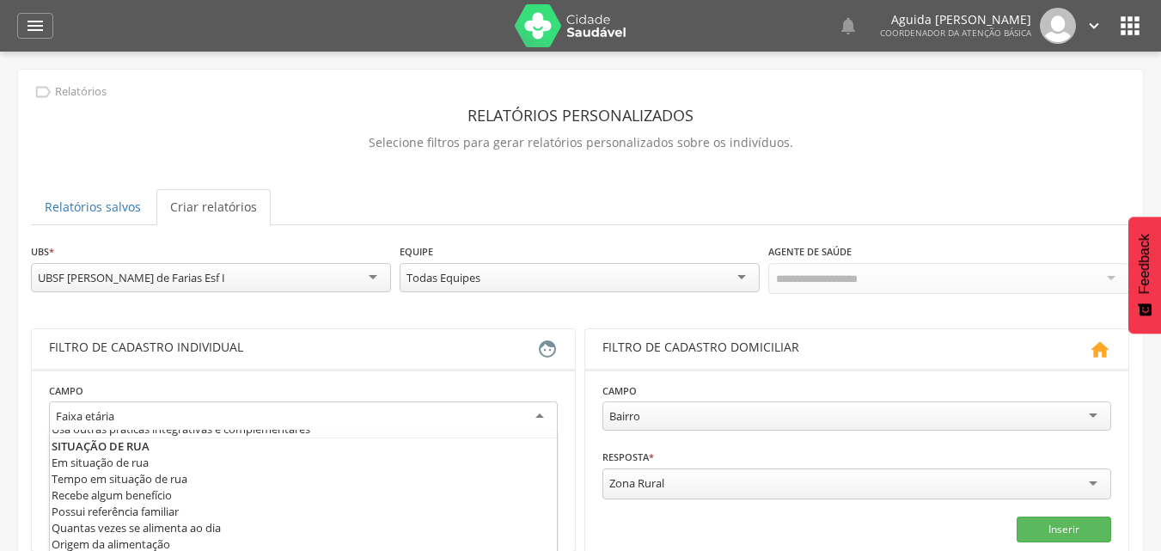
click at [250, 402] on div "Faixa etária" at bounding box center [303, 416] width 509 height 31
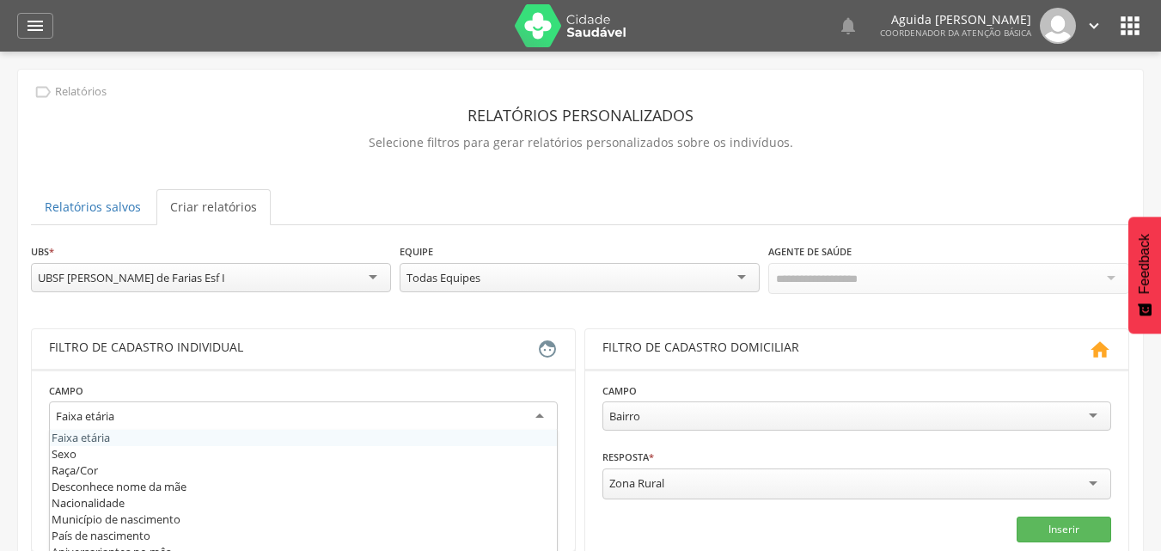
click at [126, 435] on fieldset "**********" at bounding box center [303, 459] width 509 height 156
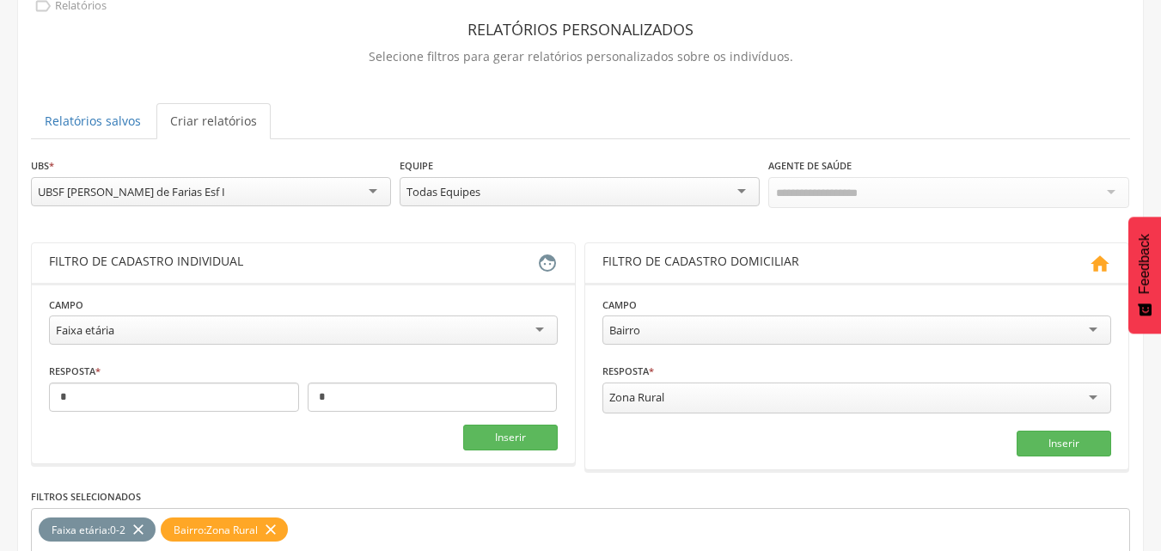
scroll to position [172, 0]
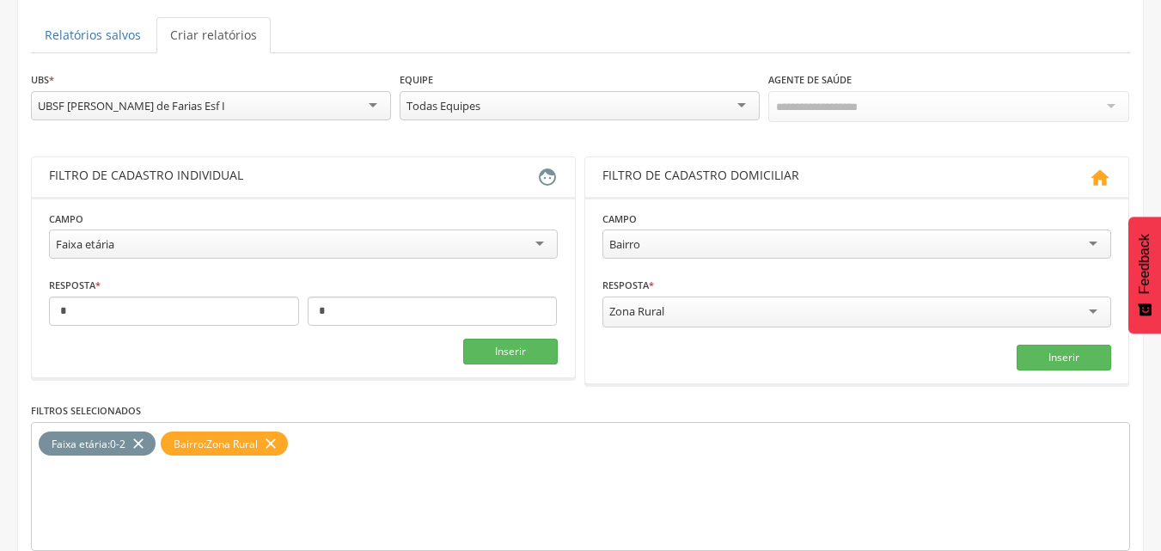
click at [143, 433] on icon "close" at bounding box center [138, 443] width 17 height 25
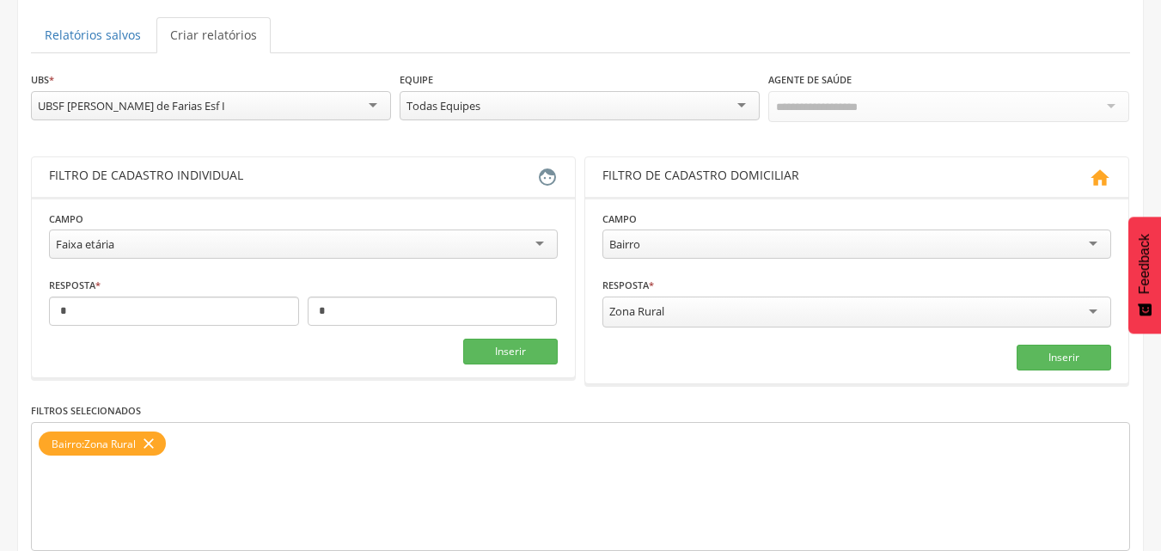
click at [152, 440] on icon "close" at bounding box center [148, 443] width 17 height 25
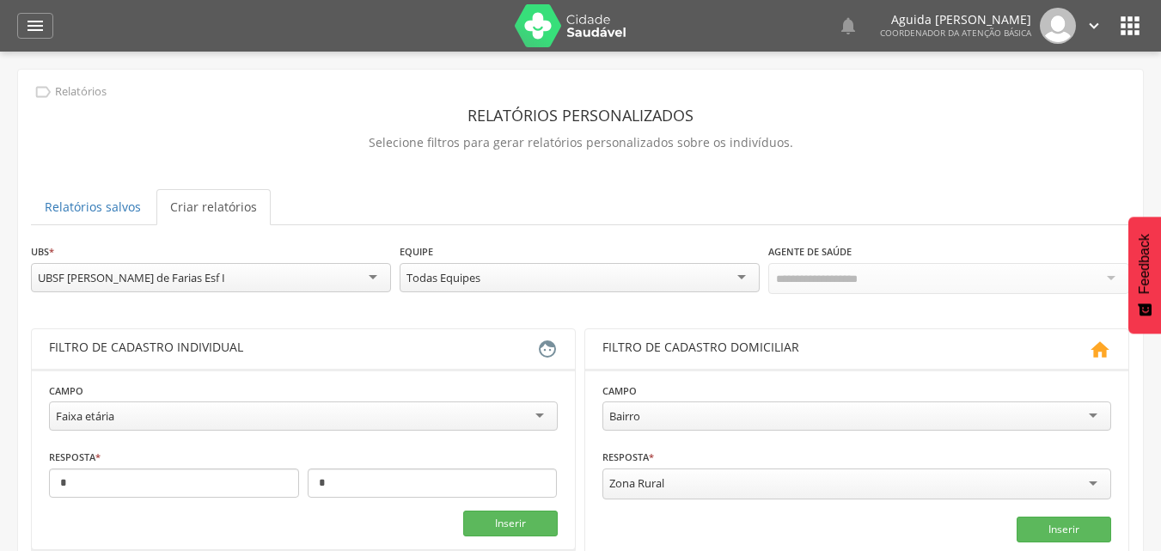
click at [1124, 27] on icon "" at bounding box center [1129, 25] width 27 height 27
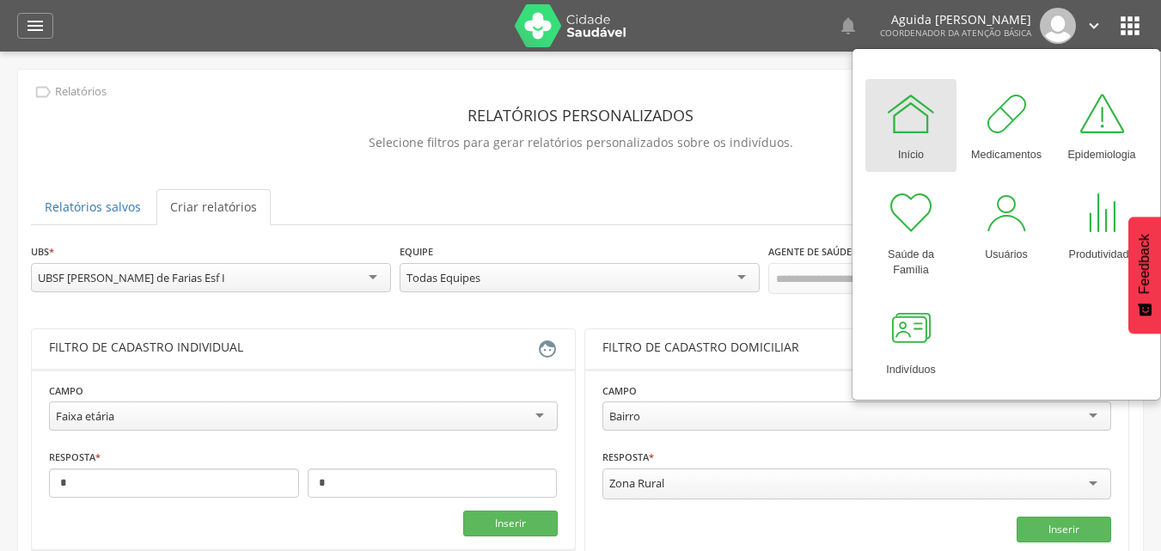
click at [1086, 26] on icon "" at bounding box center [1093, 25] width 19 height 19
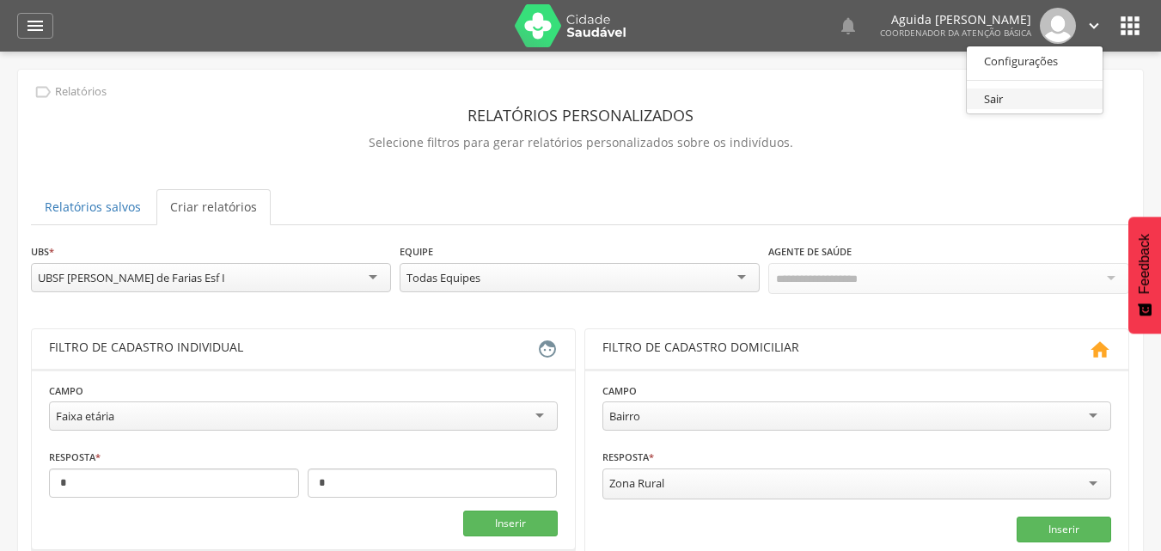
click at [997, 95] on link "Sair" at bounding box center [1034, 98] width 136 height 21
